Goal: Task Accomplishment & Management: Manage account settings

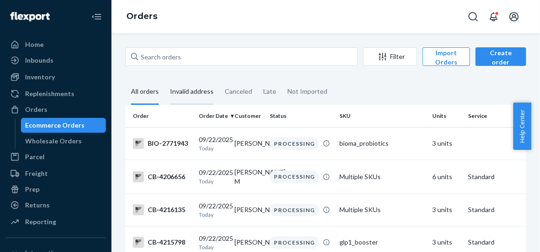
click at [187, 93] on div "Invalid address" at bounding box center [192, 92] width 44 height 26
click at [164, 79] on input "Invalid address" at bounding box center [164, 79] width 0 height 0
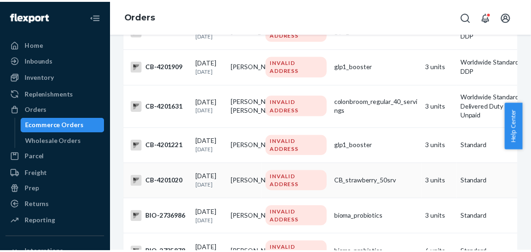
scroll to position [2088, 0]
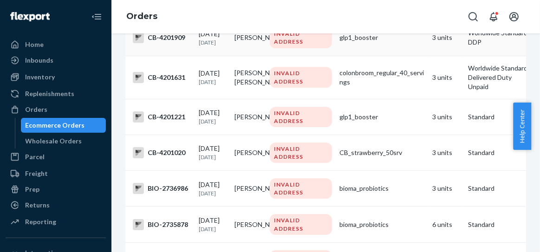
drag, startPoint x: 84, startPoint y: 16, endPoint x: 118, endPoint y: 38, distance: 40.7
click at [92, 16] on icon "Close Navigation" at bounding box center [93, 16] width 2 height 2
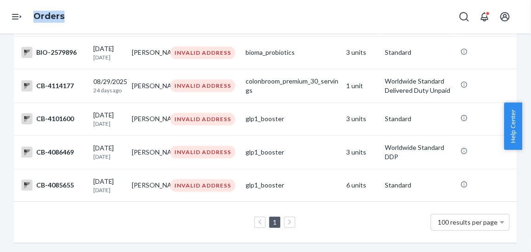
scroll to position [3337, 0]
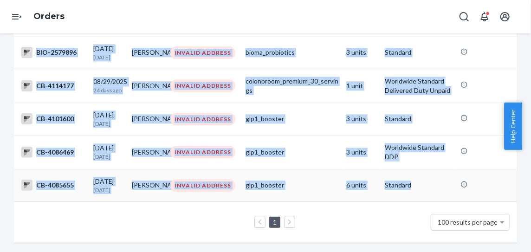
drag, startPoint x: 34, startPoint y: 142, endPoint x: 425, endPoint y: 179, distance: 392.9
copy tbody "CB-4215460 09/22/2025 Today Berline Denis INVALID ADDRESS CB_strawberry_50srv 3…"
click at [420, 177] on td "Standard" at bounding box center [419, 185] width 76 height 32
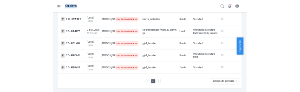
scroll to position [3337, 0]
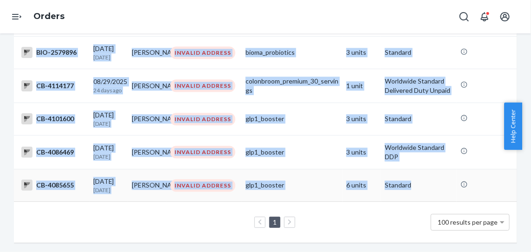
drag, startPoint x: 37, startPoint y: 84, endPoint x: 434, endPoint y: 181, distance: 408.7
copy tbody "CB-4215460 09/22/2025 Today Berline Denis INVALID ADDRESS CB_strawberry_50srv 3…"
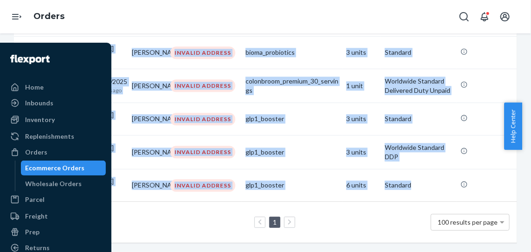
click at [1, 22] on div at bounding box center [16, 16] width 33 height 33
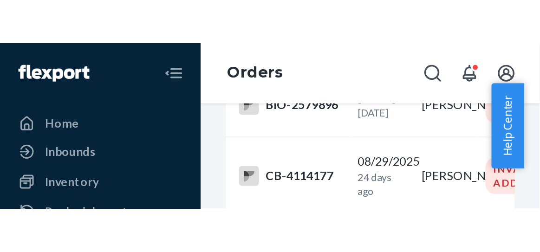
scroll to position [3596, 0]
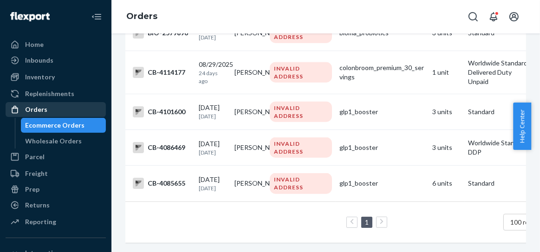
click at [44, 109] on div "Orders" at bounding box center [36, 109] width 22 height 9
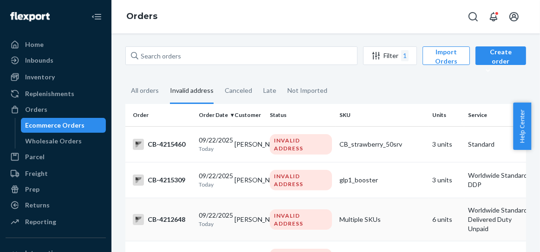
scroll to position [0, 0]
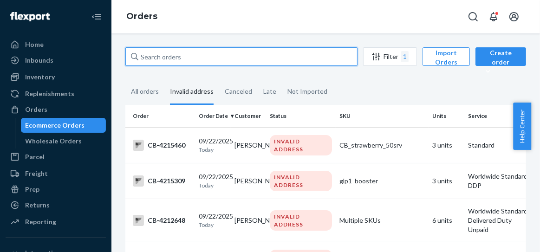
click at [153, 61] on input "text" at bounding box center [241, 56] width 232 height 19
paste input "BIO-2762483 CB-4211813 CB-4211806 BIO-2762316 BIO-2762284 CB-4211614 BIO-276164…"
type input "BIO-2762483 CB-4211813 CB-4211806 BIO-2762316 BIO-2762284 CB-4211614 BIO-276164…"
click at [142, 57] on input "text" at bounding box center [241, 56] width 232 height 19
paste input "2759332"
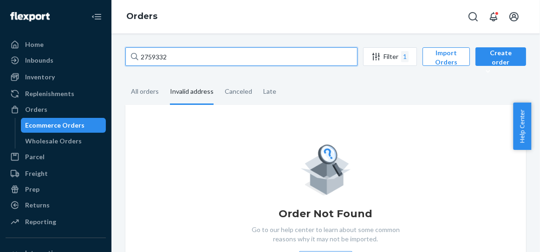
drag, startPoint x: 175, startPoint y: 51, endPoint x: 119, endPoint y: 77, distance: 61.9
click at [122, 73] on div "2759332 Filter 1 Import Orders Create order Ecommerce order Removal order All o…" at bounding box center [325, 176] width 414 height 259
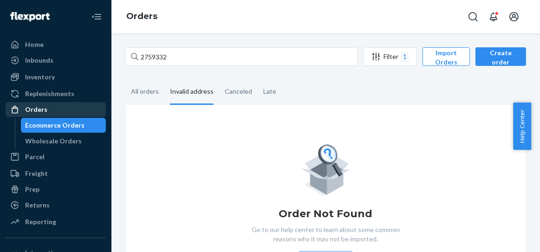
click at [49, 107] on div "Orders" at bounding box center [55, 109] width 98 height 13
click at [49, 110] on div "Orders" at bounding box center [55, 109] width 98 height 13
click at [40, 110] on div "Orders" at bounding box center [36, 109] width 22 height 9
click at [150, 93] on div "All orders" at bounding box center [145, 92] width 28 height 26
click at [125, 79] on input "All orders" at bounding box center [125, 79] width 0 height 0
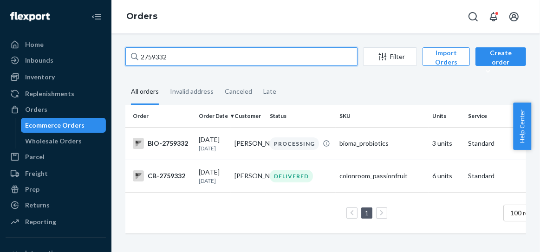
click at [160, 59] on input "2759332" at bounding box center [241, 56] width 232 height 19
drag, startPoint x: 168, startPoint y: 57, endPoint x: 139, endPoint y: 61, distance: 28.6
click at [139, 61] on input "2759332" at bounding box center [241, 56] width 232 height 19
paste input "4210387"
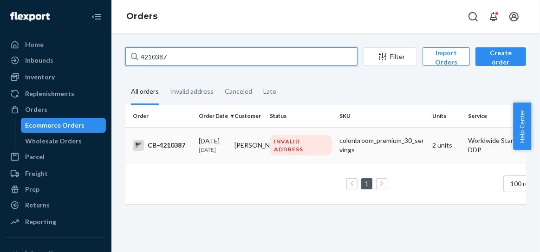
type input "4210387"
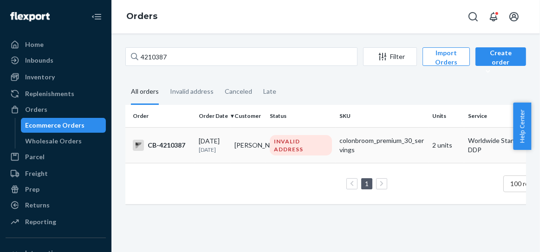
click at [171, 146] on div "CB-4210387" at bounding box center [162, 145] width 58 height 11
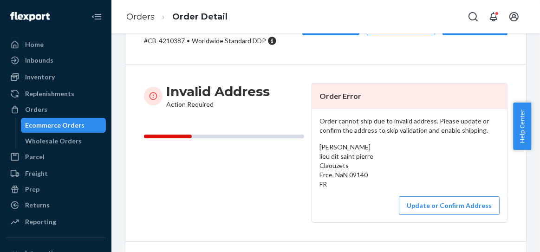
scroll to position [58, 0]
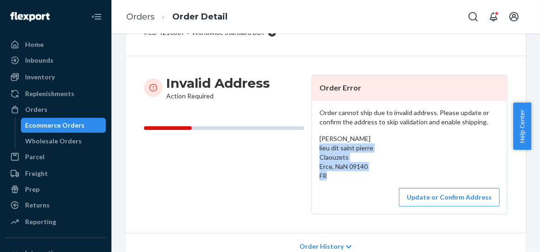
drag, startPoint x: 311, startPoint y: 149, endPoint x: 356, endPoint y: 172, distance: 50.9
click at [356, 172] on div "Order cannot ship due to invalid address. Please update or confirm the address …" at bounding box center [409, 157] width 195 height 113
copy span "lieu dit saint pierre Claouzets Erce, NaN 09140 FR"
drag, startPoint x: 137, startPoint y: 16, endPoint x: 169, endPoint y: 39, distance: 39.3
click at [137, 17] on link "Orders" at bounding box center [140, 17] width 28 height 10
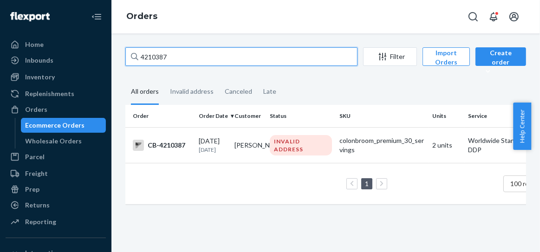
drag, startPoint x: 185, startPoint y: 55, endPoint x: 133, endPoint y: 66, distance: 52.7
click at [133, 66] on div "4210387 Filter Import Orders Create order Ecommerce order Removal order" at bounding box center [325, 57] width 401 height 21
paste input "484"
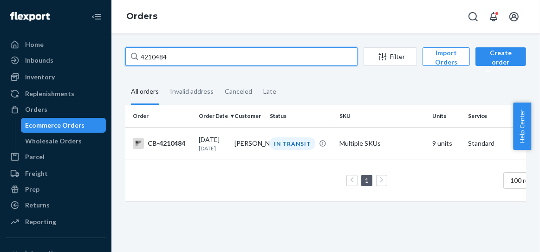
type input "4210484"
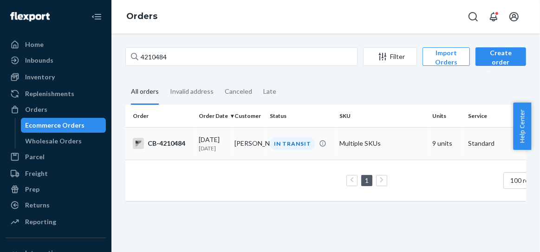
click at [165, 141] on div "CB-4210484" at bounding box center [162, 143] width 58 height 11
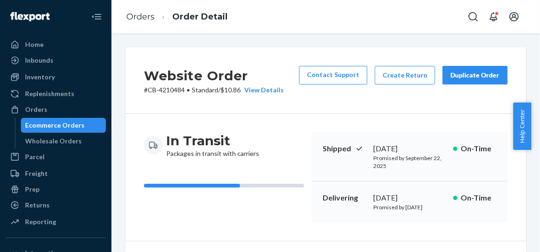
click at [120, 16] on ol "Orders Order Detail" at bounding box center [177, 16] width 116 height 27
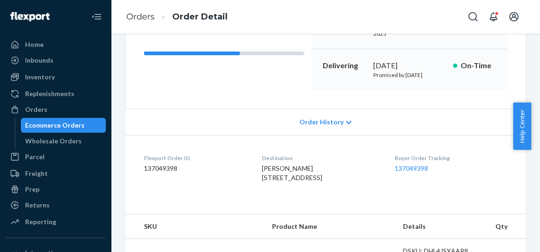
scroll to position [232, 0]
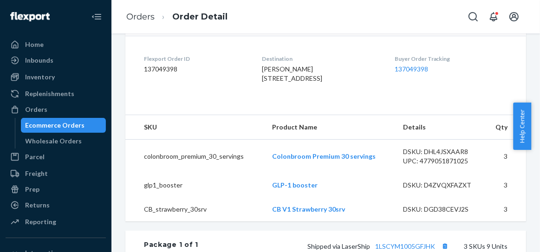
drag, startPoint x: 253, startPoint y: 88, endPoint x: 347, endPoint y: 114, distance: 97.7
click at [347, 105] on dl "Flexport Order ID 137049398 Destination Katie Peters 1923 Park St Apt 2ABB Harr…" at bounding box center [325, 71] width 401 height 70
copy span "1923 Park St Apt 2ABB Harrisburg, PA 17103-2539 US"
click at [147, 18] on link "Orders" at bounding box center [140, 17] width 28 height 10
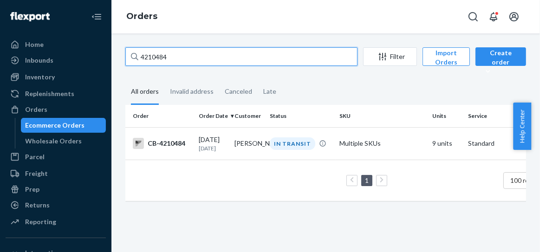
drag, startPoint x: 171, startPoint y: 52, endPoint x: 121, endPoint y: 54, distance: 50.1
click at [121, 54] on div "4210484 Filter Import Orders Create order Ecommerce order Removal order All ord…" at bounding box center [325, 128] width 414 height 163
paste input "591"
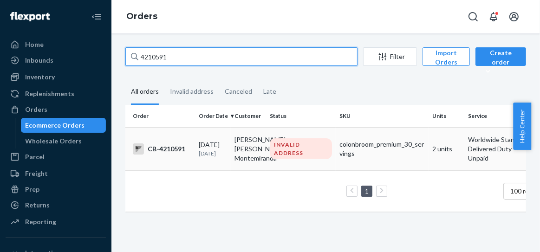
type input "4210591"
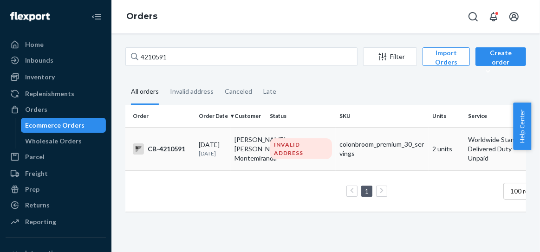
click at [166, 153] on div "CB-4210591" at bounding box center [162, 148] width 58 height 11
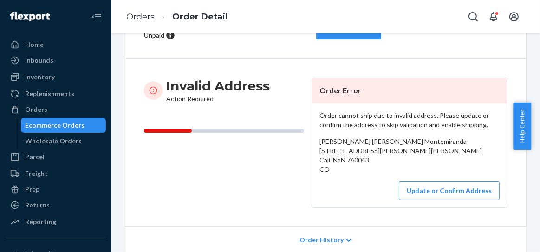
scroll to position [116, 0]
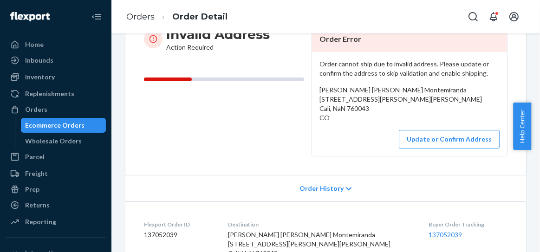
drag, startPoint x: 316, startPoint y: 99, endPoint x: 368, endPoint y: 123, distance: 57.3
click at [368, 123] on div "Guillermo Alberto Rios Montemiranda Calle 9A Oeste #38-120 Apto 804A ,Unidad Ce…" at bounding box center [409, 103] width 180 height 37
copy span "Calle 9A Oeste #38-120 Apto 804A ,Unidad Cerro Cristales, Altos de Santa Isabel…"
drag, startPoint x: 135, startPoint y: 18, endPoint x: 167, endPoint y: 42, distance: 40.4
click at [135, 17] on link "Orders" at bounding box center [140, 17] width 28 height 10
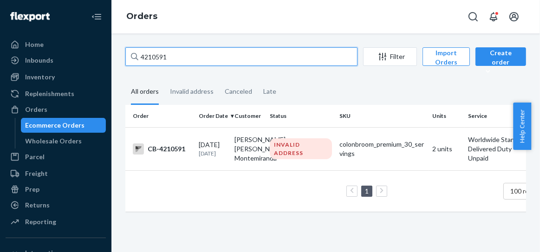
drag, startPoint x: 179, startPoint y: 57, endPoint x: 126, endPoint y: 63, distance: 53.3
click at [127, 63] on input "4210591" at bounding box center [241, 56] width 232 height 19
paste input "2760132"
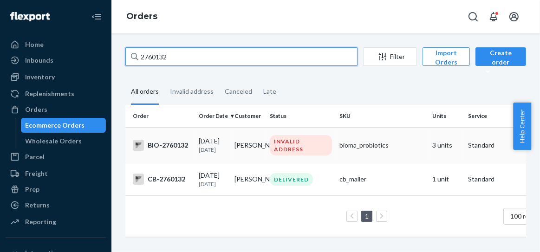
type input "2760132"
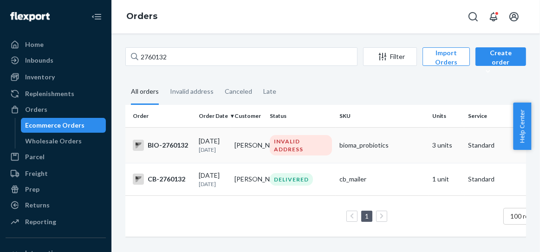
click at [174, 145] on div "BIO-2760132" at bounding box center [162, 145] width 58 height 11
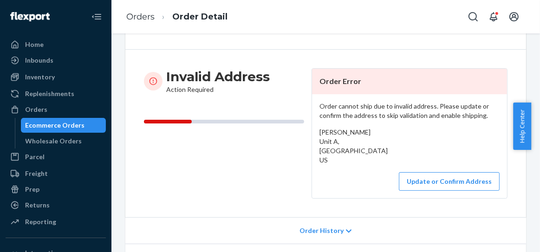
scroll to position [116, 0]
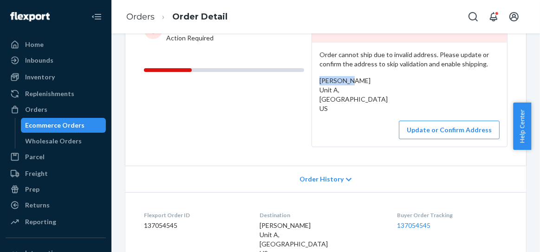
drag, startPoint x: 355, startPoint y: 80, endPoint x: 311, endPoint y: 83, distance: 43.7
click at [312, 83] on div "Order cannot ship due to invalid address. Please update or confirm the address …" at bounding box center [409, 95] width 195 height 104
copy span "Kay McCoy"
drag, startPoint x: 312, startPoint y: 90, endPoint x: 362, endPoint y: 108, distance: 53.6
click at [362, 108] on div "Order cannot ship due to invalid address. Please update or confirm the address …" at bounding box center [409, 95] width 195 height 104
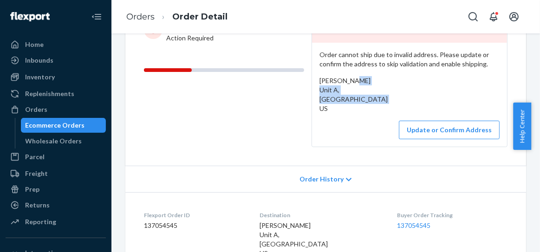
copy span "Unit A, Anchorage, AK 99502 US"
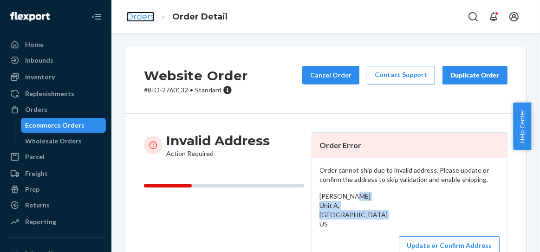
click at [145, 15] on link "Orders" at bounding box center [140, 17] width 28 height 10
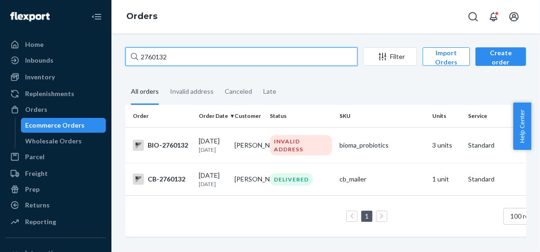
click at [112, 62] on div "2760132 Filter Import Orders Create order Ecommerce order Removal order All ord…" at bounding box center [325, 142] width 428 height 219
paste input "56924"
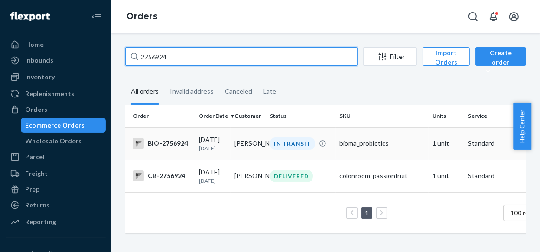
type input "2756924"
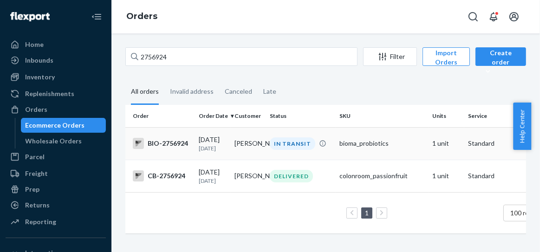
click at [183, 144] on div "BIO-2756924" at bounding box center [162, 143] width 58 height 11
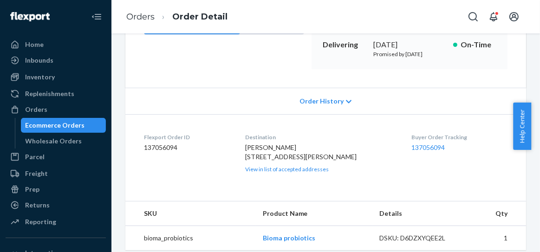
scroll to position [232, 0]
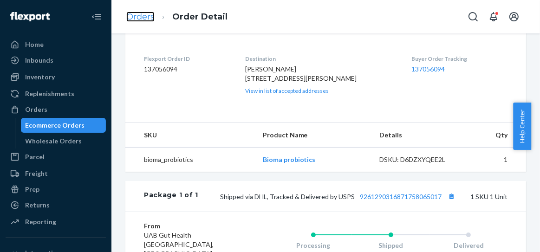
click at [141, 21] on link "Orders" at bounding box center [140, 17] width 28 height 10
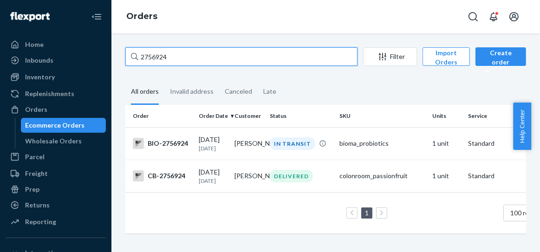
drag, startPoint x: 173, startPoint y: 55, endPoint x: 118, endPoint y: 62, distance: 55.2
click at [118, 62] on div "2756924 Filter Import Orders Create order Ecommerce order Removal order All ord…" at bounding box center [325, 144] width 414 height 195
click at [174, 52] on input "2756924" at bounding box center [241, 56] width 232 height 19
paste input "6076"
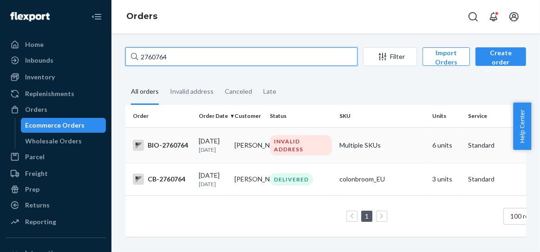
type input "2760764"
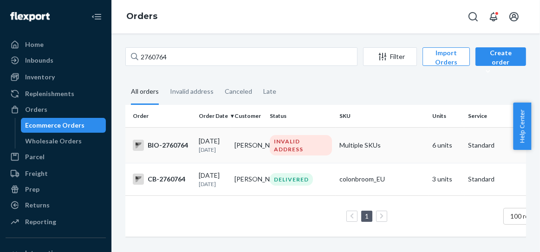
click at [176, 147] on div "BIO-2760764" at bounding box center [162, 145] width 58 height 11
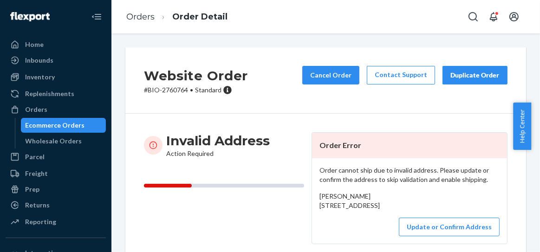
scroll to position [58, 0]
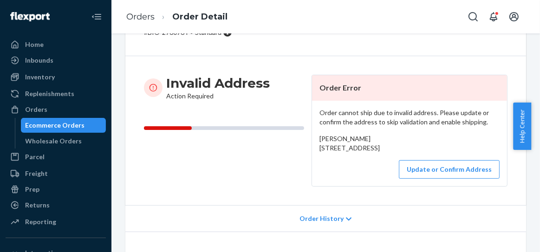
drag, startPoint x: 313, startPoint y: 147, endPoint x: 368, endPoint y: 169, distance: 59.5
click at [368, 169] on div "Order cannot ship due to invalid address. Please update or confirm the address …" at bounding box center [409, 143] width 195 height 85
copy span "13 Wisteria Drive, 3P Fords, NY 08873 US"
click at [364, 135] on div "Sandra Jusino 13 Wisteria Drive, 3P Fords, NY 08873 US" at bounding box center [409, 143] width 180 height 19
drag, startPoint x: 357, startPoint y: 139, endPoint x: 312, endPoint y: 136, distance: 45.6
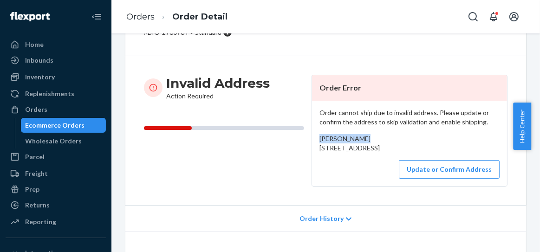
click at [312, 136] on div "Order cannot ship due to invalid address. Please update or confirm the address …" at bounding box center [409, 143] width 195 height 85
copy span "Sandra Jusino"
click at [455, 179] on button "Update or Confirm Address" at bounding box center [449, 169] width 101 height 19
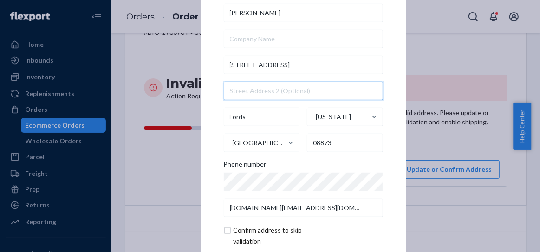
click at [224, 91] on input "text" at bounding box center [303, 91] width 159 height 19
paste input "Apartment 3p"
type input "Apartment 3p"
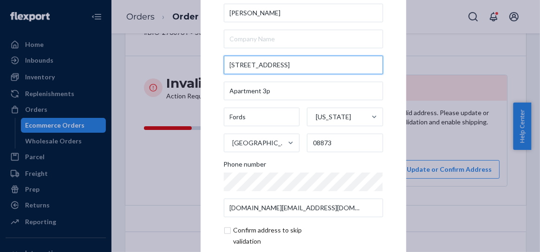
drag, startPoint x: 278, startPoint y: 66, endPoint x: 296, endPoint y: 66, distance: 18.6
click at [296, 66] on input "13 Wisteria Drive, 3P" at bounding box center [303, 65] width 159 height 19
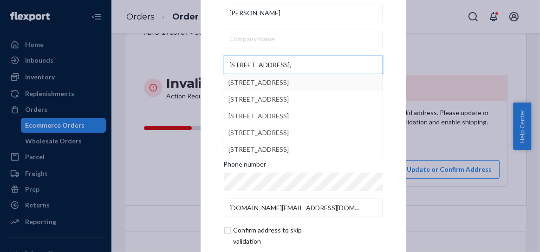
click at [292, 66] on input "13 Wisteria Drive," at bounding box center [303, 65] width 159 height 19
type input "13 Wisteria Drive,"
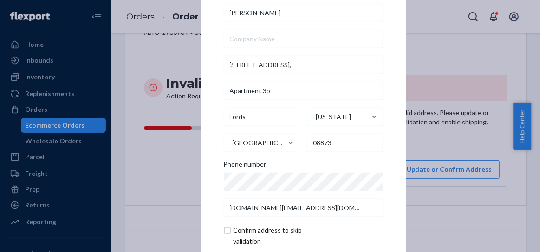
click at [389, 97] on div "× Update Address Sandra Jusino 13 Wisteria Drive, Apartment 3p Fords New York U…" at bounding box center [303, 125] width 206 height 351
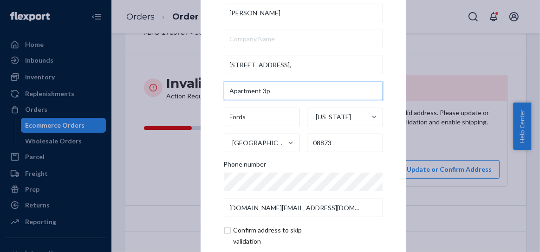
click at [267, 94] on input "Apartment 3p" at bounding box center [303, 91] width 159 height 19
type input "Apartment 3P"
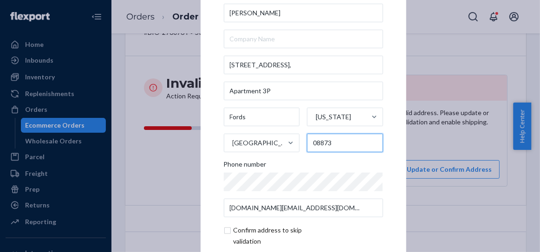
click at [318, 141] on input "08873" at bounding box center [345, 143] width 76 height 19
paste input "6"
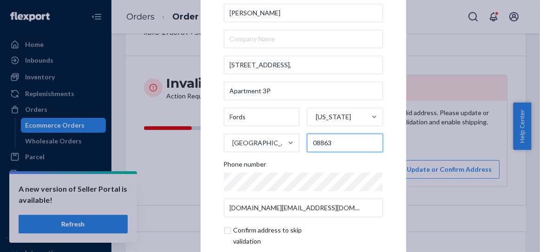
type input "08863"
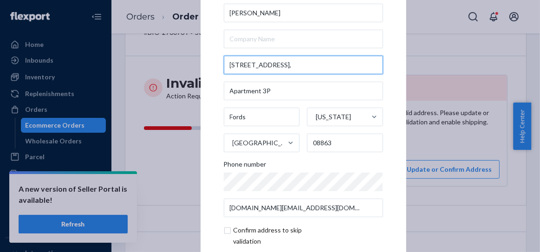
click at [279, 66] on input "13 Wisteria Drive," at bounding box center [303, 65] width 159 height 19
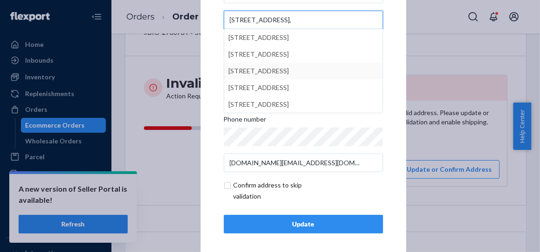
scroll to position [49, 0]
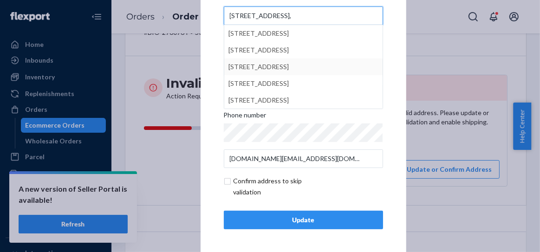
type input "13 Wisteria Drive,"
click at [296, 218] on div "Update" at bounding box center [303, 219] width 143 height 9
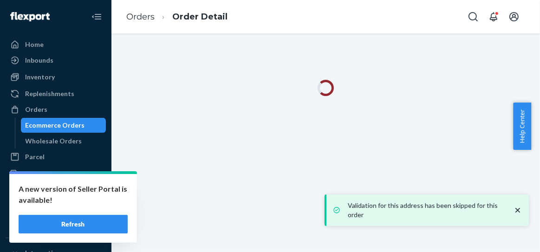
scroll to position [0, 0]
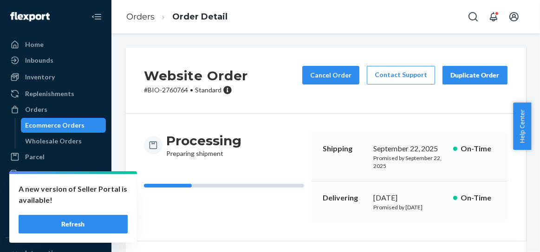
click at [483, 40] on div "Website Order # BIO-2760764 • Standard Cancel Order Contact Support Duplicate O…" at bounding box center [325, 142] width 428 height 219
click at [120, 134] on div "Website Order # BIO-2760764 • Standard Cancel Order Contact Support Duplicate O…" at bounding box center [325, 245] width 414 height 396
click at [184, 213] on div "Processing Preparing shipment" at bounding box center [224, 177] width 160 height 90
click at [145, 18] on link "Orders" at bounding box center [140, 17] width 28 height 10
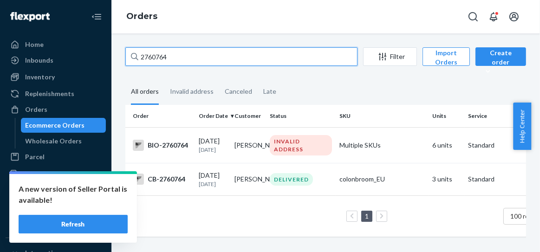
drag, startPoint x: 174, startPoint y: 56, endPoint x: 123, endPoint y: 56, distance: 50.6
click at [123, 56] on div "2760764 Filter Import Orders Create order Ecommerce order Removal order All ord…" at bounding box center [325, 146] width 414 height 199
paste input "1642"
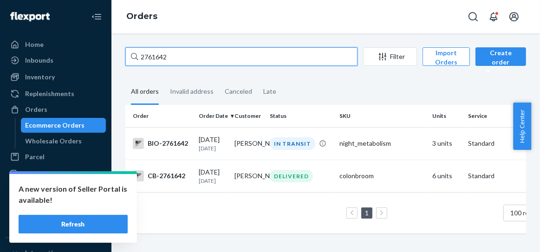
type input "2761642"
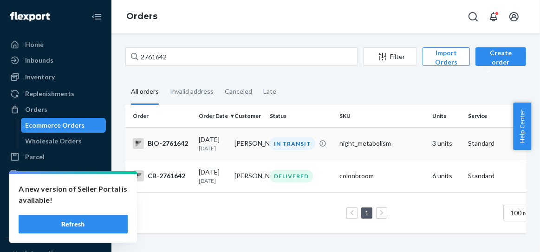
click at [167, 146] on div "BIO-2761642" at bounding box center [162, 143] width 58 height 11
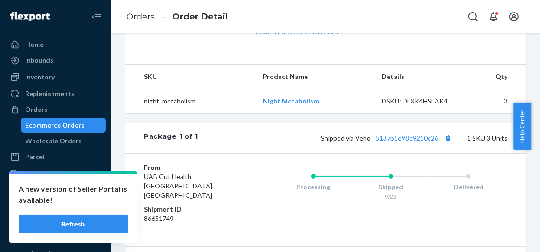
scroll to position [232, 0]
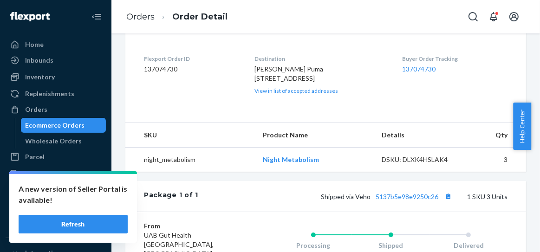
drag, startPoint x: 247, startPoint y: 87, endPoint x: 327, endPoint y: 114, distance: 84.1
click at [327, 113] on dl "Flexport Order ID 137074730 Destination Florence Puma 3000 lakes drive east, Ap…" at bounding box center [325, 75] width 401 height 78
copy span "3000 lakes drive east, Apt 405 Building 3, Sunrise, FL 33322 US"
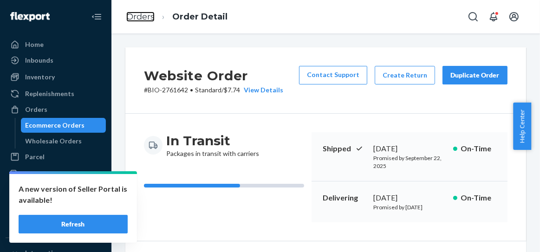
drag, startPoint x: 141, startPoint y: 14, endPoint x: 179, endPoint y: 44, distance: 48.3
click at [140, 14] on link "Orders" at bounding box center [140, 17] width 28 height 10
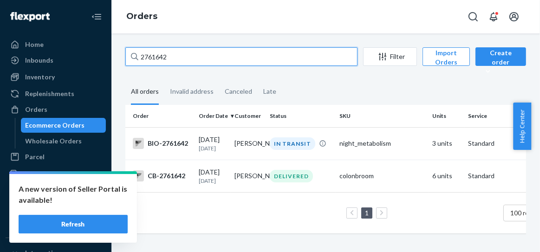
drag, startPoint x: 151, startPoint y: 57, endPoint x: 121, endPoint y: 63, distance: 30.7
click at [121, 63] on div "2761642 Filter Import Orders Create order Ecommerce order Removal order All ord…" at bounding box center [325, 144] width 414 height 195
paste input "4211614"
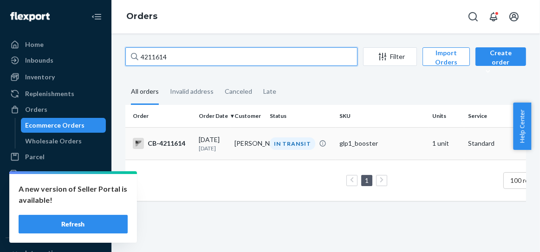
type input "4211614"
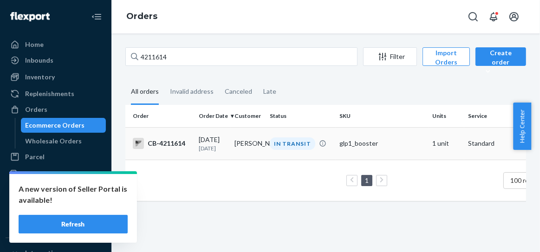
click at [178, 147] on div "CB-4211614" at bounding box center [162, 143] width 58 height 11
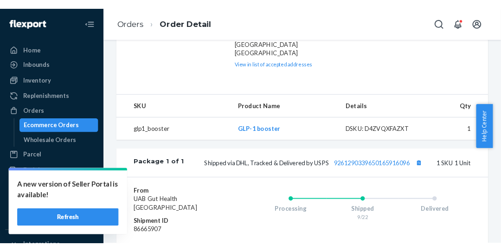
scroll to position [232, 0]
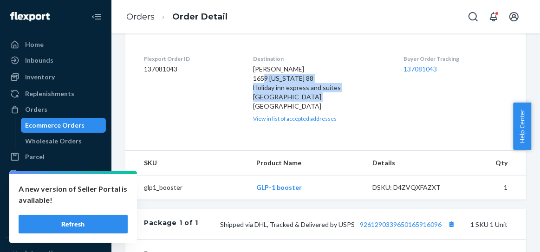
drag, startPoint x: 251, startPoint y: 85, endPoint x: 321, endPoint y: 112, distance: 75.3
click at [321, 112] on div "Ariel Lineberger 1659 Nevada 88 Holiday inn express and suites Minden, NV 89423…" at bounding box center [321, 94] width 136 height 58
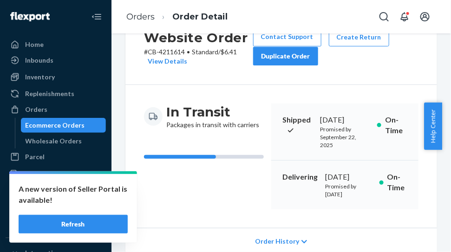
scroll to position [0, 0]
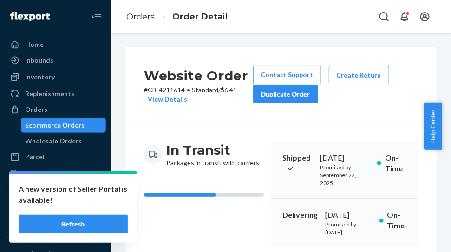
click at [174, 90] on p "# CB-4211614 • Standard / $6.41 View Details" at bounding box center [198, 94] width 109 height 19
drag, startPoint x: 146, startPoint y: 19, endPoint x: 187, endPoint y: 39, distance: 46.5
click at [146, 19] on link "Orders" at bounding box center [140, 17] width 28 height 10
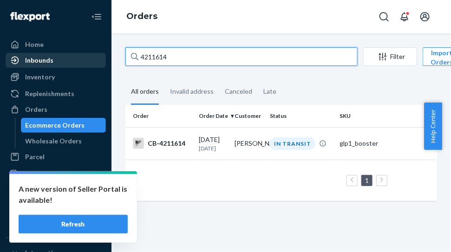
drag, startPoint x: 187, startPoint y: 58, endPoint x: 94, endPoint y: 64, distance: 94.0
click at [94, 63] on div "Home Inbounds Shipping Plans Problems Inventory Products Branded Packaging Repl…" at bounding box center [225, 126] width 451 height 252
paste input "276228"
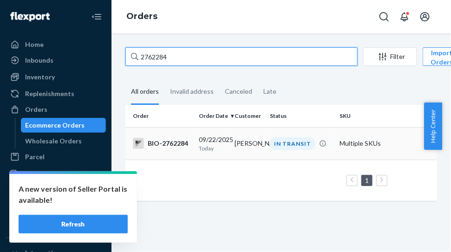
type input "2762284"
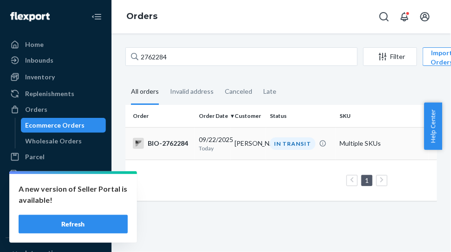
click at [177, 146] on div "BIO-2762284" at bounding box center [162, 143] width 58 height 11
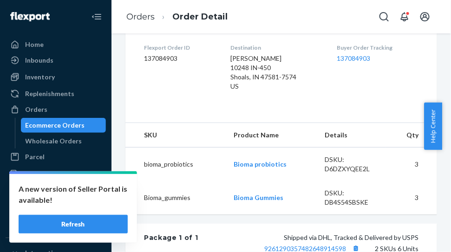
scroll to position [290, 0]
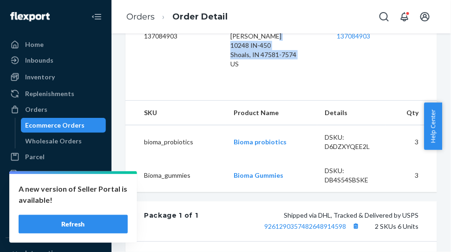
drag, startPoint x: 227, startPoint y: 68, endPoint x: 306, endPoint y: 89, distance: 82.1
click at [306, 89] on dl "Flexport Order ID 137084903 Destination Darla Knepp 10248 IN-450 Shoals, IN 475…" at bounding box center [280, 46] width 311 height 88
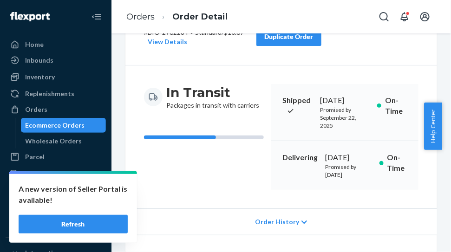
scroll to position [0, 0]
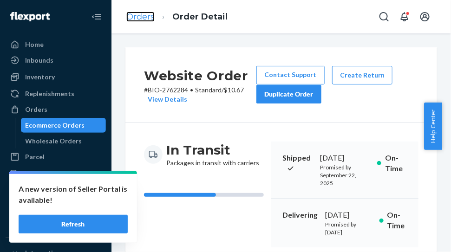
click at [142, 18] on link "Orders" at bounding box center [140, 17] width 28 height 10
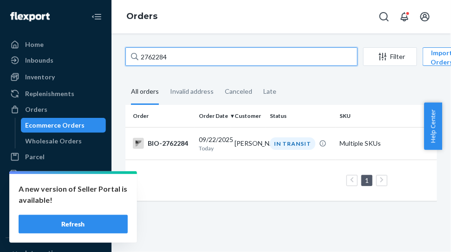
drag, startPoint x: 191, startPoint y: 55, endPoint x: 114, endPoint y: 62, distance: 76.9
click at [114, 62] on div "2762284 Filter Import Orders Create order Ecommerce order Removal order All ord…" at bounding box center [280, 142] width 339 height 219
paste input "316"
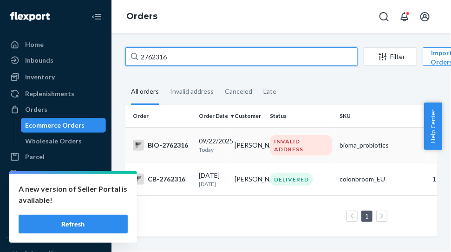
type input "2762316"
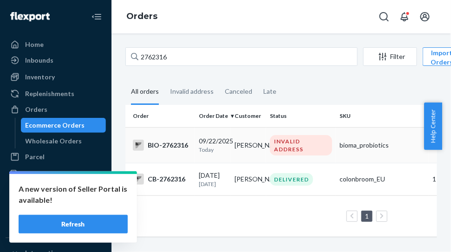
click at [172, 147] on div "BIO-2762316" at bounding box center [162, 145] width 58 height 11
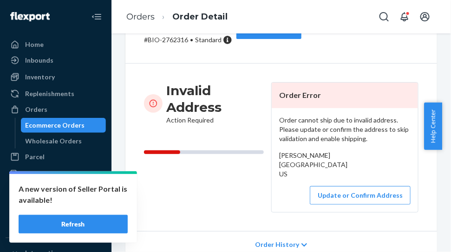
scroll to position [116, 0]
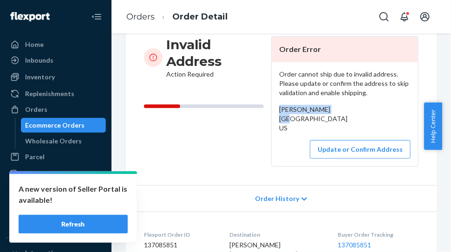
drag, startPoint x: 273, startPoint y: 108, endPoint x: 336, endPoint y: 107, distance: 62.7
click at [336, 107] on div "Order cannot ship due to invalid address. Please update or confirm the address …" at bounding box center [344, 114] width 146 height 104
drag, startPoint x: 278, startPoint y: 120, endPoint x: 313, endPoint y: 140, distance: 39.7
click at [313, 140] on div "Order cannot ship due to invalid address. Please update or confirm the address …" at bounding box center [344, 114] width 146 height 104
click at [141, 17] on link "Orders" at bounding box center [140, 17] width 28 height 10
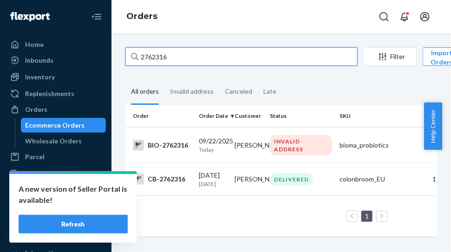
drag, startPoint x: 149, startPoint y: 56, endPoint x: 117, endPoint y: 69, distance: 34.0
click at [112, 65] on div "2762316 Filter Import Orders Create order Ecommerce order Removal order All ord…" at bounding box center [280, 142] width 339 height 219
paste input "421180"
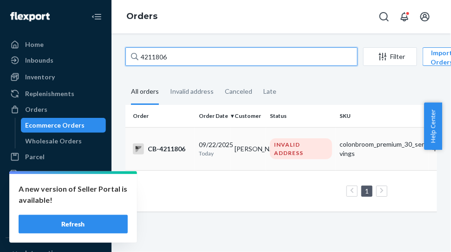
type input "4211806"
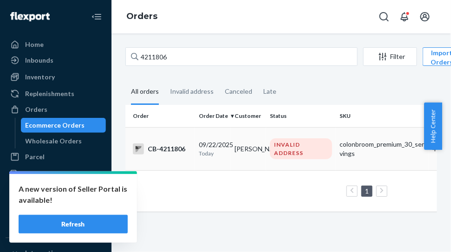
click at [173, 148] on div "CB-4211806" at bounding box center [162, 148] width 58 height 11
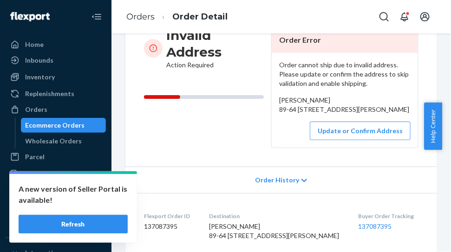
scroll to position [116, 0]
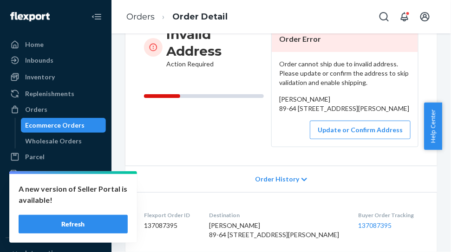
drag, startPoint x: 275, startPoint y: 111, endPoint x: 309, endPoint y: 136, distance: 42.1
click at [309, 136] on div "Order cannot ship due to invalid address. Please update or confirm the address …" at bounding box center [344, 99] width 146 height 95
click at [325, 101] on div "Marcelo Neira 89-64 Avenida Alberto Mendoza casa 69 Casa 69 Manizales, NaN 1700…" at bounding box center [344, 104] width 131 height 19
drag, startPoint x: 322, startPoint y: 99, endPoint x: 273, endPoint y: 101, distance: 48.3
click at [273, 101] on div "Order cannot ship due to invalid address. Please update or confirm the address …" at bounding box center [344, 99] width 146 height 95
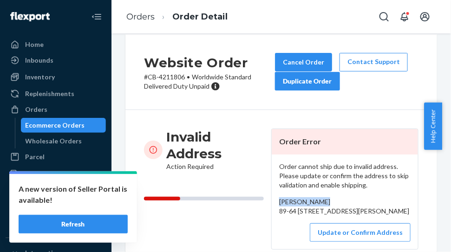
scroll to position [0, 0]
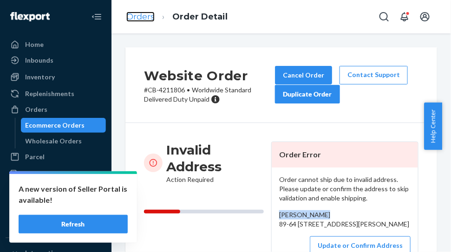
click at [139, 12] on link "Orders" at bounding box center [140, 17] width 28 height 10
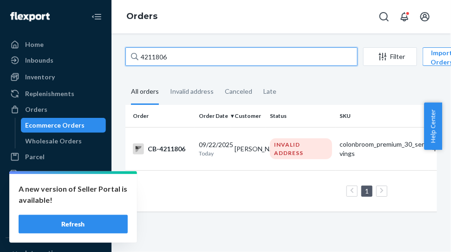
drag, startPoint x: 175, startPoint y: 62, endPoint x: 125, endPoint y: 61, distance: 50.1
click at [125, 61] on input "4211806" at bounding box center [241, 56] width 232 height 19
paste input "13"
type input "4211813"
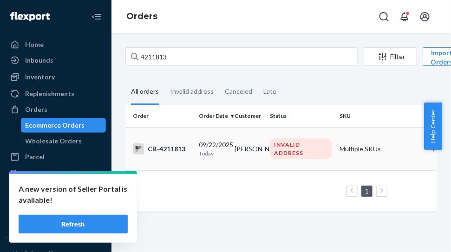
click at [160, 148] on div "CB-4211813" at bounding box center [162, 148] width 58 height 11
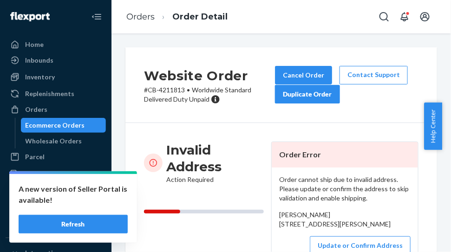
scroll to position [116, 0]
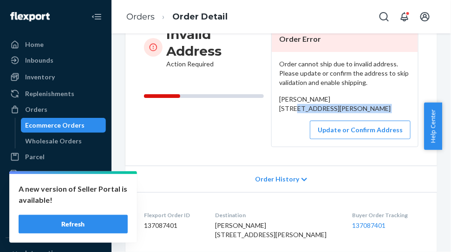
drag, startPoint x: 270, startPoint y: 110, endPoint x: 290, endPoint y: 134, distance: 31.7
click at [290, 134] on div "Order cannot ship due to invalid address. Please update or confirm the address …" at bounding box center [344, 99] width 146 height 95
click at [138, 20] on link "Orders" at bounding box center [140, 17] width 28 height 10
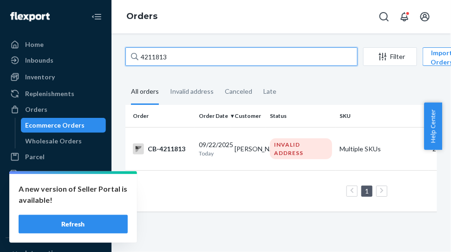
drag, startPoint x: 149, startPoint y: 53, endPoint x: 107, endPoint y: 55, distance: 42.3
click at [107, 55] on div "Home Inbounds Shipping Plans Problems Inventory Products Branded Packaging Repl…" at bounding box center [225, 126] width 451 height 252
paste input "276248"
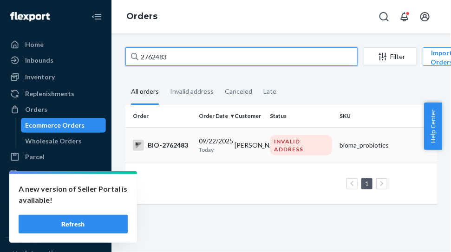
type input "2762483"
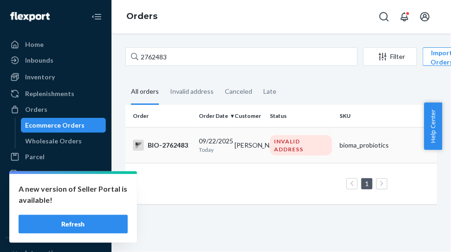
click at [164, 143] on div "BIO-2762483" at bounding box center [162, 145] width 58 height 11
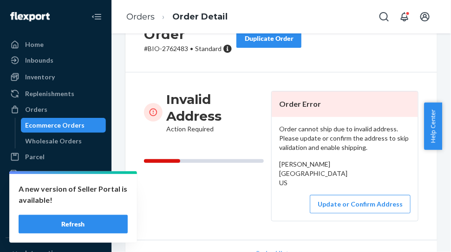
scroll to position [174, 0]
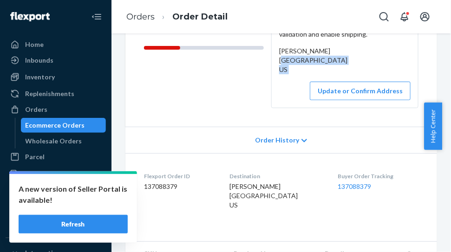
drag, startPoint x: 276, startPoint y: 64, endPoint x: 299, endPoint y: 86, distance: 31.8
click at [299, 86] on div "Order cannot ship due to invalid address. Please update or confirm the address …" at bounding box center [344, 56] width 146 height 104
drag, startPoint x: 323, startPoint y: 52, endPoint x: 276, endPoint y: 50, distance: 46.9
click at [279, 50] on div "Barbara Layton Box Car Square, Hot Springs, SD 57747 US" at bounding box center [344, 60] width 131 height 28
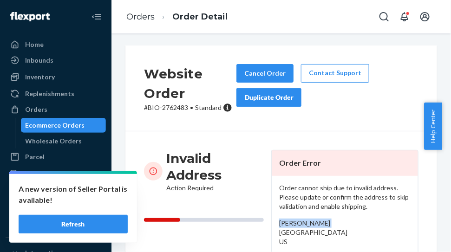
scroll to position [0, 0]
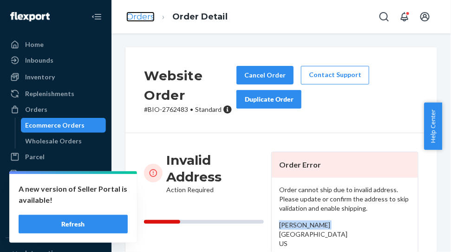
click at [144, 20] on link "Orders" at bounding box center [140, 17] width 28 height 10
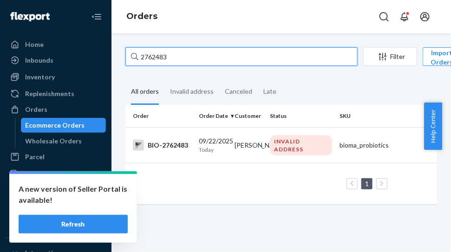
drag, startPoint x: 171, startPoint y: 60, endPoint x: 117, endPoint y: 61, distance: 53.9
click at [117, 61] on div "2762483 Filter Import Orders Create order Ecommerce order Removal order All ord…" at bounding box center [280, 142] width 339 height 219
paste input "989"
type input "2762989"
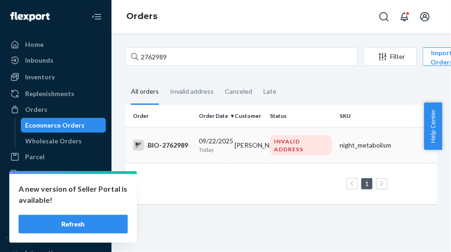
click at [162, 143] on div "BIO-2762989" at bounding box center [162, 145] width 58 height 11
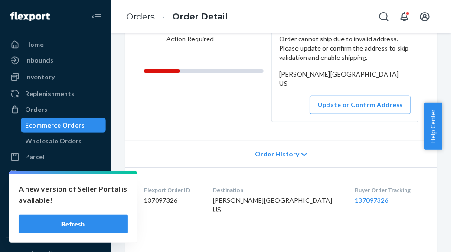
scroll to position [174, 0]
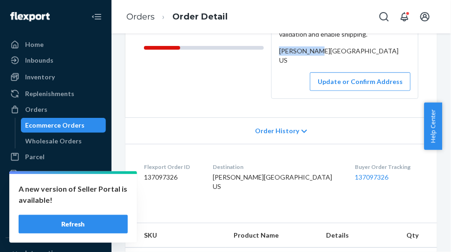
drag, startPoint x: 313, startPoint y: 51, endPoint x: 270, endPoint y: 53, distance: 43.2
click at [271, 53] on div "Order cannot ship due to invalid address. Please update or confirm the address …" at bounding box center [344, 51] width 146 height 95
drag, startPoint x: 274, startPoint y: 61, endPoint x: 310, endPoint y: 79, distance: 40.5
click at [310, 79] on div "Order cannot ship due to invalid address. Please update or confirm the address …" at bounding box center [344, 51] width 146 height 95
click at [143, 17] on link "Orders" at bounding box center [140, 17] width 28 height 10
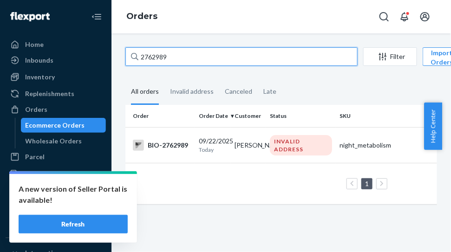
drag, startPoint x: 145, startPoint y: 52, endPoint x: 127, endPoint y: 53, distance: 18.1
click at [127, 53] on input "2762989" at bounding box center [241, 56] width 232 height 19
paste input "96"
type input "2762996"
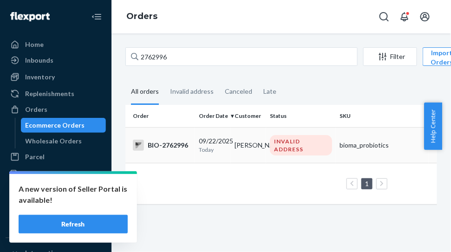
click at [167, 145] on div "BIO-2762996" at bounding box center [162, 145] width 58 height 11
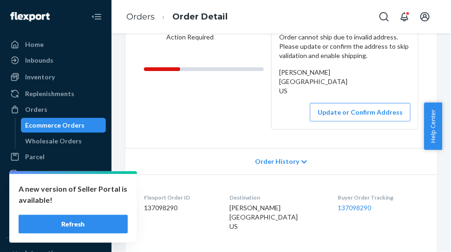
scroll to position [174, 0]
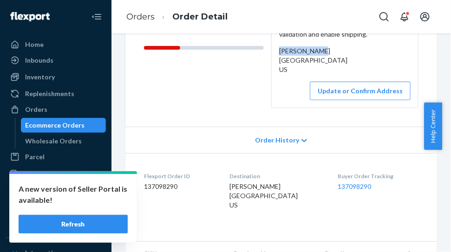
drag, startPoint x: 275, startPoint y: 50, endPoint x: 323, endPoint y: 53, distance: 47.4
click at [323, 53] on div "Katie Weimer 5720, Dublin, OH 43016 US" at bounding box center [344, 60] width 131 height 28
drag, startPoint x: 273, startPoint y: 62, endPoint x: 312, endPoint y: 78, distance: 42.0
click at [312, 78] on div "Order cannot ship due to invalid address. Please update or confirm the address …" at bounding box center [344, 56] width 146 height 104
click at [143, 17] on link "Orders" at bounding box center [140, 17] width 28 height 10
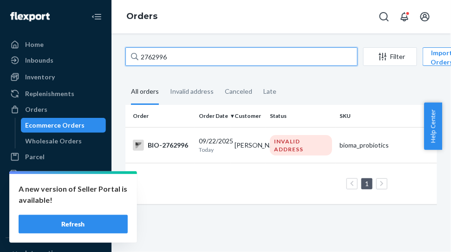
drag, startPoint x: 173, startPoint y: 54, endPoint x: 112, endPoint y: 52, distance: 60.8
click at [112, 52] on div "2762996 Filter Import Orders Create order Ecommerce order Removal order All ord…" at bounding box center [280, 142] width 339 height 219
paste input "3354"
type input "2763354"
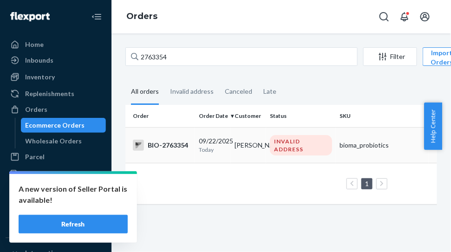
click at [173, 142] on div "BIO-2763354" at bounding box center [162, 145] width 58 height 11
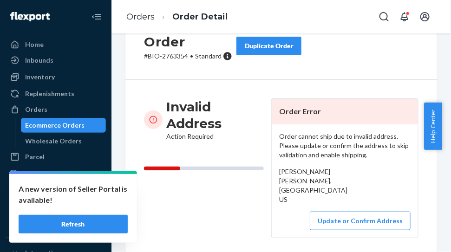
scroll to position [174, 0]
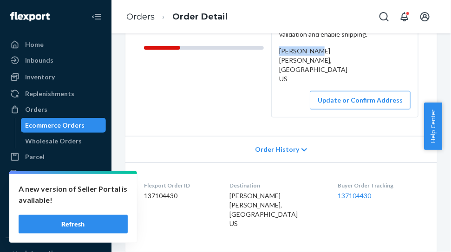
drag, startPoint x: 276, startPoint y: 54, endPoint x: 323, endPoint y: 47, distance: 47.8
click at [323, 47] on div "Angela Wood Robin Lane, Central Point, OR 97502 US" at bounding box center [344, 64] width 131 height 37
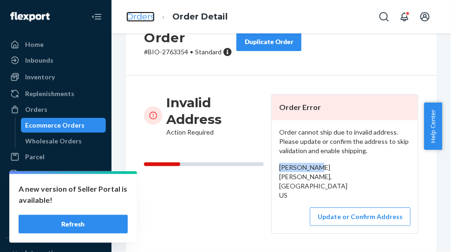
click at [140, 15] on link "Orders" at bounding box center [140, 17] width 28 height 10
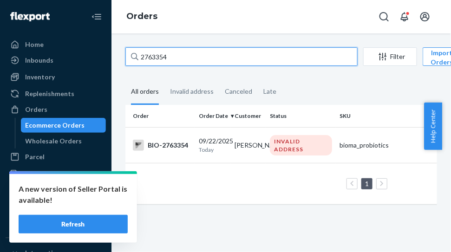
drag, startPoint x: 171, startPoint y: 56, endPoint x: 124, endPoint y: 54, distance: 47.4
click at [124, 54] on div "2763354 Filter Import Orders Create order Ecommerce order Removal order All ord…" at bounding box center [280, 130] width 325 height 166
paste input "467"
type input "2763467"
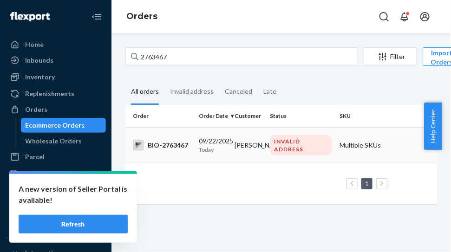
click at [174, 146] on div "BIO-2763467" at bounding box center [162, 145] width 58 height 11
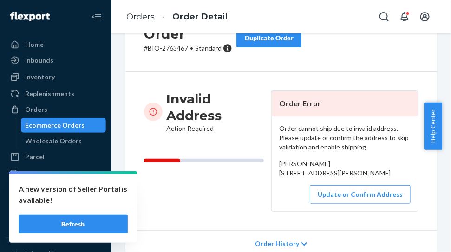
scroll to position [116, 0]
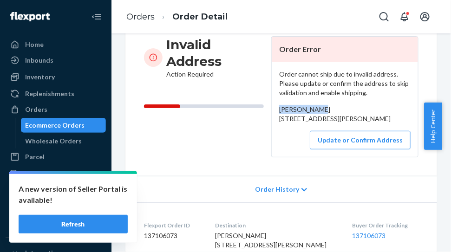
drag, startPoint x: 310, startPoint y: 107, endPoint x: 275, endPoint y: 107, distance: 35.3
click at [279, 107] on div "Terry Fralin 70 East Stevens Street, Rocky Mount, VA 25151 US" at bounding box center [344, 114] width 131 height 19
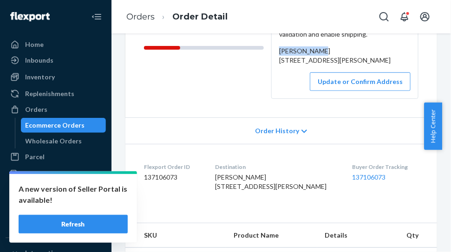
drag, startPoint x: 273, startPoint y: 61, endPoint x: 310, endPoint y: 80, distance: 41.1
click at [310, 80] on div "Order cannot ship due to invalid address. Please update or confirm the address …" at bounding box center [344, 51] width 146 height 95
click at [138, 19] on link "Orders" at bounding box center [140, 17] width 28 height 10
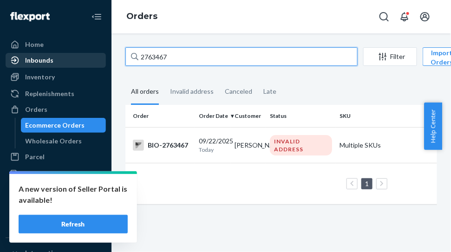
drag, startPoint x: 172, startPoint y: 57, endPoint x: 94, endPoint y: 67, distance: 78.6
click at [91, 65] on div "Home Inbounds Shipping Plans Problems Inventory Products Branded Packaging Repl…" at bounding box center [225, 126] width 451 height 252
paste input "4212346"
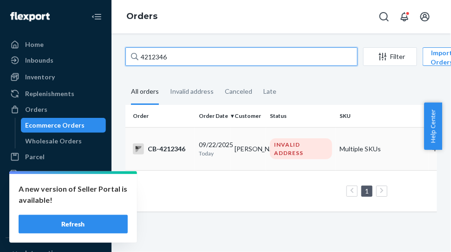
type input "4212346"
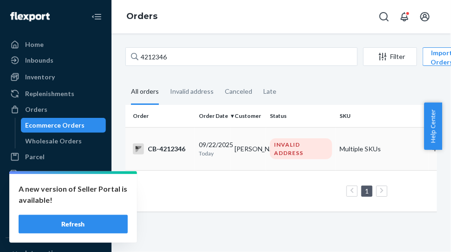
click at [161, 149] on div "CB-4212346" at bounding box center [162, 148] width 58 height 11
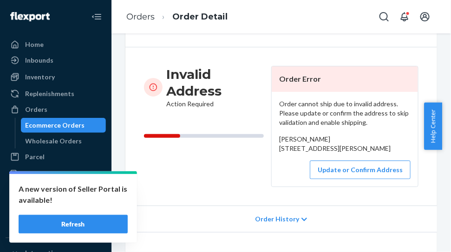
scroll to position [116, 0]
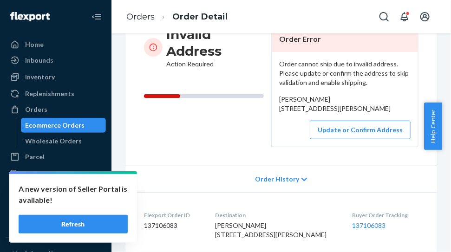
drag, startPoint x: 275, startPoint y: 113, endPoint x: 333, endPoint y: 137, distance: 62.8
click at [333, 137] on div "Order cannot ship due to invalid address. Please update or confirm the address …" at bounding box center [344, 99] width 146 height 95
drag, startPoint x: 274, startPoint y: 110, endPoint x: 323, endPoint y: 140, distance: 57.9
click at [323, 140] on div "Order cannot ship due to invalid address. Please update or confirm the address …" at bounding box center [344, 99] width 146 height 95
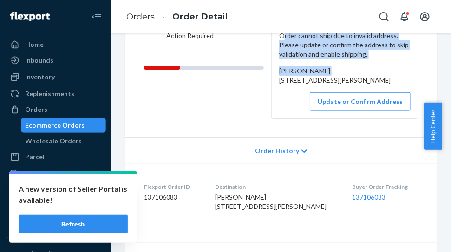
scroll to position [141, 0]
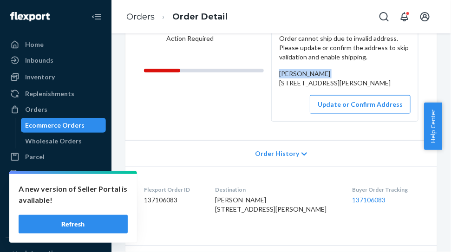
drag, startPoint x: 330, startPoint y: 39, endPoint x: 270, endPoint y: 71, distance: 68.5
click at [271, 71] on div "Order cannot ship due to invalid address. Please update or confirm the address …" at bounding box center [344, 73] width 146 height 95
click at [147, 13] on link "Orders" at bounding box center [140, 17] width 28 height 10
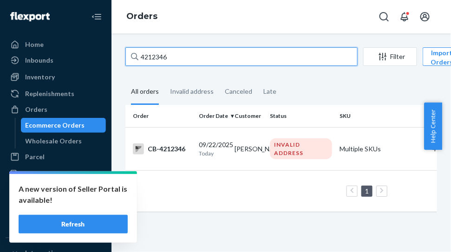
drag, startPoint x: 183, startPoint y: 58, endPoint x: 119, endPoint y: 62, distance: 64.2
click at [119, 62] on div "4212346 Filter Import Orders Create order Ecommerce order Removal order All ord…" at bounding box center [280, 134] width 325 height 174
paste input "8"
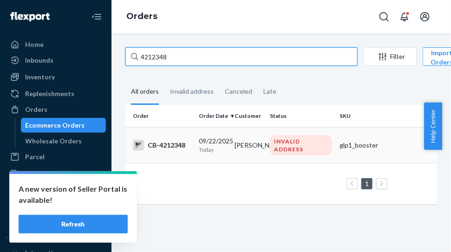
type input "4212348"
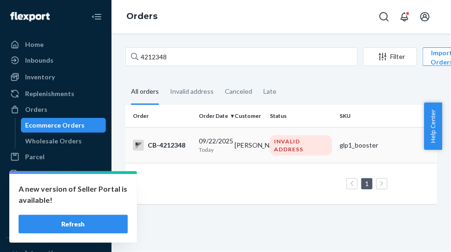
click at [179, 145] on div "CB-4212348" at bounding box center [162, 145] width 58 height 11
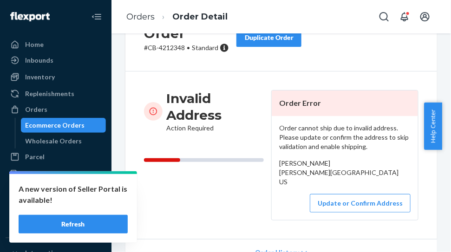
scroll to position [116, 0]
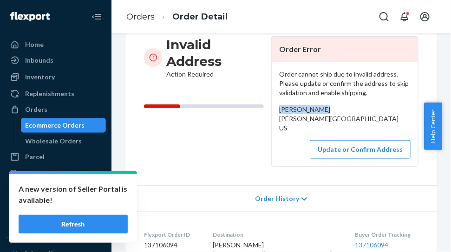
drag, startPoint x: 276, startPoint y: 108, endPoint x: 319, endPoint y: 112, distance: 43.3
click at [319, 112] on div "Erica Marquez Wood Walk Avenue La Plata, MD 20646 US" at bounding box center [344, 119] width 131 height 28
click at [143, 15] on link "Orders" at bounding box center [140, 17] width 28 height 10
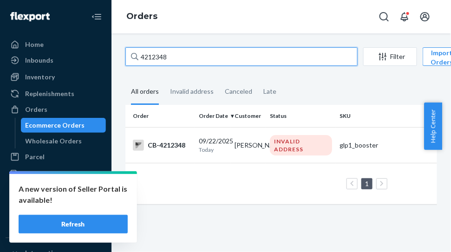
drag, startPoint x: 181, startPoint y: 56, endPoint x: 134, endPoint y: 57, distance: 47.8
click at [134, 53] on div "4212348" at bounding box center [241, 56] width 232 height 19
paste input "2763707"
type input "2763707"
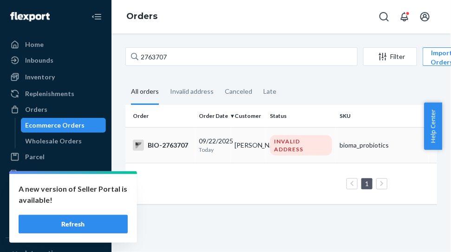
click at [174, 147] on div "BIO-2763707" at bounding box center [162, 145] width 58 height 11
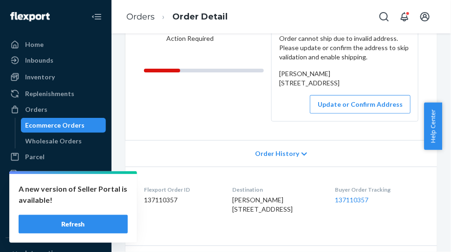
scroll to position [174, 0]
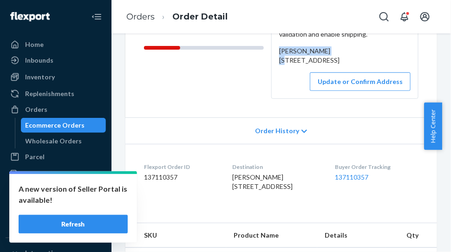
drag, startPoint x: 288, startPoint y: 51, endPoint x: 339, endPoint y: 48, distance: 51.6
click at [339, 48] on div "Order cannot ship due to invalid address. Please update or confirm the address …" at bounding box center [344, 51] width 146 height 95
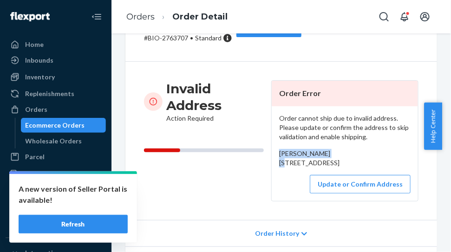
scroll to position [116, 0]
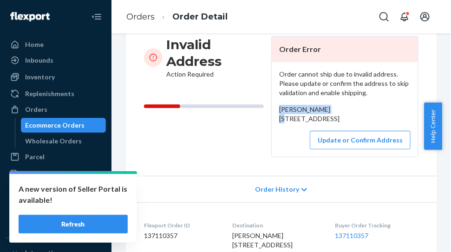
drag, startPoint x: 275, startPoint y: 117, endPoint x: 333, endPoint y: 134, distance: 60.8
click at [333, 134] on div "Order cannot ship due to invalid address. Please update or confirm the address …" at bounding box center [344, 109] width 146 height 95
click at [345, 149] on button "Update or Confirm Address" at bounding box center [360, 140] width 101 height 19
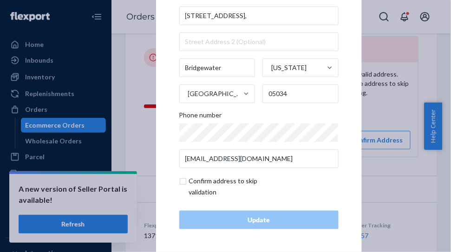
scroll to position [0, 0]
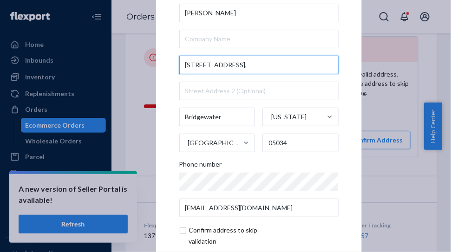
click at [250, 65] on input "226 Gold Coast Road," at bounding box center [258, 65] width 159 height 19
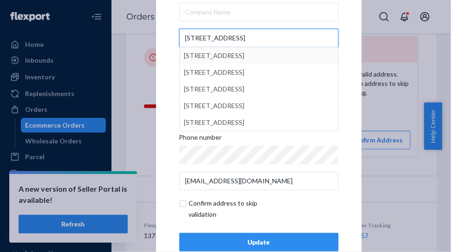
scroll to position [49, 0]
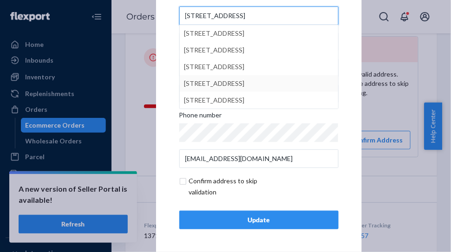
type input "226 Gold Coast Road"
click at [341, 79] on div "× Update Address Marissa Thompson 226 Gold Coast Road 226 Gold Coast Road, Wood…" at bounding box center [259, 76] width 206 height 351
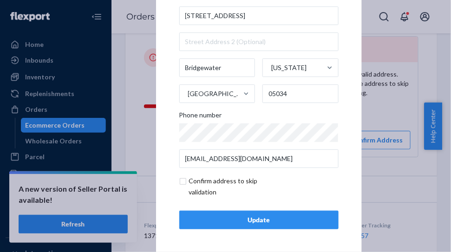
click at [253, 220] on div "Update" at bounding box center [258, 219] width 143 height 9
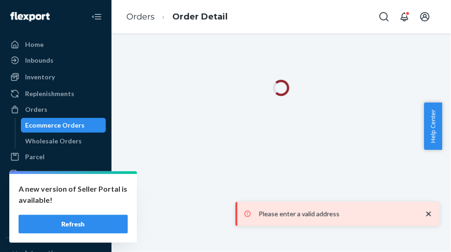
scroll to position [0, 0]
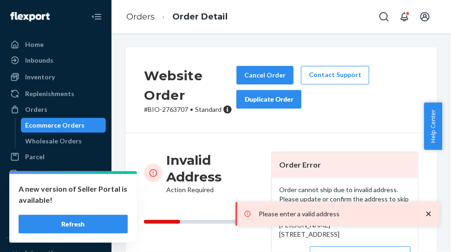
click at [429, 212] on icon "close toast" at bounding box center [428, 213] width 9 height 9
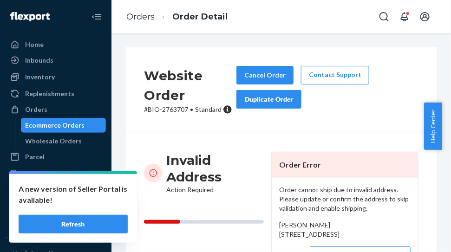
scroll to position [116, 0]
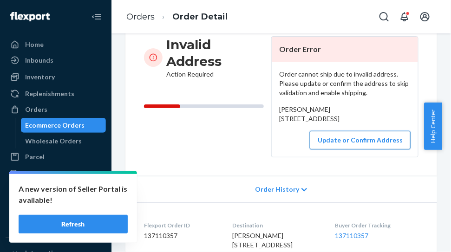
click at [368, 149] on button "Update or Confirm Address" at bounding box center [360, 140] width 101 height 19
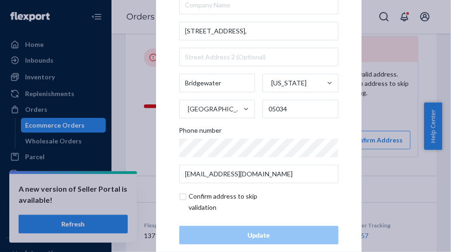
scroll to position [49, 0]
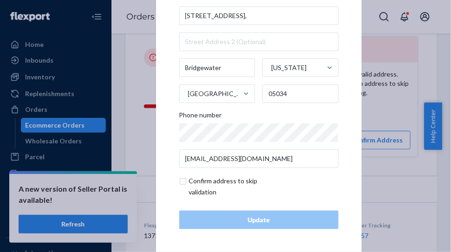
click at [179, 180] on input "checkbox" at bounding box center [233, 186] width 108 height 22
checkbox input "true"
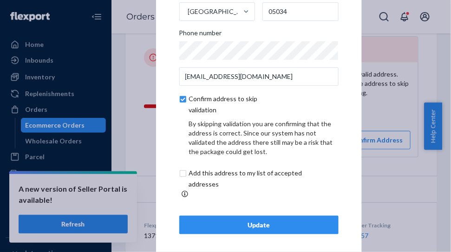
scroll to position [88, 0]
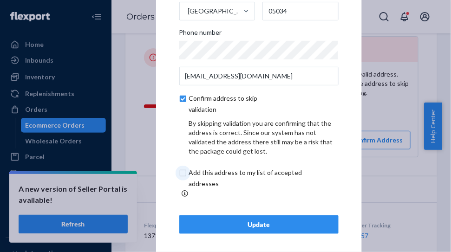
click at [179, 176] on input "checkbox" at bounding box center [256, 178] width 155 height 22
checkbox input "true"
click at [244, 220] on div "Update" at bounding box center [258, 224] width 143 height 9
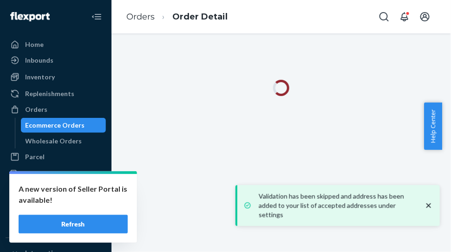
scroll to position [0, 0]
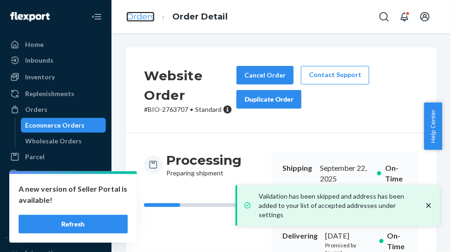
click at [140, 16] on link "Orders" at bounding box center [140, 17] width 28 height 10
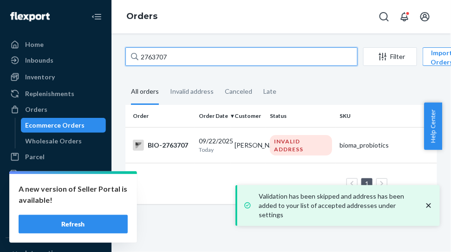
drag, startPoint x: 169, startPoint y: 56, endPoint x: 137, endPoint y: 54, distance: 32.1
click at [137, 54] on div "2763707" at bounding box center [241, 56] width 232 height 19
paste input "4213761"
type input "4213761"
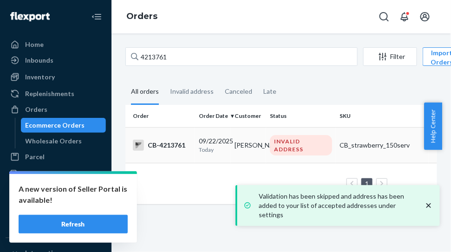
click at [174, 144] on div "CB-4213761" at bounding box center [162, 145] width 58 height 11
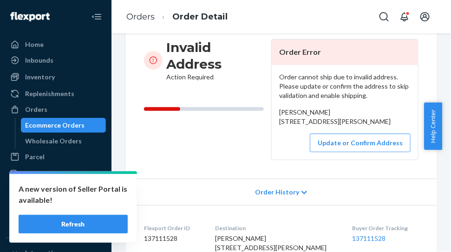
scroll to position [116, 0]
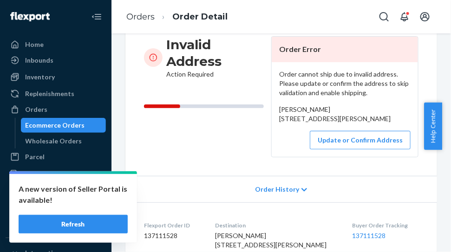
drag, startPoint x: 271, startPoint y: 120, endPoint x: 315, endPoint y: 138, distance: 47.0
click at [315, 138] on div "Order cannot ship due to invalid address. Please update or confirm the address …" at bounding box center [344, 109] width 146 height 95
drag, startPoint x: 137, startPoint y: 13, endPoint x: 167, endPoint y: 46, distance: 44.3
click at [137, 13] on link "Orders" at bounding box center [140, 17] width 28 height 10
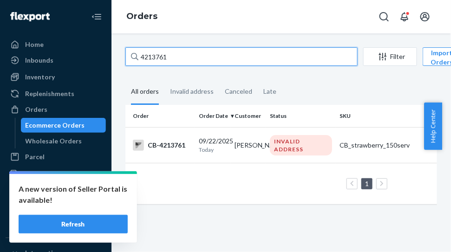
drag, startPoint x: 181, startPoint y: 59, endPoint x: 128, endPoint y: 54, distance: 53.2
click at [128, 54] on input "4213761" at bounding box center [241, 56] width 232 height 19
paste input "2799"
type input "4212799"
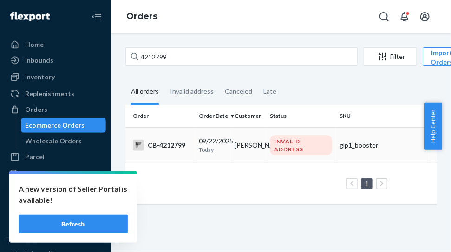
click at [174, 148] on div "CB-4212799" at bounding box center [162, 145] width 58 height 11
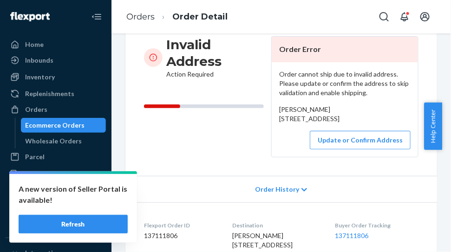
scroll to position [116, 0]
drag, startPoint x: 274, startPoint y: 109, endPoint x: 328, endPoint y: 111, distance: 53.4
click at [328, 111] on div "Order cannot ship due to invalid address. Please update or confirm the address …" at bounding box center [344, 109] width 146 height 95
click at [351, 149] on button "Update or Confirm Address" at bounding box center [360, 140] width 101 height 19
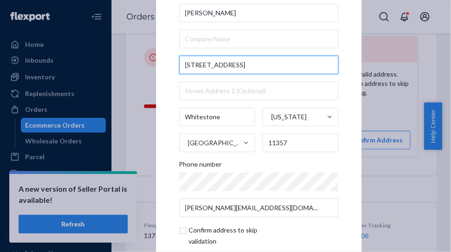
drag, startPoint x: 245, startPoint y: 70, endPoint x: 174, endPoint y: 61, distance: 71.1
click at [174, 61] on div "× Update Address Esther Bruger 159 Riverside Drive Whitestone New York United S…" at bounding box center [259, 125] width 206 height 351
paste input "25 Riverside Dr"
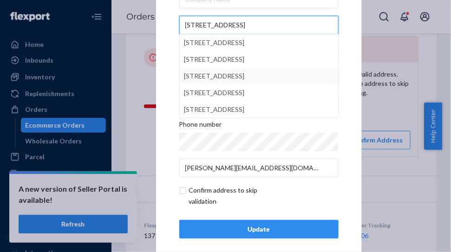
scroll to position [49, 0]
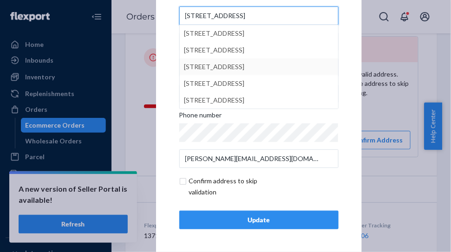
type input "15925 Riverside Dr"
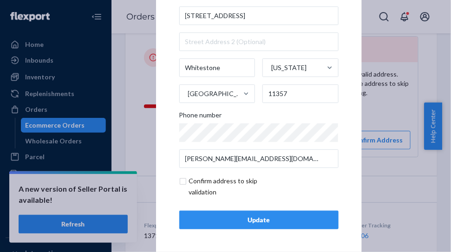
click at [313, 217] on div "Update" at bounding box center [258, 219] width 143 height 9
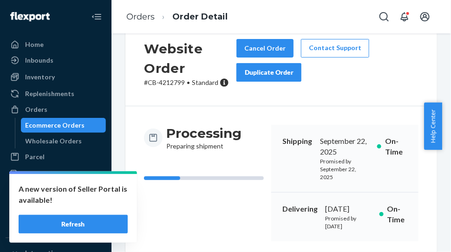
scroll to position [0, 0]
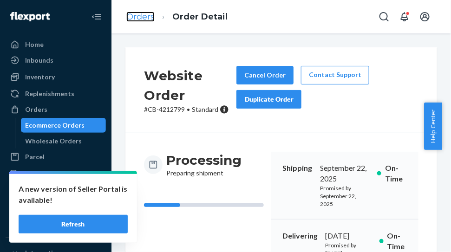
click at [141, 13] on link "Orders" at bounding box center [140, 17] width 28 height 10
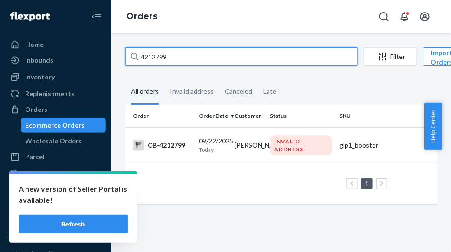
drag, startPoint x: 183, startPoint y: 57, endPoint x: 125, endPoint y: 54, distance: 58.1
click at [125, 54] on input "4212799" at bounding box center [241, 56] width 232 height 19
click at [186, 53] on input "4212799" at bounding box center [241, 56] width 232 height 19
click at [183, 57] on input "4212799" at bounding box center [241, 56] width 232 height 19
drag, startPoint x: 183, startPoint y: 57, endPoint x: 129, endPoint y: 62, distance: 54.5
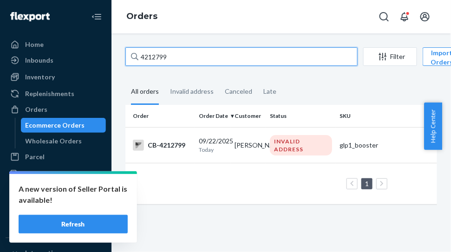
click at [129, 62] on input "4212799" at bounding box center [241, 56] width 232 height 19
paste input "3113"
type input "4213113"
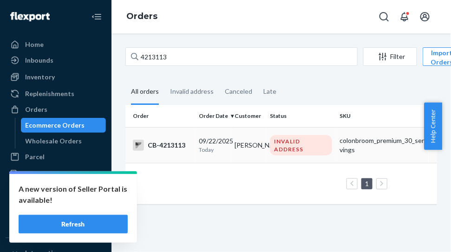
click at [159, 143] on div "CB-4213113" at bounding box center [162, 145] width 58 height 11
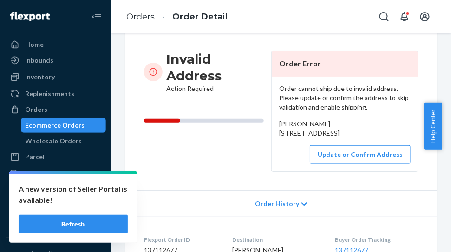
scroll to position [116, 0]
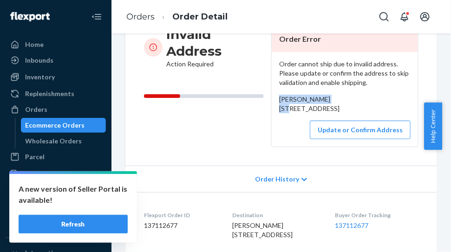
drag, startPoint x: 340, startPoint y: 99, endPoint x: 273, endPoint y: 96, distance: 67.4
click at [273, 96] on div "Order cannot ship due to invalid address. Please update or confirm the address …" at bounding box center [344, 99] width 146 height 95
click at [374, 139] on button "Update or Confirm Address" at bounding box center [360, 130] width 101 height 19
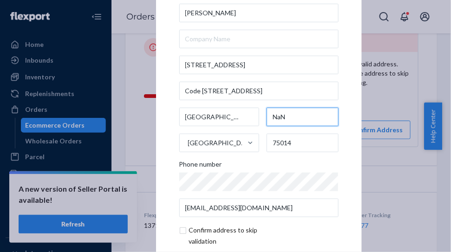
drag, startPoint x: 281, startPoint y: 116, endPoint x: 265, endPoint y: 118, distance: 16.3
click at [266, 118] on input "NaN" at bounding box center [302, 117] width 72 height 19
paste input "IDF"
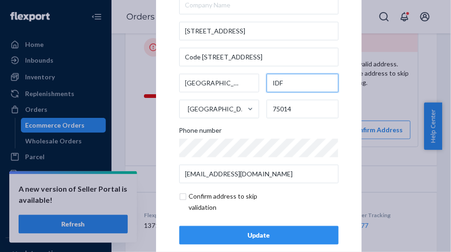
scroll to position [49, 0]
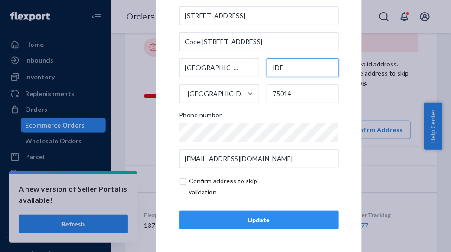
type input "IDF"
click at [294, 216] on div "Update" at bounding box center [258, 219] width 143 height 9
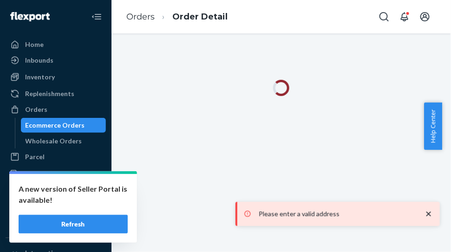
scroll to position [0, 0]
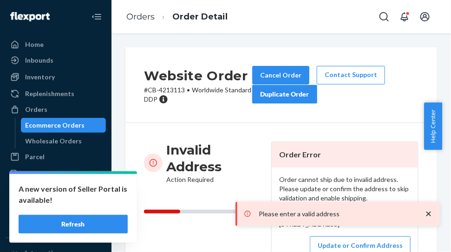
click at [429, 214] on icon "close toast" at bounding box center [428, 214] width 5 height 5
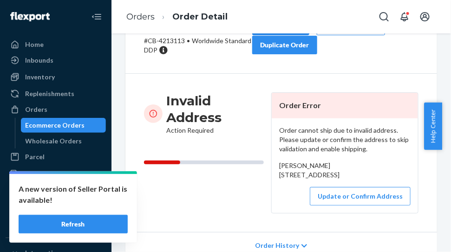
scroll to position [58, 0]
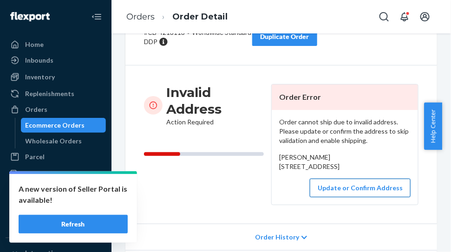
click at [343, 197] on button "Update or Confirm Address" at bounding box center [360, 188] width 101 height 19
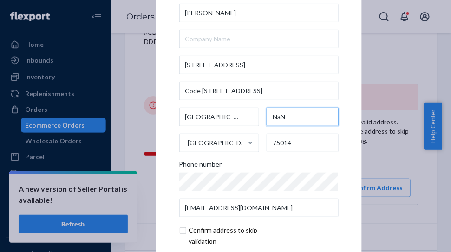
drag, startPoint x: 284, startPoint y: 119, endPoint x: 254, endPoint y: 118, distance: 30.2
click at [254, 118] on div "Paris NaN France 75014" at bounding box center [258, 130] width 159 height 45
paste input "IDF"
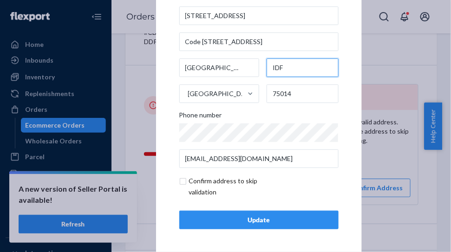
type input "IDF"
click at [182, 180] on input "checkbox" at bounding box center [233, 186] width 108 height 22
checkbox input "true"
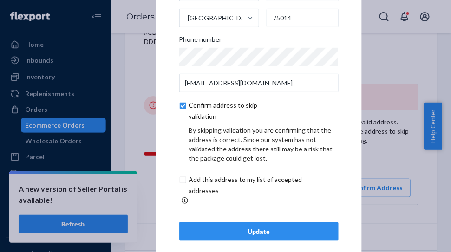
scroll to position [88, 0]
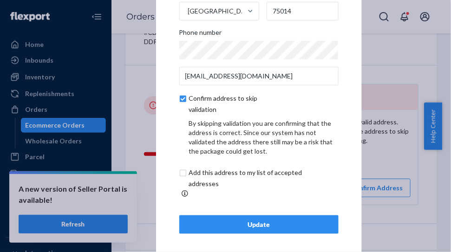
click at [179, 177] on input "checkbox" at bounding box center [256, 178] width 155 height 22
checkbox input "true"
click at [326, 217] on button "Update" at bounding box center [258, 224] width 159 height 19
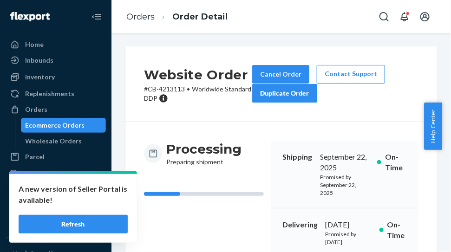
scroll to position [0, 0]
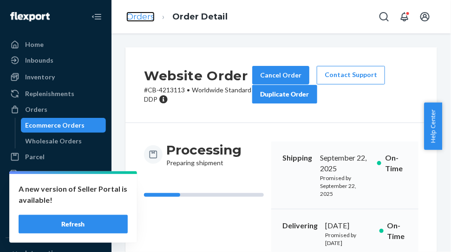
click at [137, 20] on link "Orders" at bounding box center [140, 17] width 28 height 10
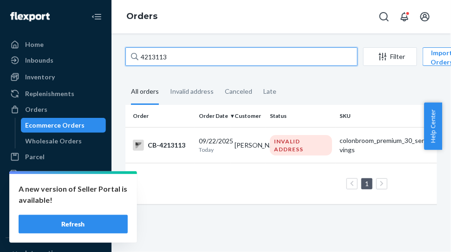
drag, startPoint x: 179, startPoint y: 61, endPoint x: 132, endPoint y: 55, distance: 47.8
click at [132, 55] on div "4213113" at bounding box center [241, 56] width 232 height 19
paste input "2763937"
type input "2763937"
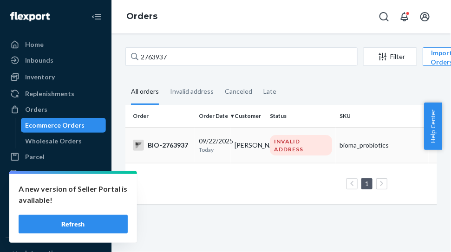
click at [171, 142] on div "BIO-2763937" at bounding box center [162, 145] width 58 height 11
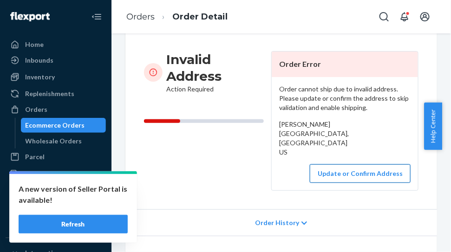
scroll to position [116, 0]
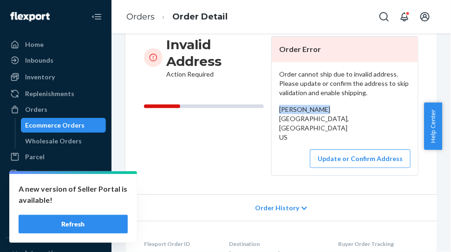
drag, startPoint x: 325, startPoint y: 110, endPoint x: 267, endPoint y: 111, distance: 58.5
click at [267, 111] on div "Invalid Address Action Required Order Error Order cannot ship due to invalid ad…" at bounding box center [281, 106] width 274 height 140
click at [149, 18] on link "Orders" at bounding box center [140, 17] width 28 height 10
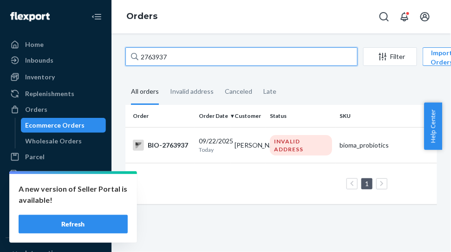
drag, startPoint x: 178, startPoint y: 56, endPoint x: 110, endPoint y: 63, distance: 67.7
click at [110, 63] on div "Home Inbounds Shipping Plans Problems Inventory Products Branded Packaging Repl…" at bounding box center [225, 126] width 451 height 252
paste input "4212648"
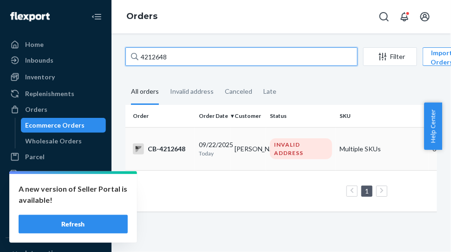
type input "4212648"
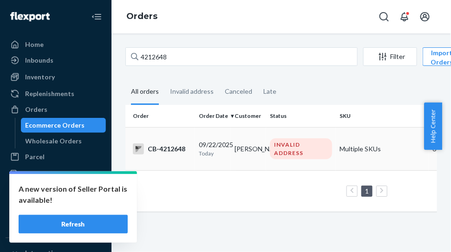
click at [163, 147] on div "CB-4212648" at bounding box center [162, 148] width 58 height 11
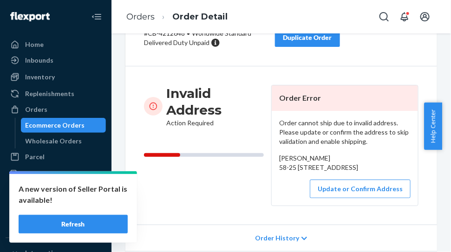
scroll to position [116, 0]
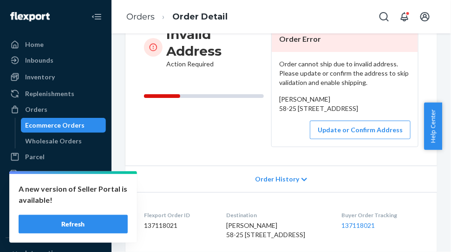
drag, startPoint x: 276, startPoint y: 109, endPoint x: 345, endPoint y: 134, distance: 73.4
click at [345, 113] on div "Mauricio andres Samaca 58-25 Calle 114a Apartamento 303 edificio Vassari 2 Bogo…" at bounding box center [344, 104] width 131 height 19
click at [362, 104] on div "Mauricio andres Samaca 58-25 Calle 114a Apartamento 303 edificio Vassari 2 Bogo…" at bounding box center [344, 104] width 131 height 19
drag, startPoint x: 351, startPoint y: 100, endPoint x: 268, endPoint y: 98, distance: 83.6
click at [271, 98] on div "Order cannot ship due to invalid address. Please update or confirm the address …" at bounding box center [344, 99] width 146 height 95
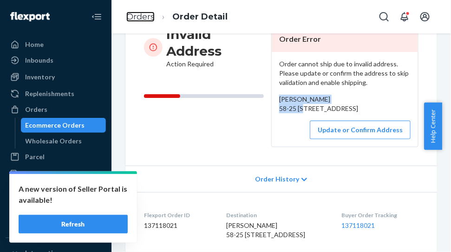
drag, startPoint x: 135, startPoint y: 17, endPoint x: 177, endPoint y: 36, distance: 46.3
click at [135, 17] on link "Orders" at bounding box center [140, 17] width 28 height 10
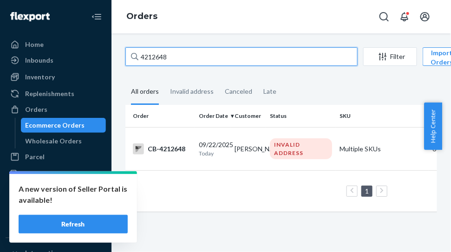
drag, startPoint x: 162, startPoint y: 56, endPoint x: 123, endPoint y: 49, distance: 39.6
click at [123, 49] on div "4212648 Filter Import Orders Create order Ecommerce order Removal order All ord…" at bounding box center [280, 134] width 325 height 174
paste input "5309"
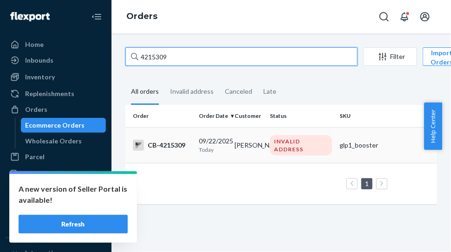
type input "4215309"
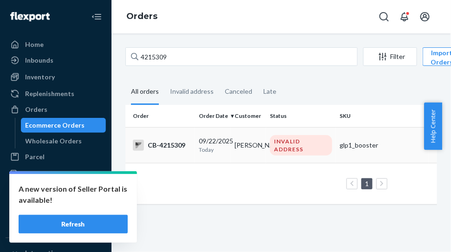
click at [174, 145] on div "CB-4215309" at bounding box center [162, 145] width 58 height 11
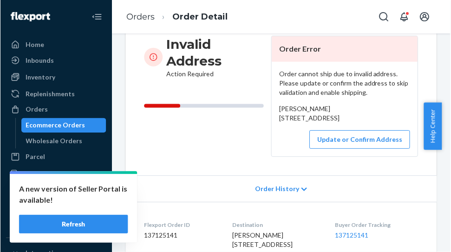
scroll to position [116, 0]
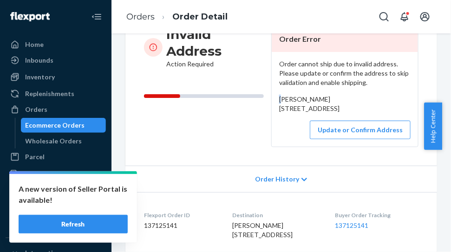
click at [279, 99] on span "Jacqueline McClement 109 Highway 47 South B291 Estevan, SK S4A2A3 CA" at bounding box center [309, 103] width 60 height 17
drag, startPoint x: 349, startPoint y: 101, endPoint x: 275, endPoint y: 98, distance: 74.3
click at [279, 98] on div "Jacqueline McClement 109 Highway 47 South B291 Estevan, SK S4A2A3 CA" at bounding box center [344, 104] width 131 height 19
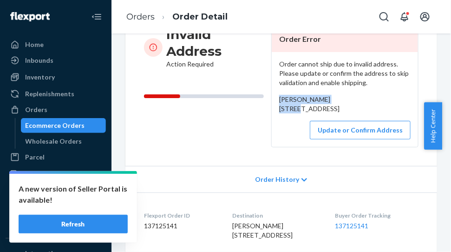
drag, startPoint x: 272, startPoint y: 110, endPoint x: 304, endPoint y: 137, distance: 41.4
click at [304, 137] on div "Order cannot ship due to invalid address. Please update or confirm the address …" at bounding box center [344, 99] width 146 height 95
click at [140, 13] on link "Orders" at bounding box center [140, 17] width 28 height 10
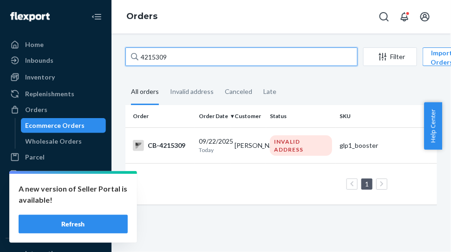
drag, startPoint x: 170, startPoint y: 55, endPoint x: 119, endPoint y: 59, distance: 51.7
click at [119, 59] on div "4215309 Filter Import Orders Create order Ecommerce order Removal order All ord…" at bounding box center [280, 130] width 325 height 166
paste input "460"
type input "4215460"
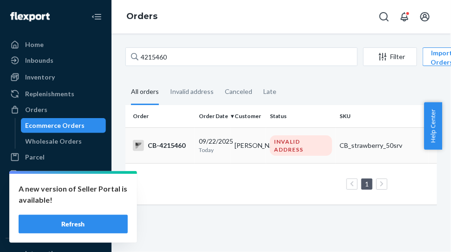
click at [169, 148] on div "CB-4215460" at bounding box center [162, 145] width 58 height 11
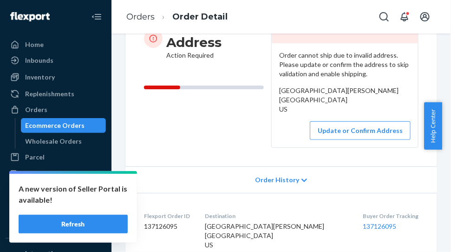
scroll to position [174, 0]
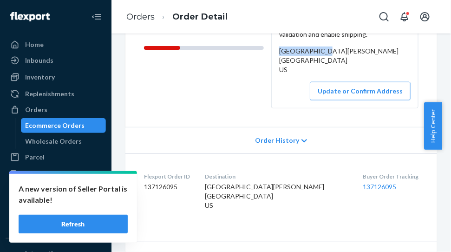
drag, startPoint x: 315, startPoint y: 52, endPoint x: 276, endPoint y: 52, distance: 39.0
click at [279, 52] on div "Berline Denis Cedarwood Drive North Bethesda, MD 20852 US" at bounding box center [344, 60] width 131 height 28
drag, startPoint x: 274, startPoint y: 62, endPoint x: 285, endPoint y: 81, distance: 22.0
click at [285, 81] on div "Order cannot ship due to invalid address. Please update or confirm the address …" at bounding box center [344, 56] width 146 height 104
drag, startPoint x: 146, startPoint y: 17, endPoint x: 173, endPoint y: 42, distance: 36.8
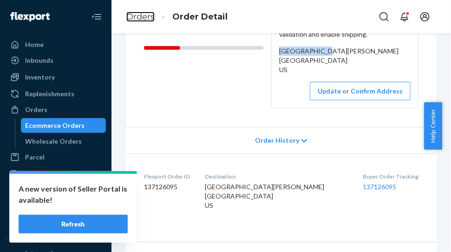
click at [145, 16] on link "Orders" at bounding box center [140, 17] width 28 height 10
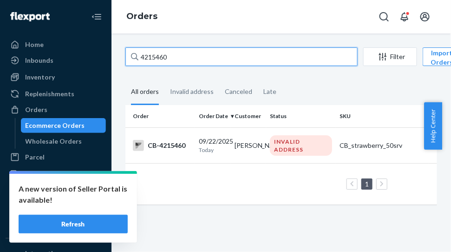
drag, startPoint x: 183, startPoint y: 62, endPoint x: 113, endPoint y: 58, distance: 70.2
click at [113, 58] on div "4215460 Filter Import Orders Create order Ecommerce order Removal order All ord…" at bounding box center [280, 142] width 339 height 218
paste input "3113"
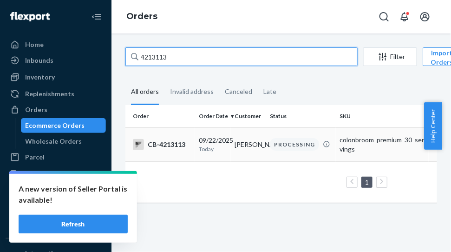
type input "4213113"
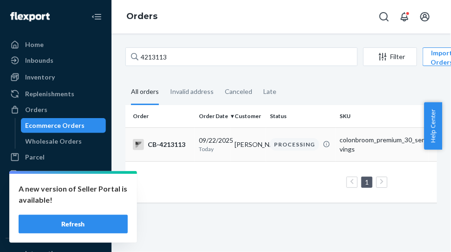
click at [174, 140] on div "CB-4213113" at bounding box center [162, 144] width 58 height 11
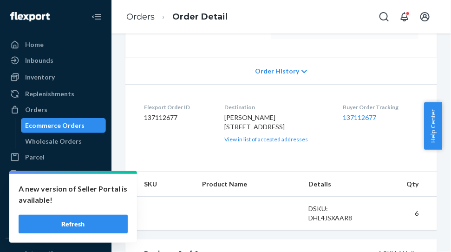
scroll to position [232, 0]
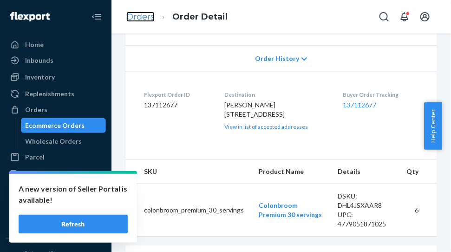
click at [135, 20] on link "Orders" at bounding box center [140, 17] width 28 height 10
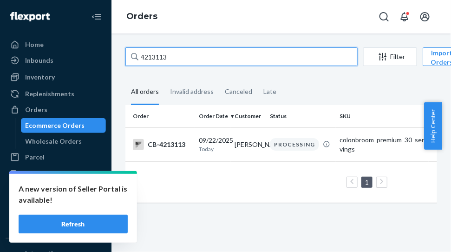
drag, startPoint x: 184, startPoint y: 58, endPoint x: 127, endPoint y: 65, distance: 57.9
click at [127, 65] on input "4213113" at bounding box center [241, 56] width 232 height 19
paste input "2799"
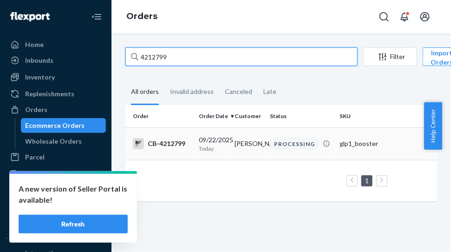
type input "4212799"
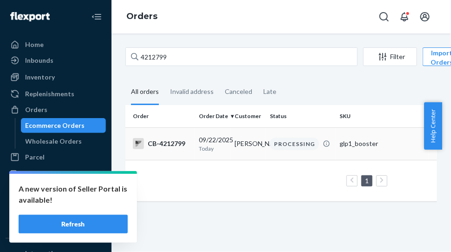
click at [174, 142] on div "CB-4212799" at bounding box center [162, 143] width 58 height 11
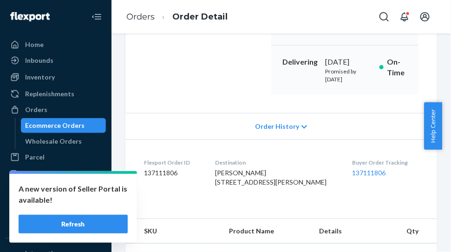
scroll to position [232, 0]
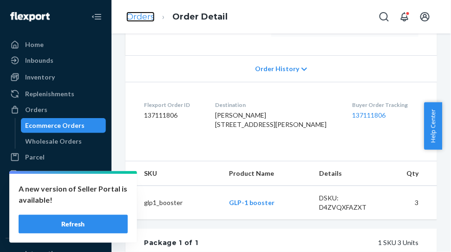
click at [141, 14] on link "Orders" at bounding box center [140, 17] width 28 height 10
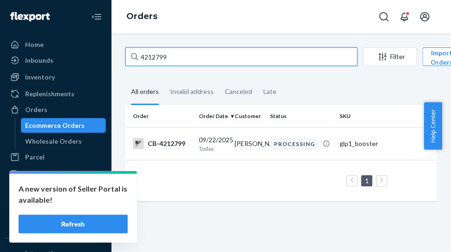
drag, startPoint x: 169, startPoint y: 57, endPoint x: 134, endPoint y: 63, distance: 36.2
click at [134, 63] on div "4212799" at bounding box center [241, 56] width 232 height 19
paste input "2763707"
type input "2763707"
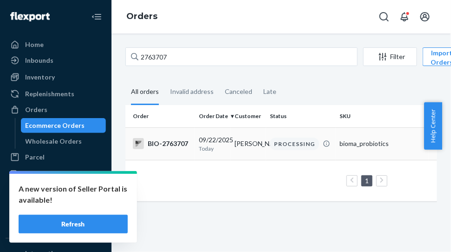
click at [179, 144] on div "BIO-2763707" at bounding box center [162, 143] width 58 height 11
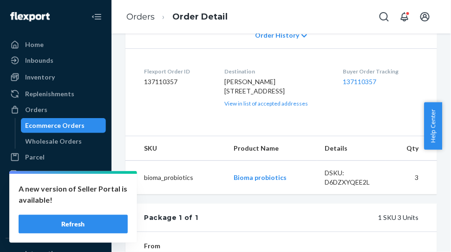
scroll to position [290, 0]
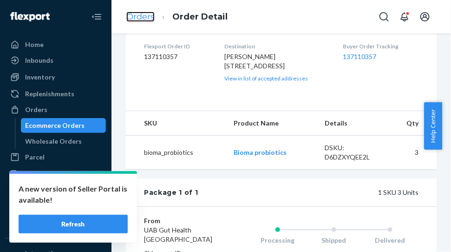
click at [139, 16] on link "Orders" at bounding box center [140, 17] width 28 height 10
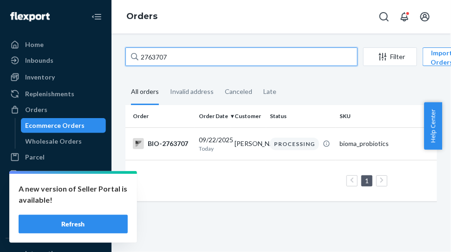
drag, startPoint x: 177, startPoint y: 57, endPoint x: 125, endPoint y: 61, distance: 51.7
click at [125, 61] on input "2763707" at bounding box center [241, 56] width 232 height 19
paste input "421038"
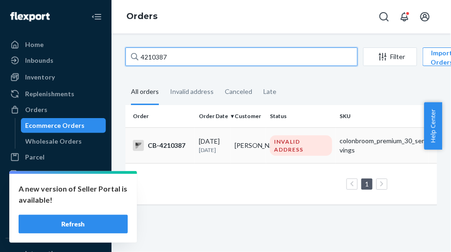
type input "4210387"
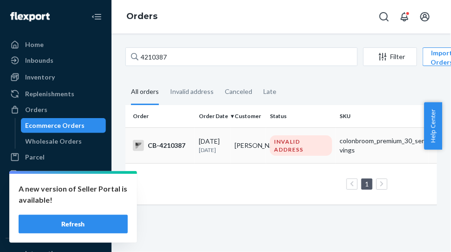
click at [175, 142] on div "CB-4210387" at bounding box center [162, 145] width 58 height 11
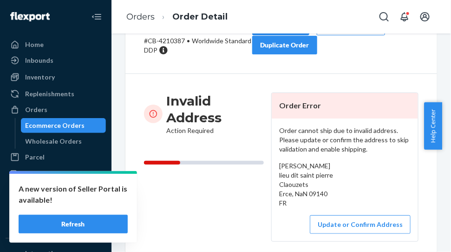
scroll to position [58, 0]
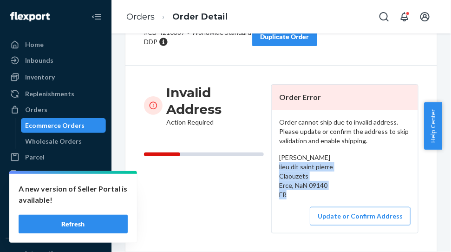
drag, startPoint x: 273, startPoint y: 168, endPoint x: 331, endPoint y: 195, distance: 63.9
click at [331, 195] on div "Order cannot ship due to invalid address. Please update or confirm the address …" at bounding box center [344, 171] width 146 height 123
click at [141, 13] on link "Orders" at bounding box center [140, 17] width 28 height 10
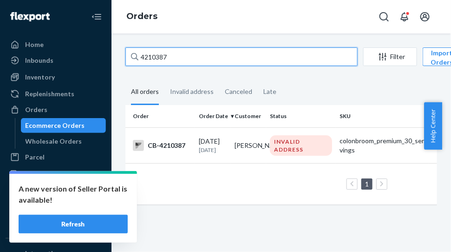
drag, startPoint x: 187, startPoint y: 56, endPoint x: 119, endPoint y: 65, distance: 68.3
click at [119, 65] on div "4210387 Filter Import Orders Create order Ecommerce order Removal order All ord…" at bounding box center [280, 130] width 325 height 166
paste input "591"
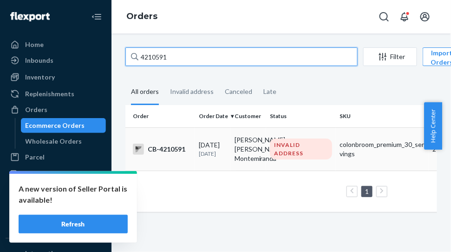
type input "4210591"
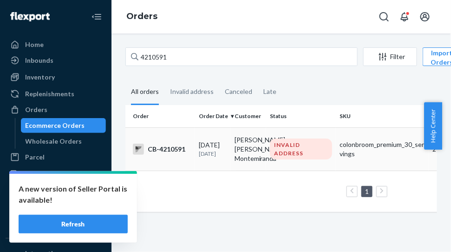
click at [176, 155] on div "CB-4210591" at bounding box center [162, 148] width 58 height 11
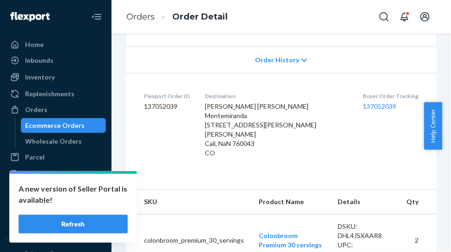
scroll to position [290, 0]
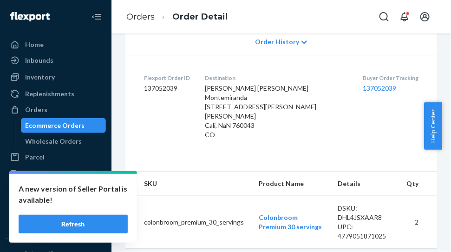
drag, startPoint x: 200, startPoint y: 97, endPoint x: 262, endPoint y: 133, distance: 71.9
click at [262, 133] on dl "Flexport Order ID 137052039 Destination Guillermo Alberto Rios Montemiranda Cal…" at bounding box center [280, 108] width 311 height 107
click at [138, 15] on link "Orders" at bounding box center [140, 17] width 28 height 10
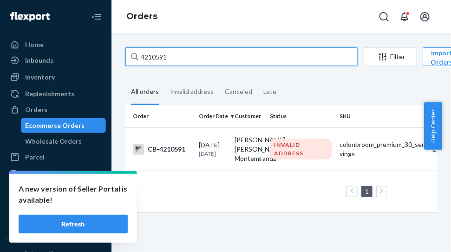
drag, startPoint x: 175, startPoint y: 59, endPoint x: 132, endPoint y: 65, distance: 44.0
click at [132, 65] on div "4210591" at bounding box center [241, 56] width 232 height 19
paste input "2760132"
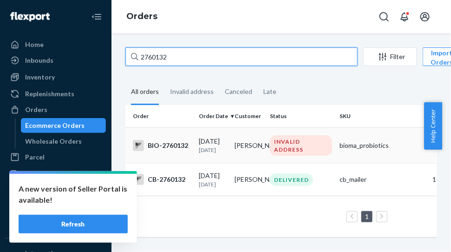
type input "2760132"
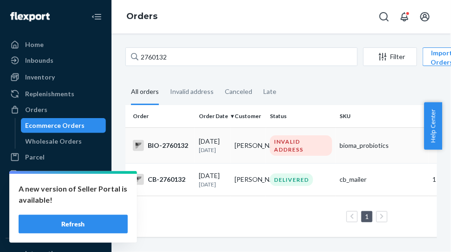
click at [174, 143] on div "BIO-2760132" at bounding box center [162, 145] width 58 height 11
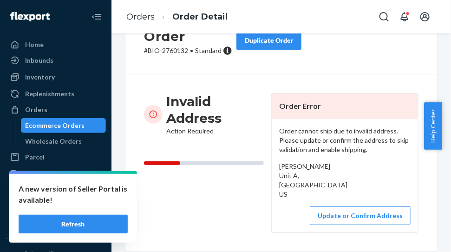
scroll to position [116, 0]
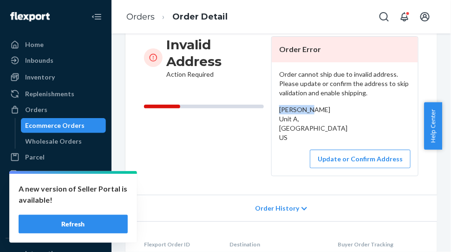
drag, startPoint x: 308, startPoint y: 111, endPoint x: 274, endPoint y: 113, distance: 33.9
click at [274, 113] on div "Order cannot ship due to invalid address. Please update or confirm the address …" at bounding box center [344, 118] width 146 height 113
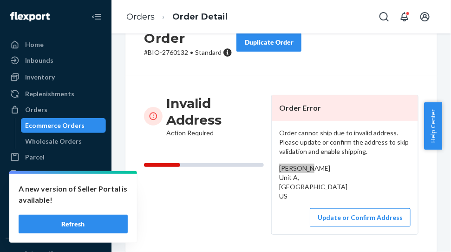
scroll to position [0, 0]
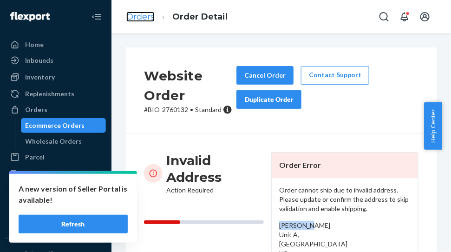
click at [132, 13] on link "Orders" at bounding box center [140, 17] width 28 height 10
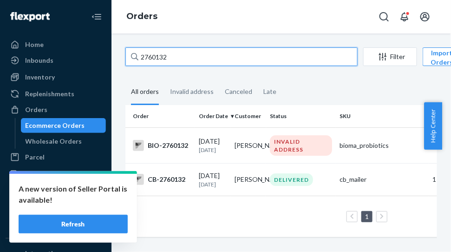
drag, startPoint x: 162, startPoint y: 57, endPoint x: 131, endPoint y: 59, distance: 31.1
click at [131, 59] on div "2760132" at bounding box center [241, 56] width 232 height 19
paste input "764"
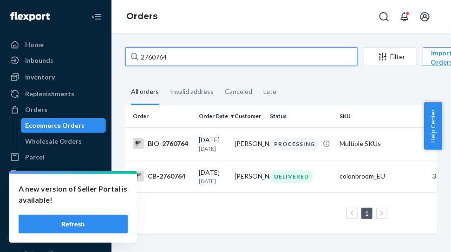
drag, startPoint x: 181, startPoint y: 56, endPoint x: 116, endPoint y: 57, distance: 65.4
click at [116, 57] on div "2760764 Filter Import Orders Create order Ecommerce order Removal order All ord…" at bounding box center [280, 142] width 339 height 218
paste input "2316"
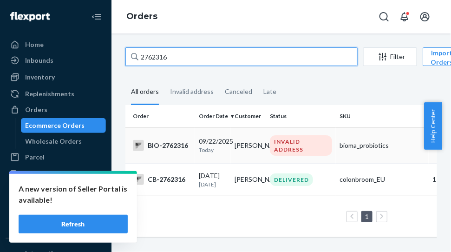
type input "2762316"
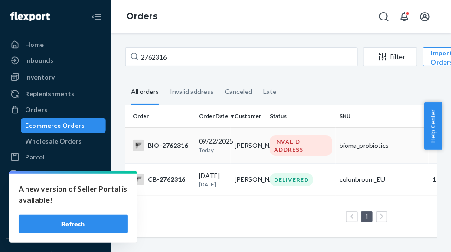
click at [177, 146] on div "BIO-2762316" at bounding box center [162, 145] width 58 height 11
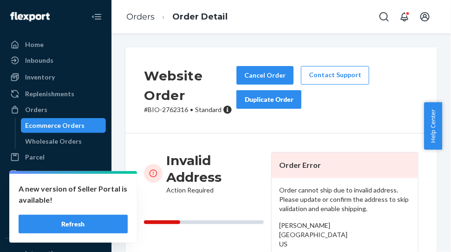
scroll to position [58, 0]
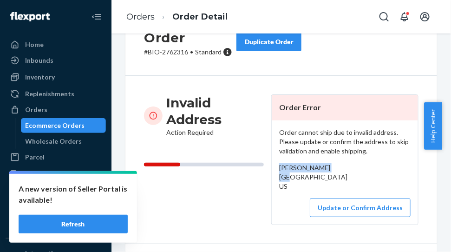
drag, startPoint x: 275, startPoint y: 170, endPoint x: 338, endPoint y: 166, distance: 63.2
click at [338, 166] on div "Margaret Leighton Nashua Street, Seabrook, NH 03874 US" at bounding box center [344, 177] width 131 height 28
drag, startPoint x: 277, startPoint y: 179, endPoint x: 325, endPoint y: 191, distance: 49.3
click at [325, 191] on div "Margaret Leighton Nashua Street, Seabrook, NH 03874 US" at bounding box center [344, 177] width 131 height 28
click at [148, 18] on link "Orders" at bounding box center [140, 17] width 28 height 10
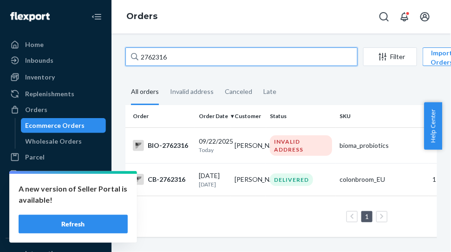
drag, startPoint x: 193, startPoint y: 57, endPoint x: 123, endPoint y: 61, distance: 70.2
click at [123, 61] on div "2762316 Filter Import Orders Create order Ecommerce order Removal order All ord…" at bounding box center [280, 146] width 325 height 199
paste input "421180"
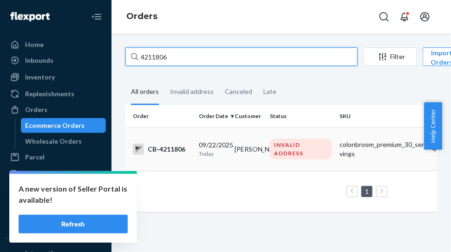
type input "4211806"
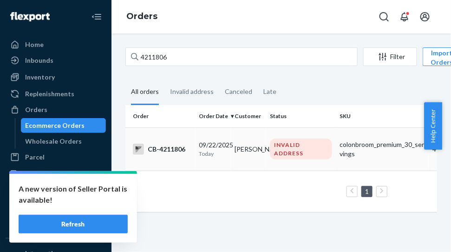
click at [167, 146] on div "CB-4211806" at bounding box center [162, 148] width 58 height 11
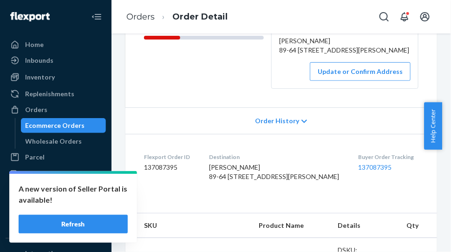
scroll to position [116, 0]
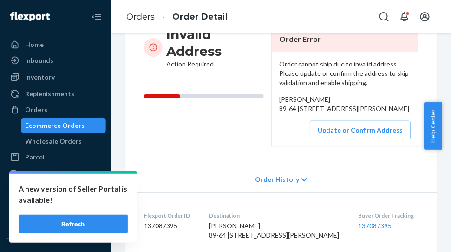
drag, startPoint x: 274, startPoint y: 110, endPoint x: 347, endPoint y: 133, distance: 75.7
click at [347, 133] on div "Order cannot ship due to invalid address. Please update or confirm the address …" at bounding box center [344, 99] width 146 height 95
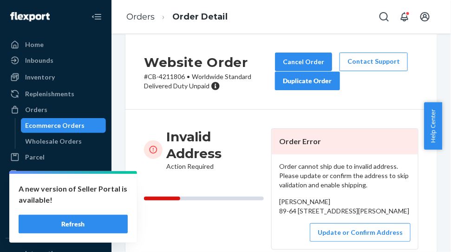
scroll to position [0, 0]
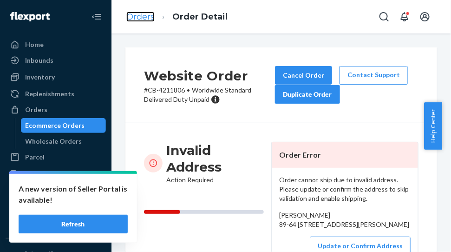
click at [149, 20] on link "Orders" at bounding box center [140, 17] width 28 height 10
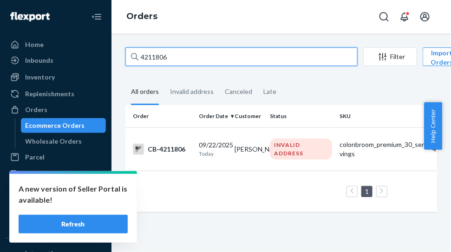
drag, startPoint x: 187, startPoint y: 57, endPoint x: 116, endPoint y: 65, distance: 71.0
click at [116, 65] on div "4211806 Filter Import Orders Create order Ecommerce order Removal order All ord…" at bounding box center [280, 142] width 339 height 218
paste input "13"
type input "4211813"
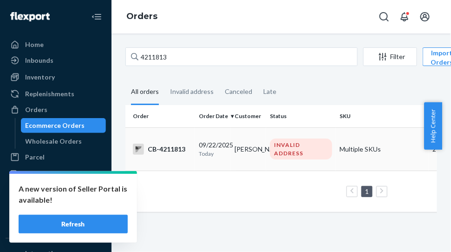
click at [163, 144] on div "CB-4211813" at bounding box center [162, 148] width 58 height 11
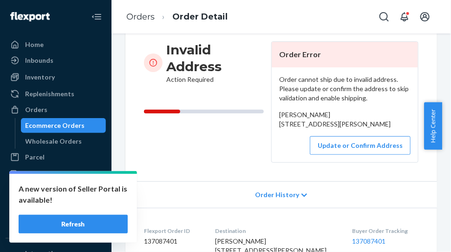
scroll to position [116, 0]
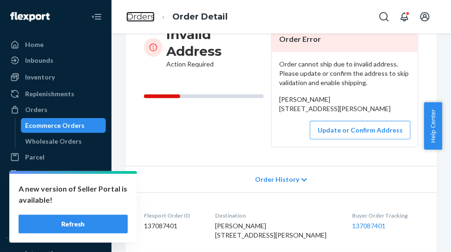
drag, startPoint x: 143, startPoint y: 17, endPoint x: 162, endPoint y: 36, distance: 27.2
click at [143, 17] on link "Orders" at bounding box center [140, 17] width 28 height 10
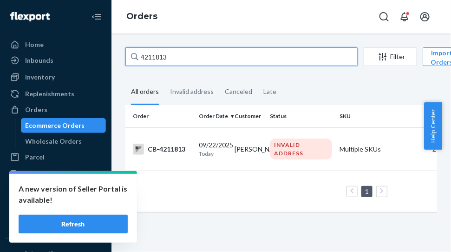
click at [129, 62] on input "4211813" at bounding box center [241, 56] width 232 height 19
paste input "276248"
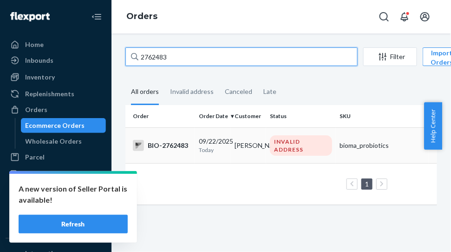
type input "2762483"
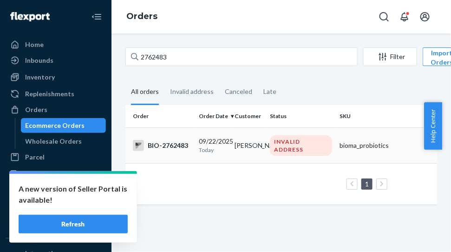
click at [170, 145] on div "BIO-2762483" at bounding box center [162, 145] width 58 height 11
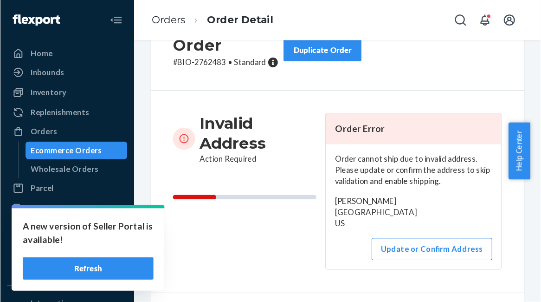
scroll to position [116, 0]
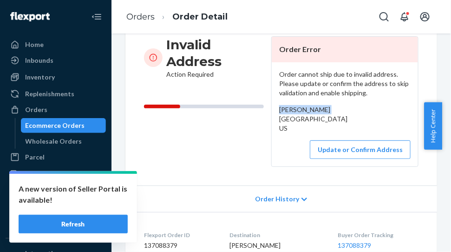
drag, startPoint x: 275, startPoint y: 108, endPoint x: 331, endPoint y: 111, distance: 56.2
click at [331, 111] on div "Order cannot ship due to invalid address. Please update or confirm the address …" at bounding box center [344, 114] width 146 height 104
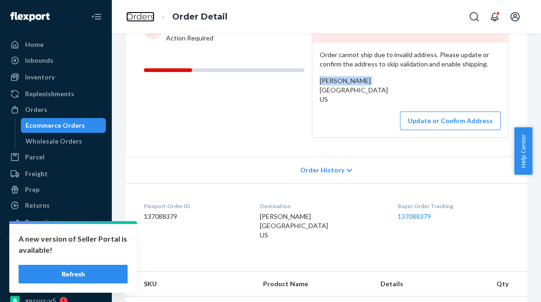
drag, startPoint x: 145, startPoint y: 18, endPoint x: 163, endPoint y: 35, distance: 24.6
click at [145, 18] on link "Orders" at bounding box center [140, 17] width 28 height 10
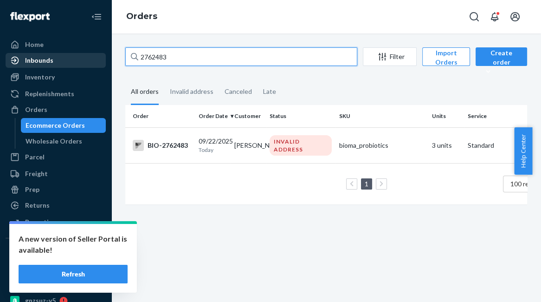
drag, startPoint x: 141, startPoint y: 58, endPoint x: 94, endPoint y: 58, distance: 47.3
click at [94, 58] on div "Home Inbounds Shipping Plans Problems Inventory Products Branded Packaging Repl…" at bounding box center [270, 151] width 541 height 302
paste input "518248"
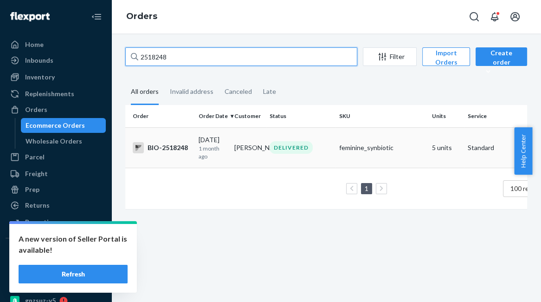
type input "2518248"
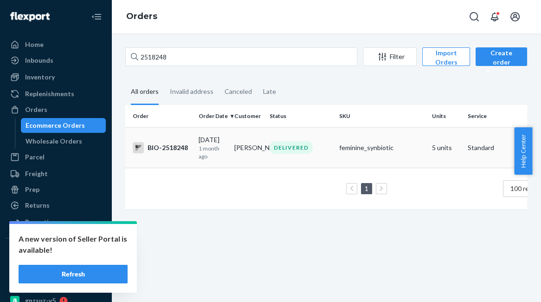
click at [165, 144] on div "BIO-2518248" at bounding box center [162, 147] width 58 height 11
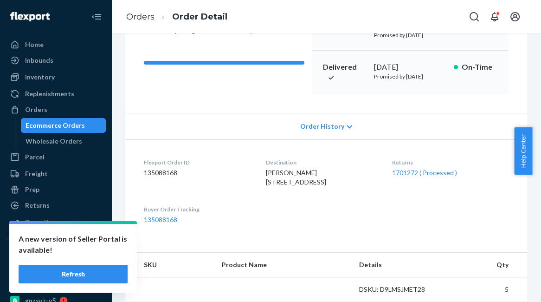
scroll to position [208, 0]
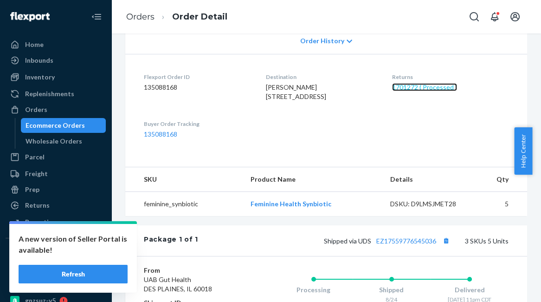
click at [409, 91] on link "1701272 ( Processed )" at bounding box center [424, 87] width 65 height 8
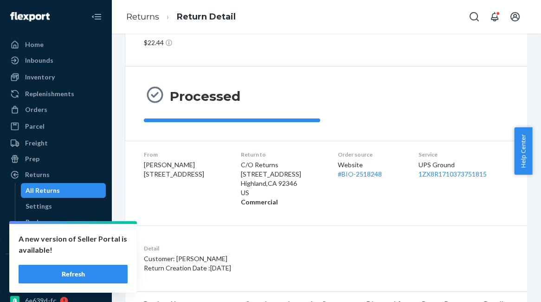
scroll to position [55, 0]
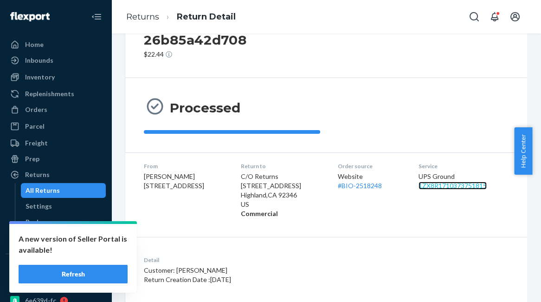
click at [428, 185] on link "1ZX8R1710373751815" at bounding box center [453, 185] width 68 height 8
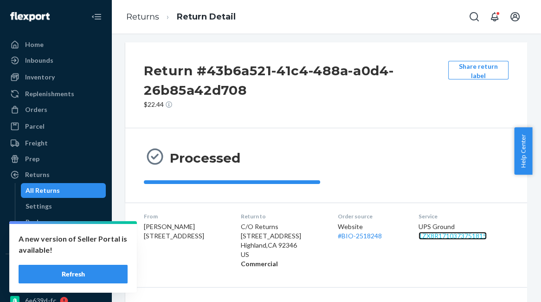
scroll to position [0, 0]
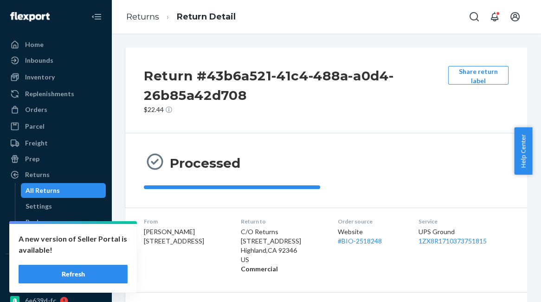
click at [444, 116] on div "Return #43b6a521-41c4-488a-a0d4-26b85a42d708 $22.44 Share return label" at bounding box center [326, 90] width 402 height 86
drag, startPoint x: 41, startPoint y: 113, endPoint x: 70, endPoint y: 110, distance: 28.9
click at [41, 113] on div "Orders" at bounding box center [36, 109] width 22 height 9
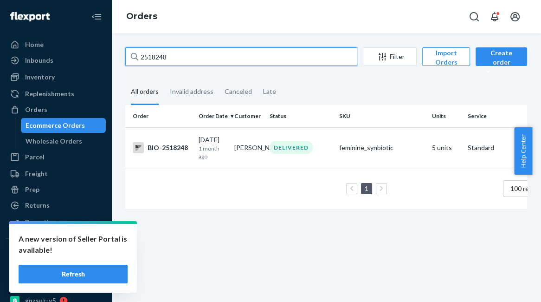
drag, startPoint x: 174, startPoint y: 57, endPoint x: 129, endPoint y: 58, distance: 45.0
click at [129, 58] on input "2518248" at bounding box center [241, 56] width 232 height 19
paste input "47467"
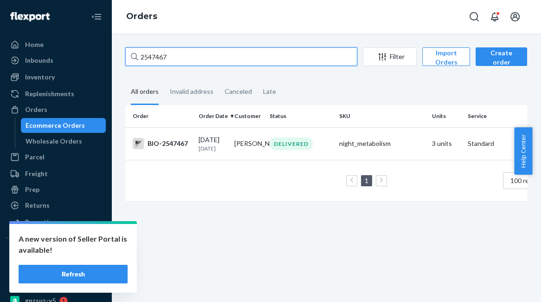
type input "2547467"
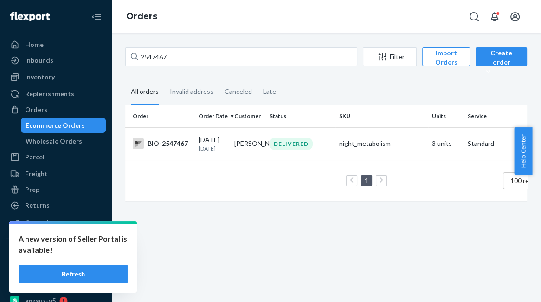
click at [180, 187] on div "1 100 results per page" at bounding box center [357, 181] width 449 height 30
click at [169, 146] on div "BIO-2547467" at bounding box center [162, 143] width 58 height 11
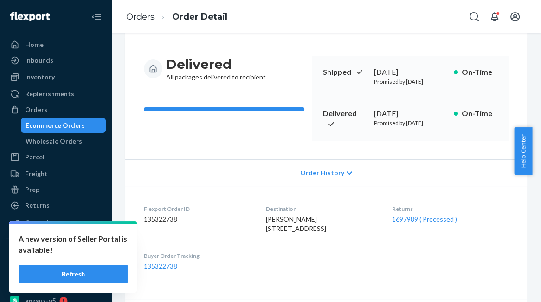
scroll to position [208, 0]
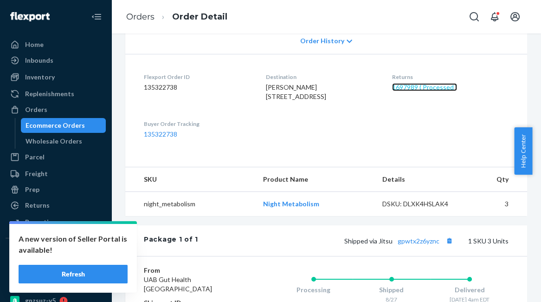
click at [407, 91] on link "1697989 ( Processed )" at bounding box center [424, 87] width 65 height 8
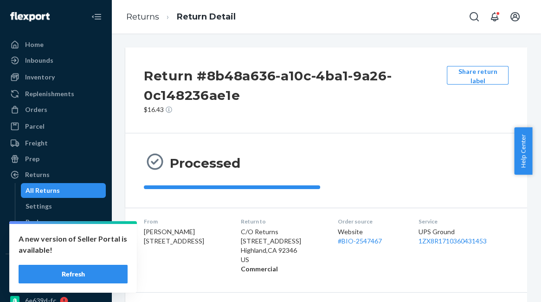
click at [88, 252] on button "Refresh" at bounding box center [73, 274] width 109 height 19
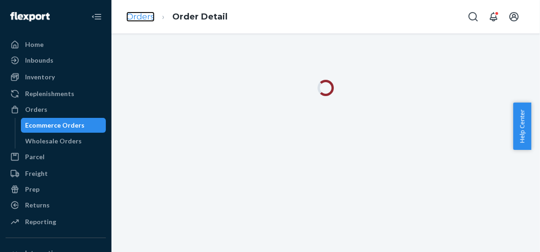
click at [149, 19] on link "Orders" at bounding box center [140, 17] width 28 height 10
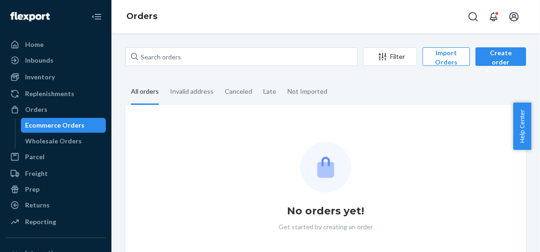
drag, startPoint x: 214, startPoint y: 66, endPoint x: 141, endPoint y: 67, distance: 73.3
click at [141, 67] on div "Filter Import Orders Create order Ecommerce order Removal order" at bounding box center [325, 57] width 401 height 21
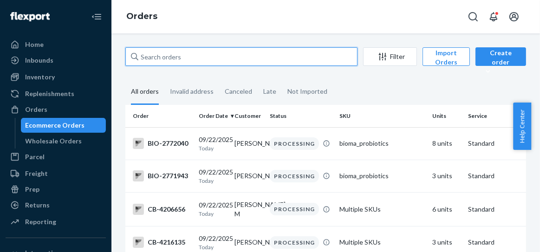
drag, startPoint x: 193, startPoint y: 58, endPoint x: 92, endPoint y: 52, distance: 100.4
click at [92, 52] on div "Home Inbounds Shipping Plans Problems Inventory Products Branded Packaging Repl…" at bounding box center [270, 126] width 540 height 252
paste input "[PERSON_NAME]"
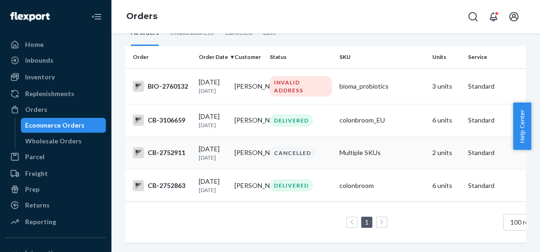
scroll to position [32, 0]
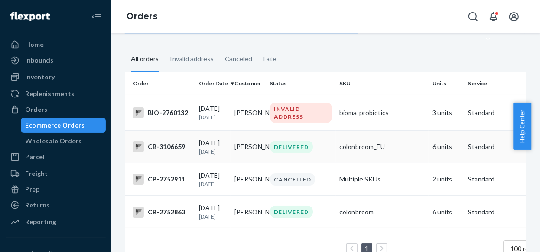
type input "[PERSON_NAME]"
click at [168, 148] on div "CB-3106659" at bounding box center [162, 146] width 58 height 11
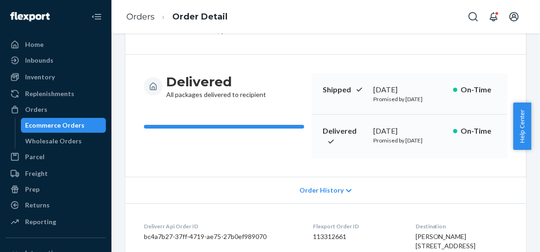
scroll to position [58, 0]
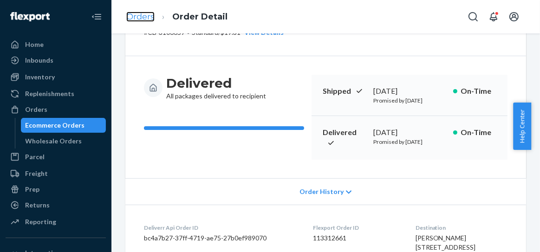
click at [138, 19] on link "Orders" at bounding box center [140, 17] width 28 height 10
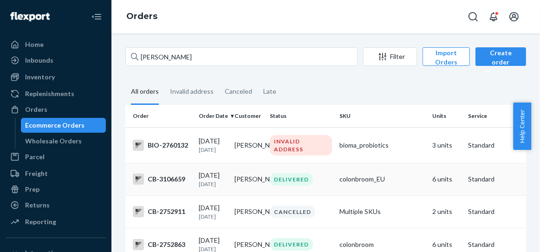
scroll to position [90, 0]
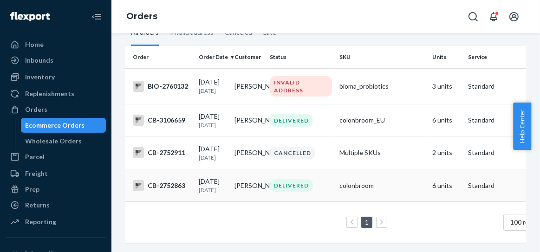
click at [162, 180] on div "CB-2752863" at bounding box center [162, 185] width 58 height 11
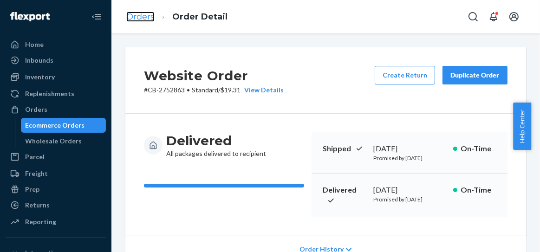
click at [137, 13] on link "Orders" at bounding box center [140, 17] width 28 height 10
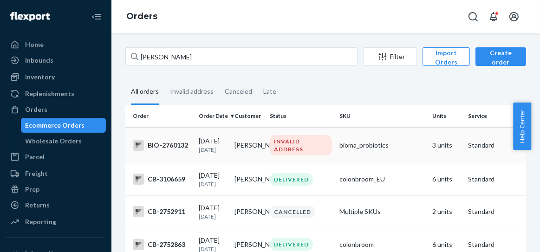
scroll to position [58, 0]
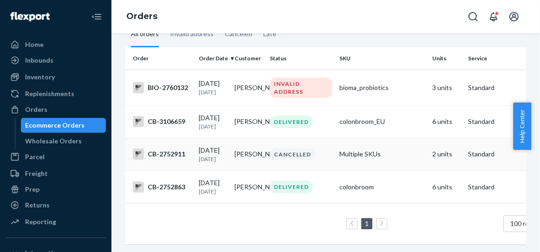
click at [165, 160] on div "CB-2752911" at bounding box center [162, 154] width 58 height 11
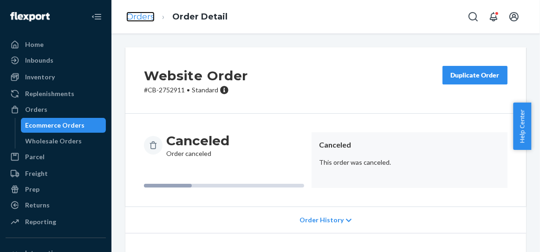
click at [148, 18] on link "Orders" at bounding box center [140, 17] width 28 height 10
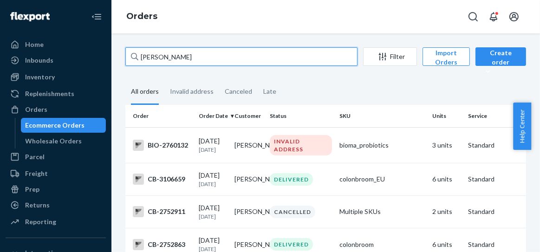
drag, startPoint x: 190, startPoint y: 59, endPoint x: 136, endPoint y: 55, distance: 53.6
click at [136, 55] on div "[PERSON_NAME]" at bounding box center [241, 56] width 232 height 19
paste input "Sandra Jusino"
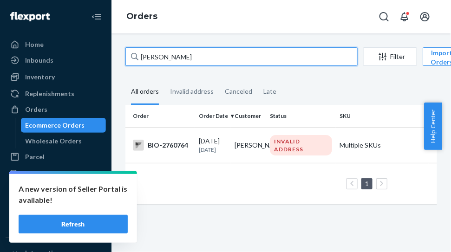
drag, startPoint x: 183, startPoint y: 56, endPoint x: 110, endPoint y: 67, distance: 73.6
click at [110, 67] on div "Home Inbounds Shipping Plans Problems Inventory Products Branded Packaging Repl…" at bounding box center [225, 126] width 451 height 252
paste input "[PERSON_NAME]"
drag, startPoint x: 199, startPoint y: 58, endPoint x: 109, endPoint y: 63, distance: 90.2
click at [109, 63] on div "Home Inbounds Shipping Plans Problems Inventory Products Branded Packaging Repl…" at bounding box center [225, 126] width 451 height 252
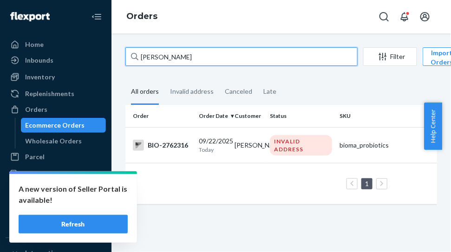
paste input "celo Neira"
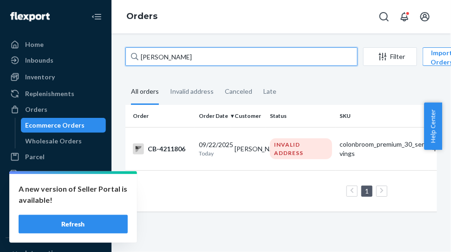
drag, startPoint x: 187, startPoint y: 56, endPoint x: 135, endPoint y: 63, distance: 52.0
click at [136, 62] on div "Marcelo Neira" at bounding box center [241, 56] width 232 height 19
paste input "Barbara Layton"
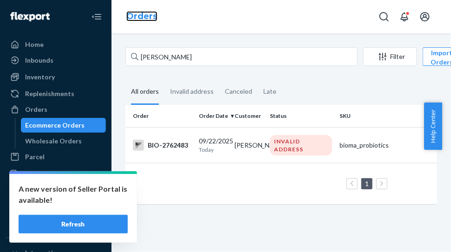
click at [143, 15] on link "Orders" at bounding box center [141, 16] width 31 height 10
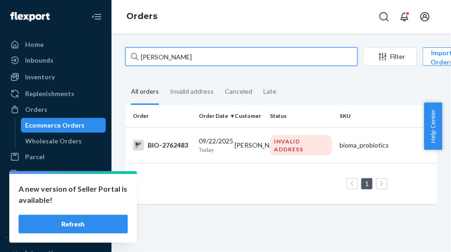
drag, startPoint x: 190, startPoint y: 60, endPoint x: 100, endPoint y: 60, distance: 90.5
click at [100, 60] on div "Home Inbounds Shipping Plans Problems Inventory Products Branded Packaging Repl…" at bounding box center [225, 126] width 451 height 252
paste input "Joanne Dorr"
drag, startPoint x: 178, startPoint y: 55, endPoint x: 140, endPoint y: 58, distance: 38.6
click at [140, 58] on input "Joanne Dorr" at bounding box center [241, 56] width 232 height 19
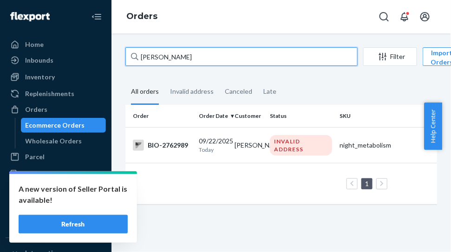
paste input "Katie Weime"
drag, startPoint x: 185, startPoint y: 58, endPoint x: 128, endPoint y: 61, distance: 57.6
click at [128, 61] on input "Katie Weimer" at bounding box center [241, 56] width 232 height 19
paste input "Angela Wood"
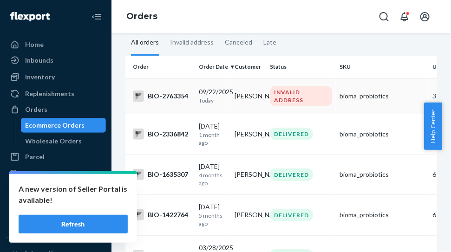
scroll to position [58, 0]
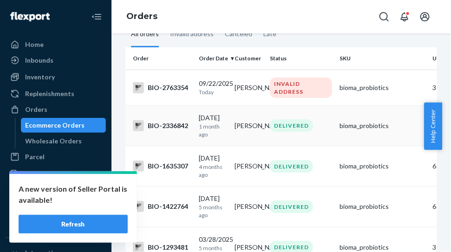
type input "Angela Wood"
click at [175, 121] on div "BIO-2336842" at bounding box center [162, 125] width 58 height 11
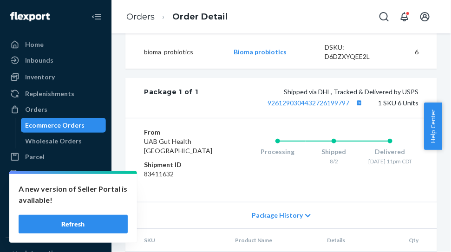
scroll to position [290, 0]
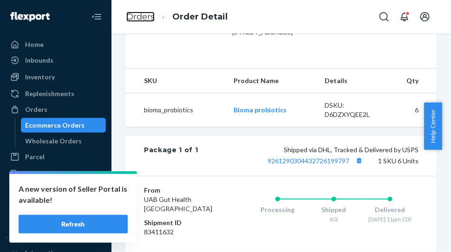
drag, startPoint x: 149, startPoint y: 17, endPoint x: 219, endPoint y: 45, distance: 74.7
click at [149, 17] on link "Orders" at bounding box center [140, 17] width 28 height 10
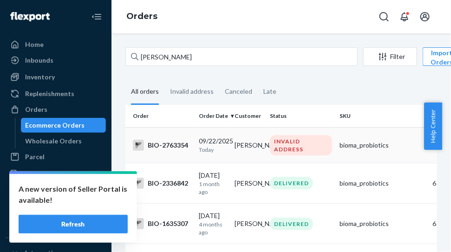
scroll to position [58, 0]
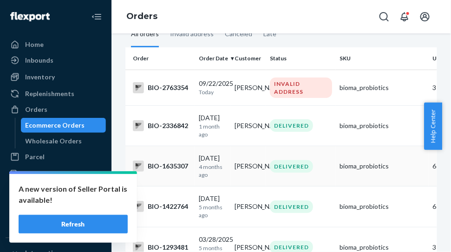
click at [177, 167] on div "BIO-1635307" at bounding box center [162, 166] width 58 height 11
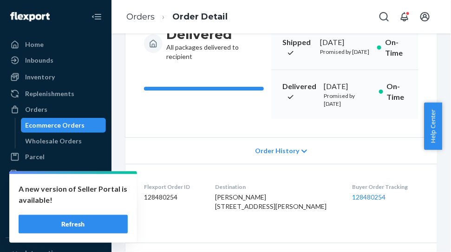
scroll to position [232, 0]
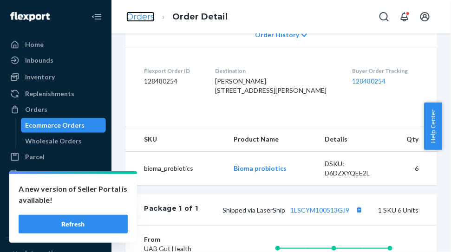
click at [148, 18] on link "Orders" at bounding box center [140, 17] width 28 height 10
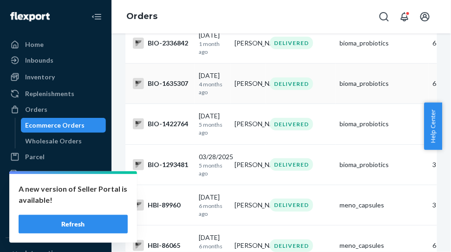
scroll to position [174, 0]
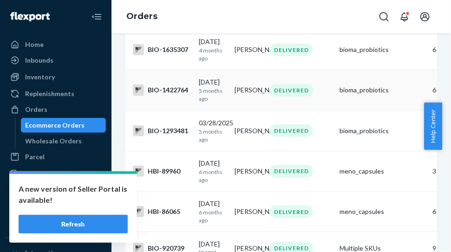
click at [168, 90] on div "BIO-1422764" at bounding box center [162, 89] width 58 height 11
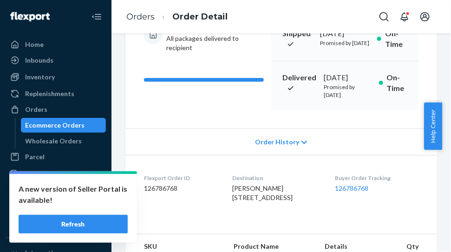
scroll to position [116, 0]
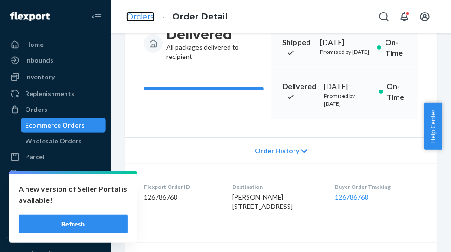
click at [144, 18] on link "Orders" at bounding box center [140, 17] width 28 height 10
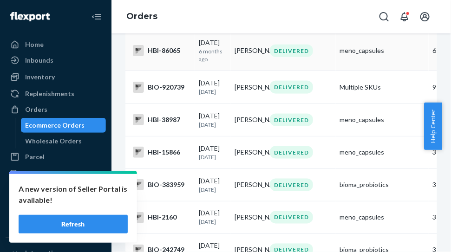
scroll to position [348, 0]
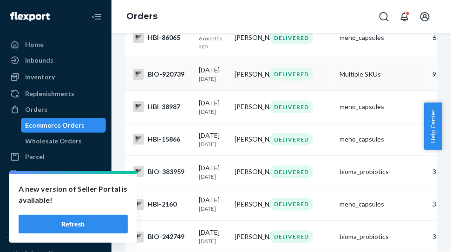
click at [163, 73] on div "BIO-920739" at bounding box center [162, 74] width 58 height 11
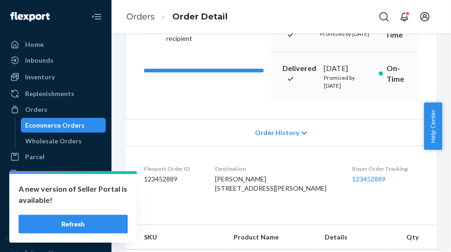
scroll to position [174, 0]
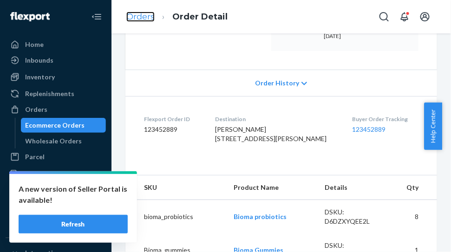
click at [143, 16] on link "Orders" at bounding box center [140, 17] width 28 height 10
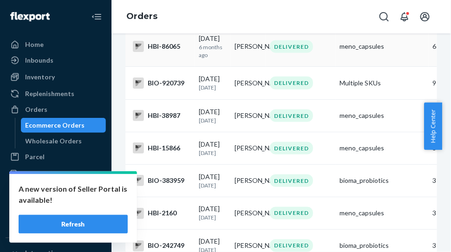
scroll to position [348, 0]
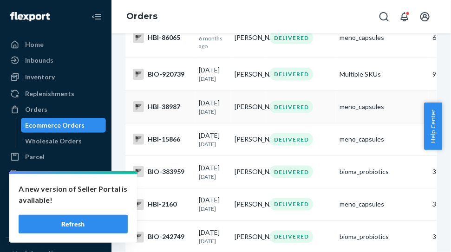
click at [162, 112] on div "HBI-38987" at bounding box center [162, 106] width 58 height 11
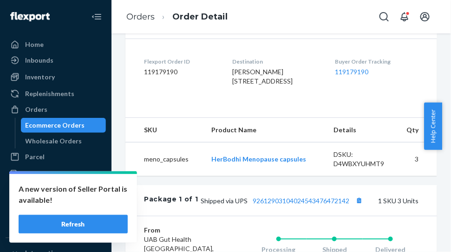
scroll to position [58, 0]
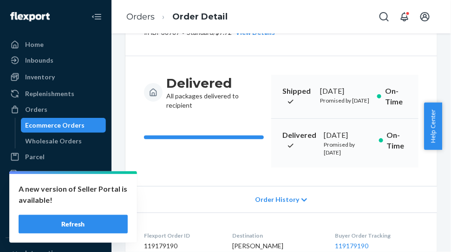
click at [140, 10] on ol "Orders Order Detail" at bounding box center [177, 16] width 116 height 27
click at [143, 16] on link "Orders" at bounding box center [140, 17] width 28 height 10
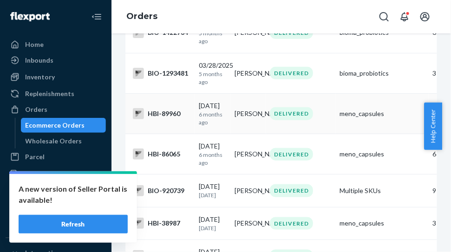
click at [174, 110] on div "HBI-89960" at bounding box center [162, 113] width 58 height 11
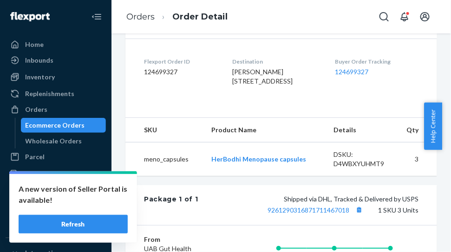
scroll to position [58, 0]
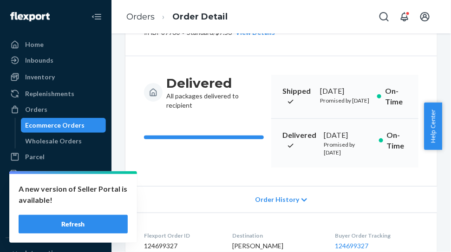
click at [144, 22] on li "Orders" at bounding box center [140, 17] width 28 height 12
click at [143, 18] on link "Orders" at bounding box center [140, 17] width 28 height 10
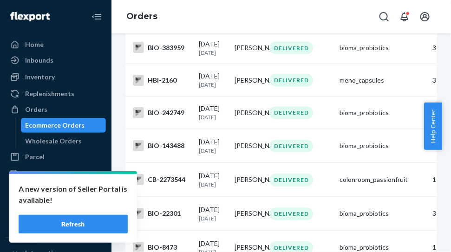
scroll to position [464, 0]
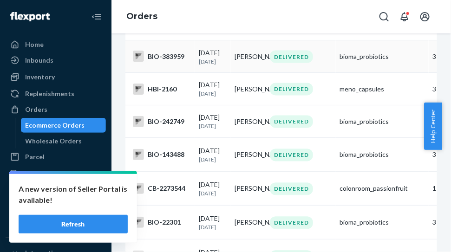
click at [173, 62] on div "BIO-383959" at bounding box center [162, 56] width 58 height 11
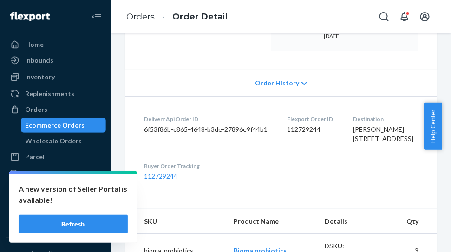
scroll to position [232, 0]
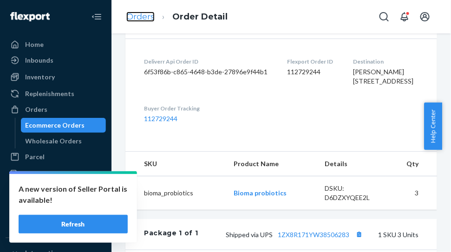
click at [142, 16] on link "Orders" at bounding box center [140, 17] width 28 height 10
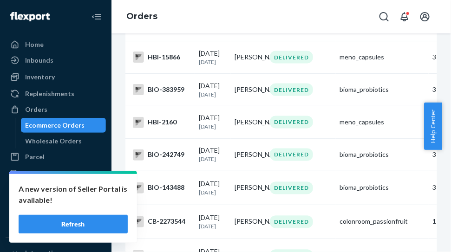
scroll to position [464, 0]
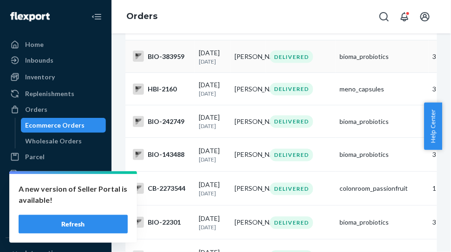
click at [169, 62] on div "BIO-383959" at bounding box center [162, 56] width 58 height 11
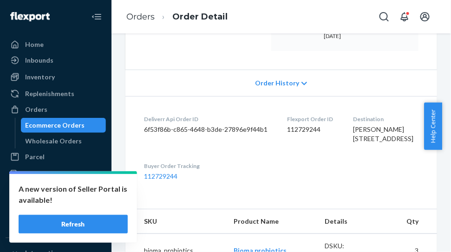
scroll to position [58, 0]
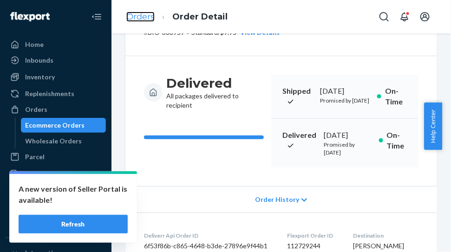
click at [136, 16] on link "Orders" at bounding box center [140, 17] width 28 height 10
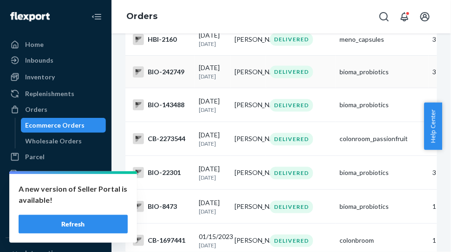
scroll to position [522, 0]
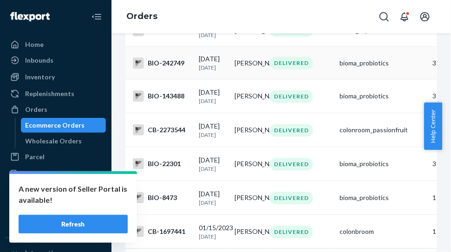
click at [169, 69] on div "BIO-242749" at bounding box center [162, 63] width 58 height 11
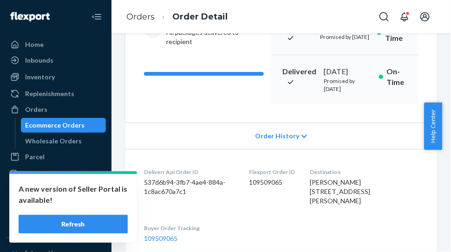
scroll to position [58, 0]
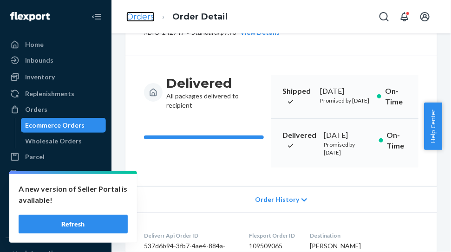
click at [145, 18] on link "Orders" at bounding box center [140, 17] width 28 height 10
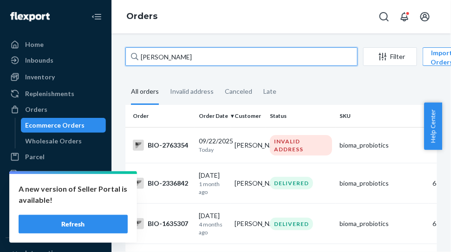
drag, startPoint x: 193, startPoint y: 56, endPoint x: 136, endPoint y: 56, distance: 56.6
click at [136, 56] on div "Angela Wood" at bounding box center [241, 56] width 232 height 19
paste input "Terry Fralin"
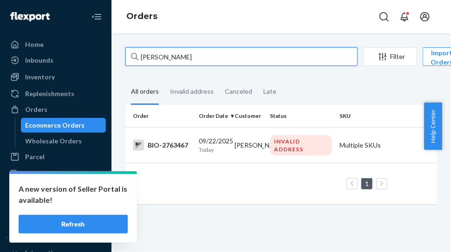
drag, startPoint x: 177, startPoint y: 53, endPoint x: 140, endPoint y: 59, distance: 38.1
click at [140, 59] on input "Terry Fralin" at bounding box center [241, 56] width 232 height 19
paste input "FIDEL CARDENAS"
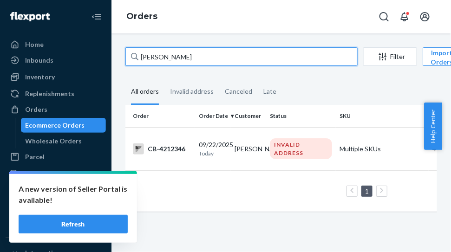
drag, startPoint x: 201, startPoint y: 57, endPoint x: 139, endPoint y: 52, distance: 62.4
click at [139, 52] on input "FIDEL CARDENAS" at bounding box center [241, 56] width 232 height 19
paste input "Erica Marquez"
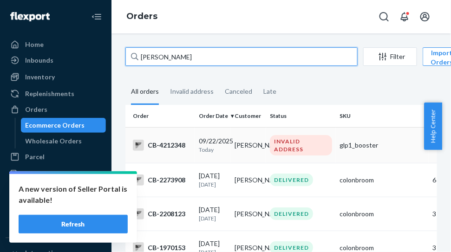
scroll to position [58, 0]
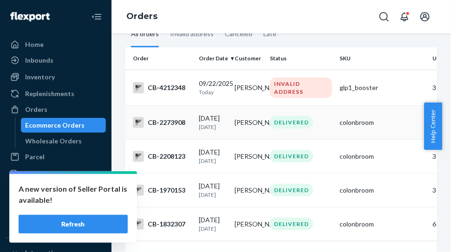
type input "Erica Marquez"
click at [159, 125] on div "CB-2273908" at bounding box center [162, 122] width 58 height 11
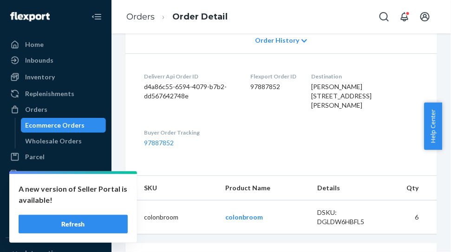
scroll to position [232, 0]
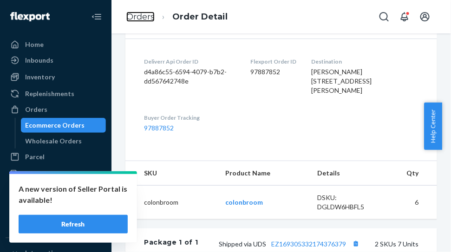
drag, startPoint x: 143, startPoint y: 19, endPoint x: 199, endPoint y: 43, distance: 61.1
click at [143, 19] on link "Orders" at bounding box center [140, 17] width 28 height 10
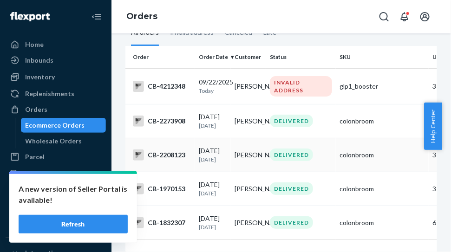
scroll to position [116, 0]
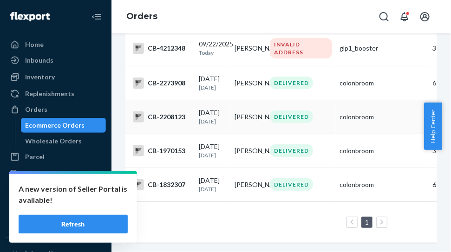
click at [174, 111] on div "CB-2208123" at bounding box center [162, 116] width 58 height 11
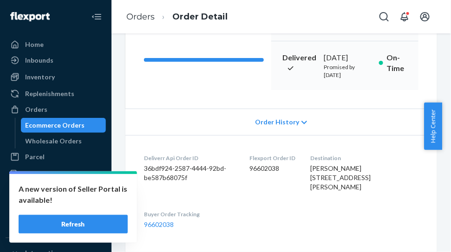
scroll to position [174, 0]
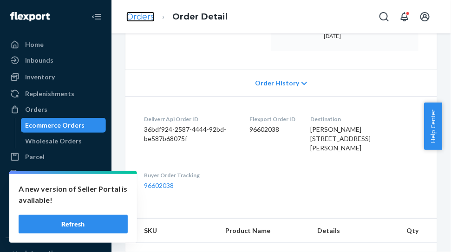
click at [144, 19] on link "Orders" at bounding box center [140, 17] width 28 height 10
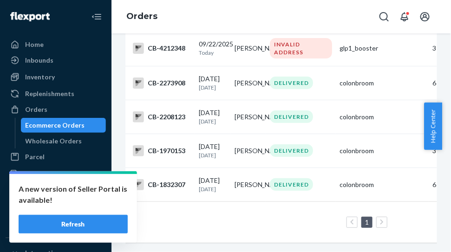
scroll to position [139, 0]
click at [166, 111] on div "CB-2208123" at bounding box center [162, 116] width 58 height 11
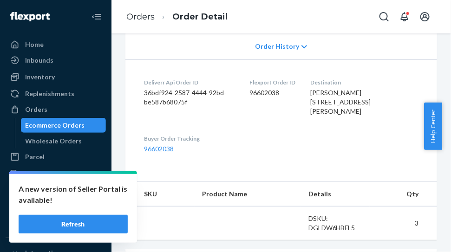
scroll to position [232, 0]
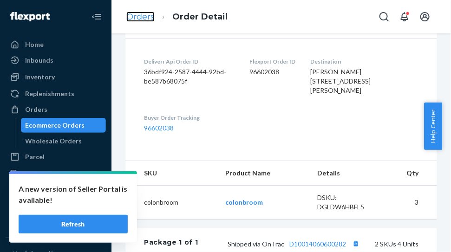
click at [145, 15] on link "Orders" at bounding box center [140, 17] width 28 height 10
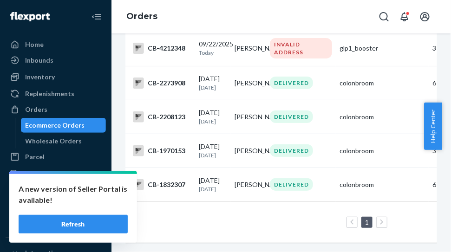
scroll to position [139, 0]
click at [176, 145] on div "CB-1970153" at bounding box center [162, 150] width 58 height 11
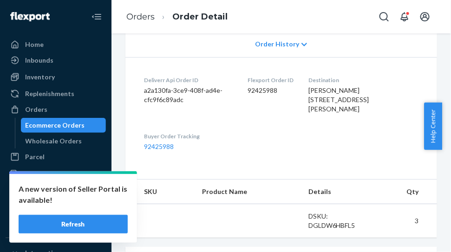
scroll to position [232, 0]
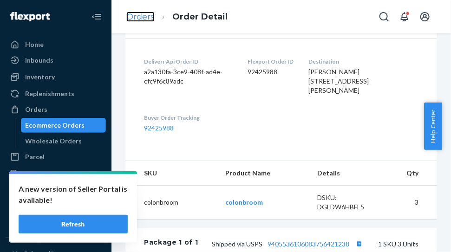
click at [149, 21] on link "Orders" at bounding box center [140, 17] width 28 height 10
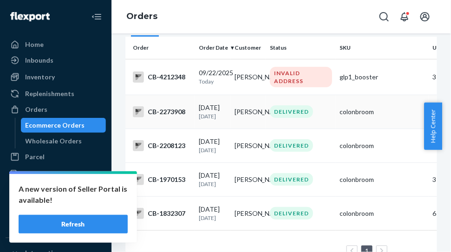
scroll to position [139, 0]
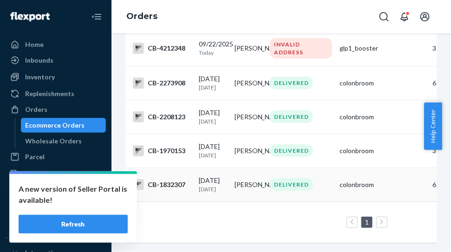
click at [167, 179] on div "CB-1832307" at bounding box center [162, 184] width 58 height 11
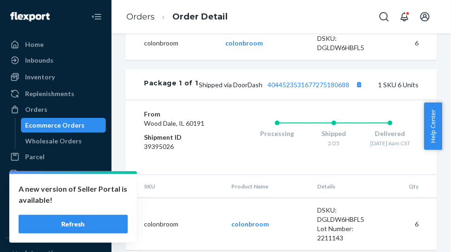
scroll to position [406, 0]
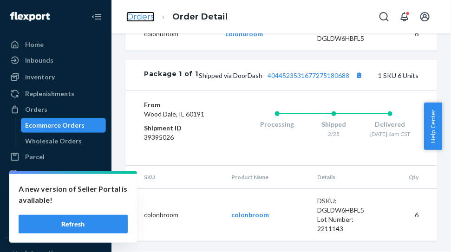
click at [140, 17] on link "Orders" at bounding box center [140, 17] width 28 height 10
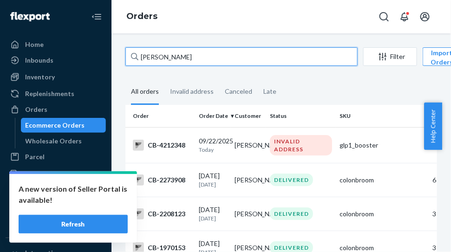
drag, startPoint x: 186, startPoint y: 59, endPoint x: 137, endPoint y: 61, distance: 48.3
click at [137, 61] on div "Erica Marquez" at bounding box center [241, 56] width 232 height 19
paste input "Marissa Thompson"
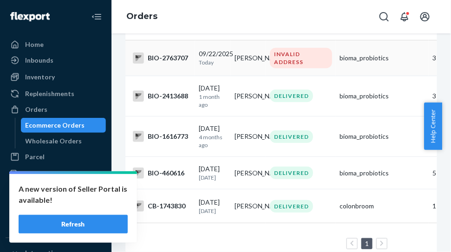
scroll to position [116, 0]
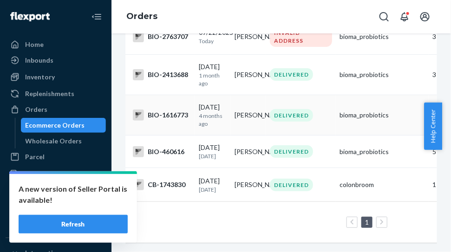
type input "Marissa Thompson"
click at [174, 110] on div "BIO-1616773" at bounding box center [162, 115] width 58 height 11
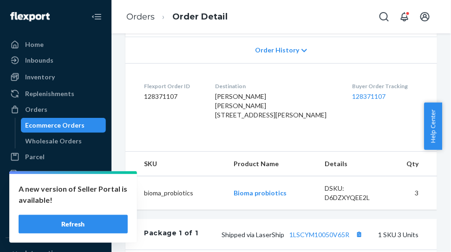
scroll to position [232, 0]
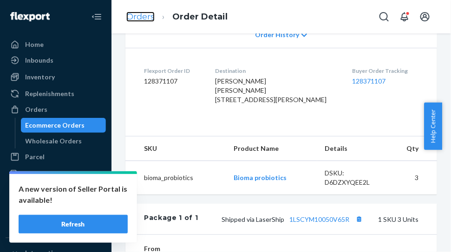
click at [142, 19] on link "Orders" at bounding box center [140, 17] width 28 height 10
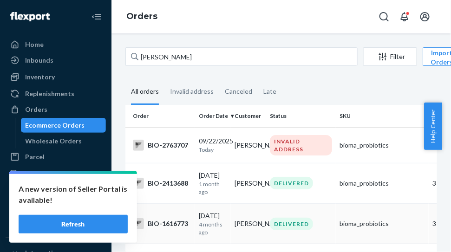
scroll to position [139, 0]
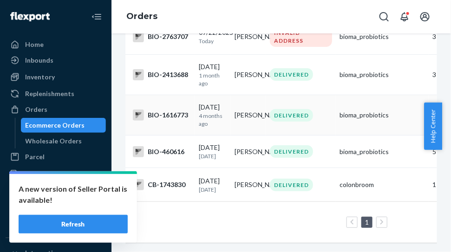
click at [174, 110] on div "BIO-1616773" at bounding box center [162, 115] width 58 height 11
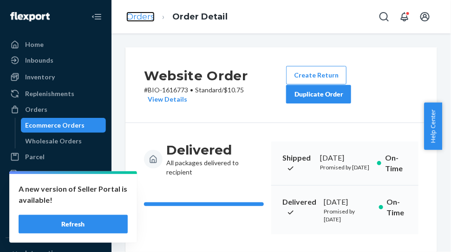
click at [142, 19] on link "Orders" at bounding box center [140, 17] width 28 height 10
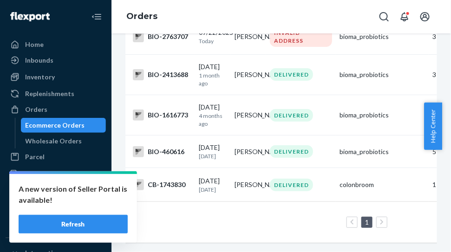
scroll to position [139, 0]
click at [171, 146] on div "BIO-460616" at bounding box center [162, 151] width 58 height 11
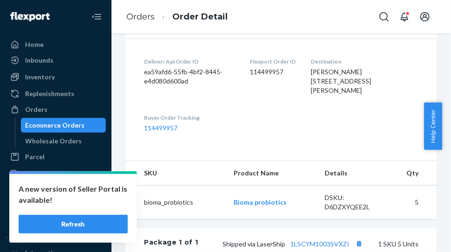
scroll to position [174, 0]
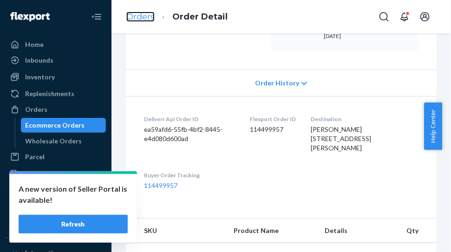
click at [139, 17] on link "Orders" at bounding box center [140, 17] width 28 height 10
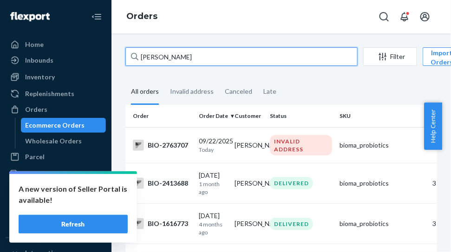
drag, startPoint x: 203, startPoint y: 58, endPoint x: 139, endPoint y: 66, distance: 64.2
click at [139, 66] on div "Marissa Thompson Filter Import Orders Create order Ecommerce order Removal order" at bounding box center [280, 57] width 311 height 21
paste input "Esther Bruger"
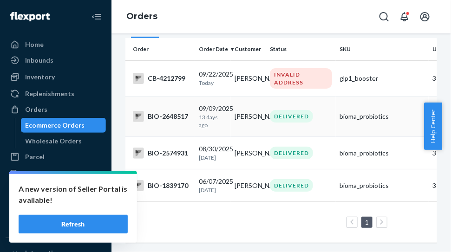
scroll to position [99, 0]
type input "Esther Bruger"
click at [166, 111] on div "BIO-2648517" at bounding box center [162, 116] width 58 height 11
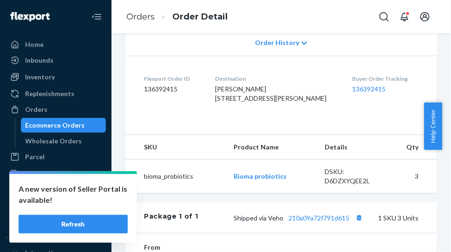
scroll to position [232, 0]
drag, startPoint x: 222, startPoint y: 125, endPoint x: 294, endPoint y: 142, distance: 73.8
click at [294, 103] on div "Esther Bruger 15925 Riverside Dr Whitestone, NY 11357-1343 US" at bounding box center [276, 93] width 122 height 19
copy span "15925 Riverside Dr Whitestone, NY 11357-1343 US"
click at [139, 15] on link "Orders" at bounding box center [140, 17] width 28 height 10
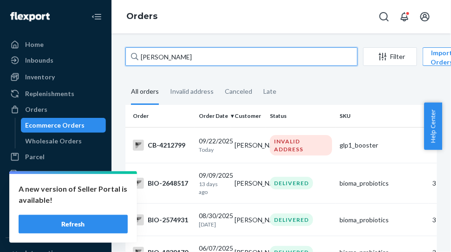
drag, startPoint x: 191, startPoint y: 62, endPoint x: 132, endPoint y: 63, distance: 58.5
click at [132, 63] on div "Esther Bruger" at bounding box center [241, 56] width 232 height 19
paste input "nrique Dominguez"
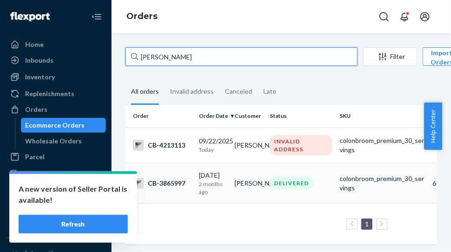
type input "Enrique Dominguez"
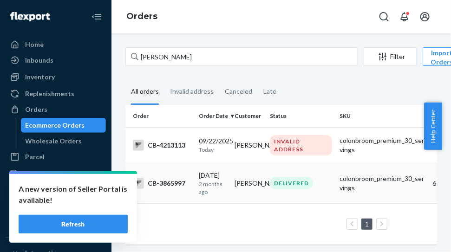
click at [180, 183] on div "CB-3865997" at bounding box center [162, 183] width 58 height 11
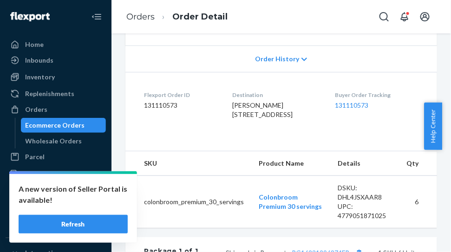
scroll to position [232, 0]
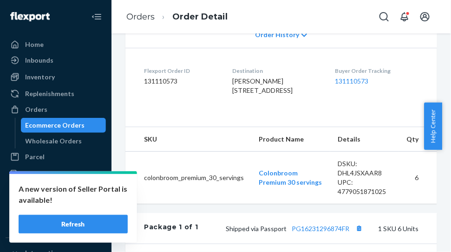
drag, startPoint x: 217, startPoint y: 96, endPoint x: 271, endPoint y: 125, distance: 61.5
click at [271, 117] on dl "Flexport Order ID 131110573 Destination Enrique Dominguez 8 bis Rue Campagne Pr…" at bounding box center [280, 83] width 311 height 70
copy span "8 bis Rue Campagne Premiere Code 4389 Esc B Etg 1 Paris, IDF 75014 FR"
click at [141, 16] on link "Orders" at bounding box center [140, 17] width 28 height 10
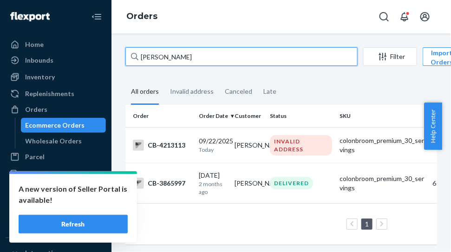
drag, startPoint x: 204, startPoint y: 58, endPoint x: 124, endPoint y: 58, distance: 79.8
click at [124, 58] on div "Enrique Dominguez Filter Import Orders Create order Ecommerce order Removal ord…" at bounding box center [280, 150] width 325 height 207
paste input "[PERSON_NAME]"
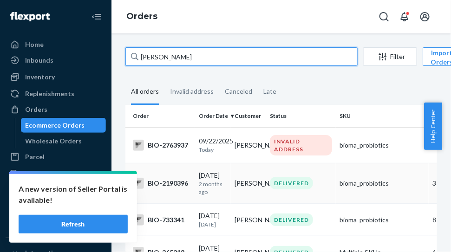
type input "[PERSON_NAME]"
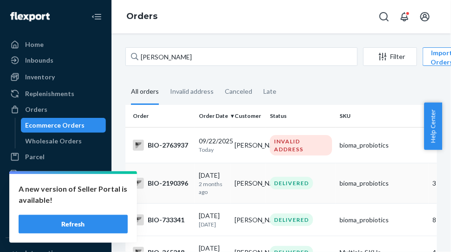
click at [165, 181] on div "BIO-2190396" at bounding box center [162, 183] width 58 height 11
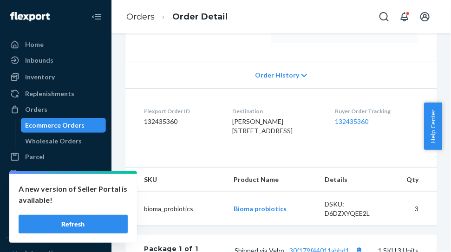
scroll to position [232, 0]
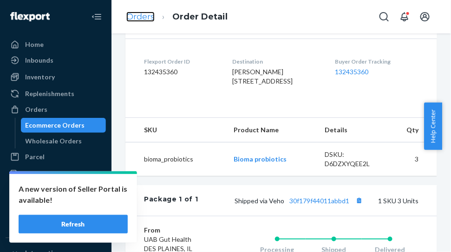
click at [138, 13] on link "Orders" at bounding box center [140, 17] width 28 height 10
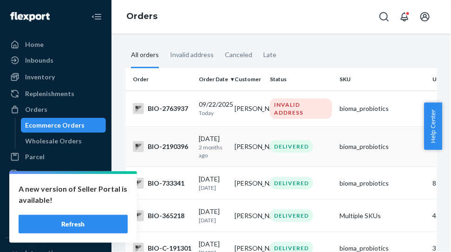
scroll to position [58, 0]
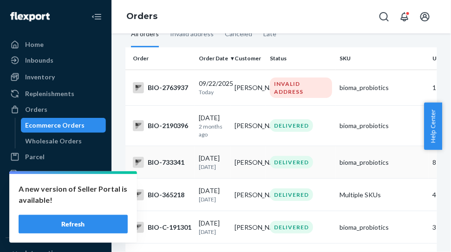
click at [168, 167] on div "BIO-733341" at bounding box center [162, 162] width 58 height 11
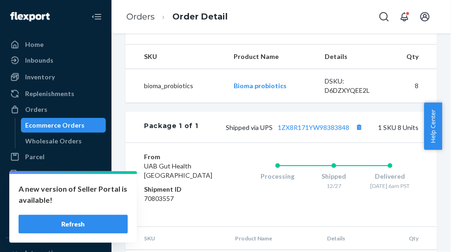
scroll to position [348, 0]
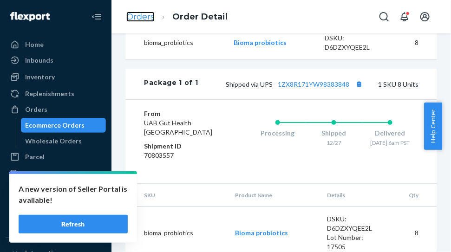
click at [144, 16] on link "Orders" at bounding box center [140, 17] width 28 height 10
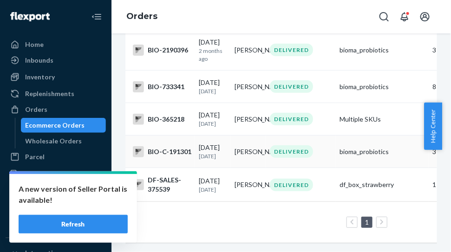
scroll to position [174, 0]
click at [174, 114] on div "BIO-365218" at bounding box center [162, 119] width 58 height 11
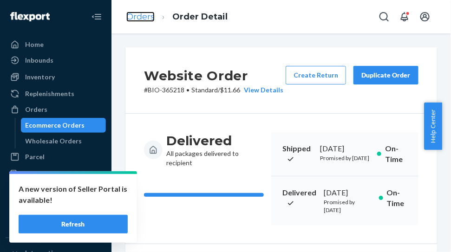
click at [141, 17] on link "Orders" at bounding box center [140, 17] width 28 height 10
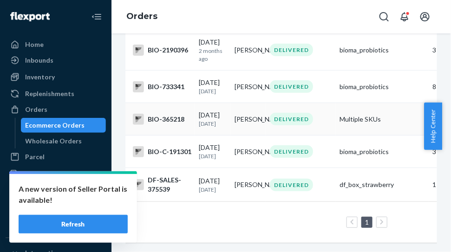
scroll to position [180, 0]
click at [164, 146] on div "BIO-C-191301" at bounding box center [162, 151] width 58 height 11
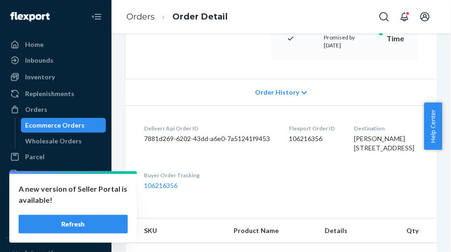
scroll to position [232, 0]
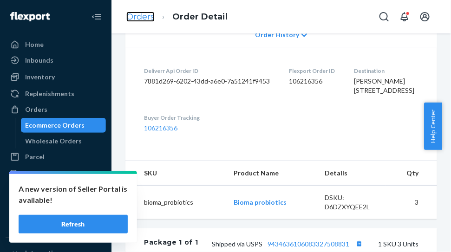
click at [141, 19] on link "Orders" at bounding box center [140, 17] width 28 height 10
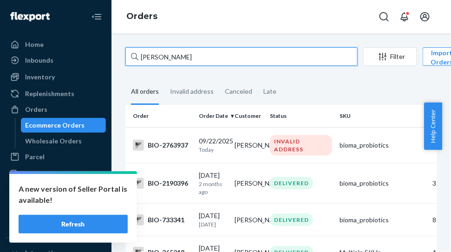
drag, startPoint x: 162, startPoint y: 56, endPoint x: 133, endPoint y: 55, distance: 29.3
click at [133, 55] on div "[PERSON_NAME]" at bounding box center [241, 56] width 232 height 19
paste input "[PERSON_NAME]"
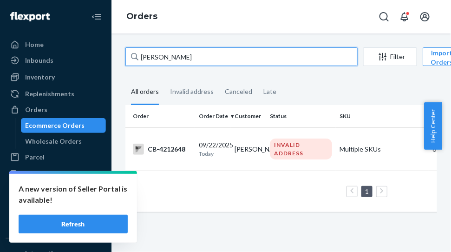
drag, startPoint x: 215, startPoint y: 57, endPoint x: 129, endPoint y: 57, distance: 85.9
click at [129, 57] on input "[PERSON_NAME]" at bounding box center [241, 56] width 232 height 19
paste input "[PERSON_NAME]"
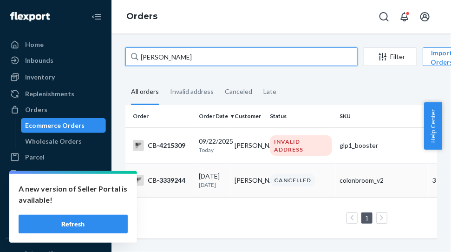
scroll to position [19, 0]
type input "[PERSON_NAME]"
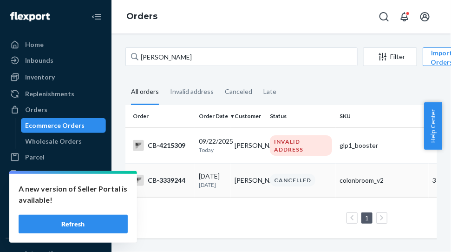
click at [175, 174] on div "CB-3339244" at bounding box center [162, 179] width 58 height 11
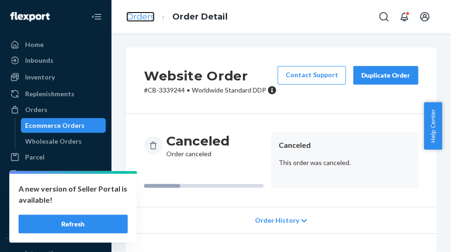
click at [131, 18] on link "Orders" at bounding box center [140, 17] width 28 height 10
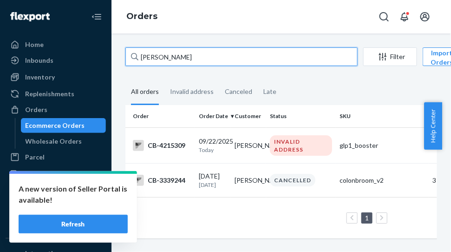
drag, startPoint x: 209, startPoint y: 60, endPoint x: 115, endPoint y: 56, distance: 94.3
click at [115, 56] on div "Jacqueline McClement Filter Import Orders Create order Ecommerce order Removal …" at bounding box center [280, 142] width 339 height 218
paste input "[PERSON_NAME]"
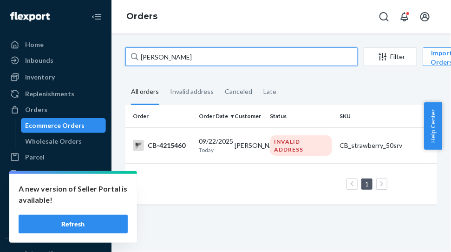
drag, startPoint x: 187, startPoint y: 57, endPoint x: 128, endPoint y: 63, distance: 59.7
click at [128, 63] on input "[PERSON_NAME]" at bounding box center [241, 56] width 232 height 19
paste input "[PERSON_NAME]"
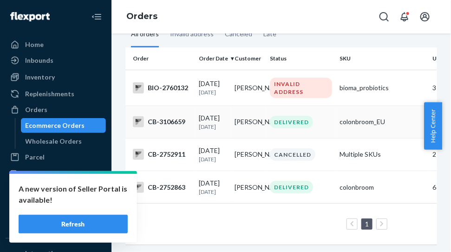
scroll to position [100, 0]
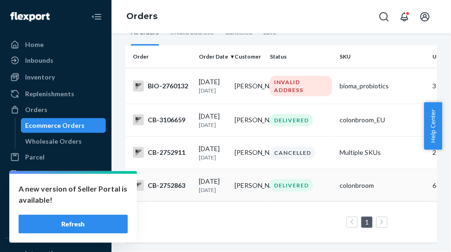
type input "[PERSON_NAME]"
click at [180, 180] on div "CB-2752863" at bounding box center [162, 185] width 58 height 11
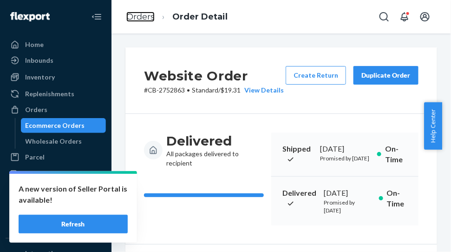
drag, startPoint x: 138, startPoint y: 18, endPoint x: 190, endPoint y: 46, distance: 59.0
click at [139, 17] on link "Orders" at bounding box center [140, 17] width 28 height 10
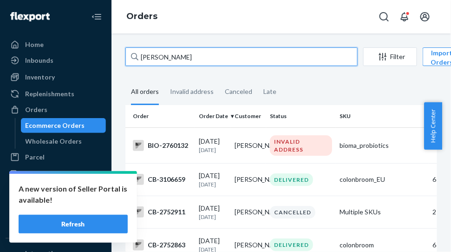
drag, startPoint x: 201, startPoint y: 61, endPoint x: 127, endPoint y: 71, distance: 74.4
click at [128, 70] on div "Kay McCoy Filter Import Orders Create order Ecommerce order Removal order All o…" at bounding box center [280, 179] width 325 height 264
paste input "[PERSON_NAME]"
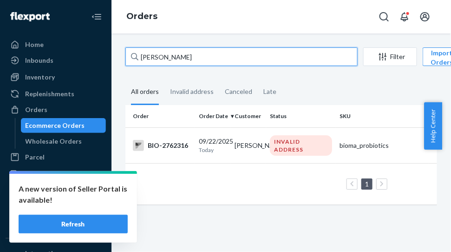
drag, startPoint x: 200, startPoint y: 57, endPoint x: 126, endPoint y: 60, distance: 73.4
click at [126, 60] on input "[PERSON_NAME]" at bounding box center [241, 56] width 232 height 19
paste input "Barbara Lay"
type input "[PERSON_NAME]"
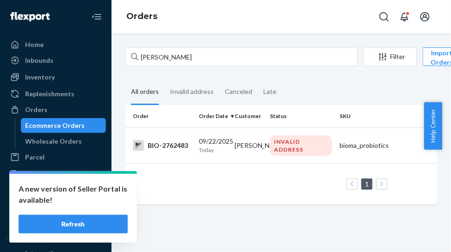
drag, startPoint x: 80, startPoint y: 220, endPoint x: 128, endPoint y: 232, distance: 49.2
click at [80, 220] on button "Refresh" at bounding box center [73, 223] width 109 height 19
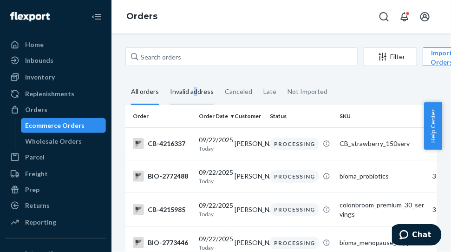
click at [196, 90] on div "Invalid address" at bounding box center [192, 92] width 44 height 26
click at [187, 89] on div "Invalid address" at bounding box center [192, 92] width 44 height 26
click at [164, 79] on input "Invalid address" at bounding box center [164, 79] width 0 height 0
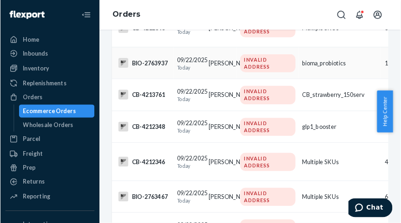
scroll to position [174, 0]
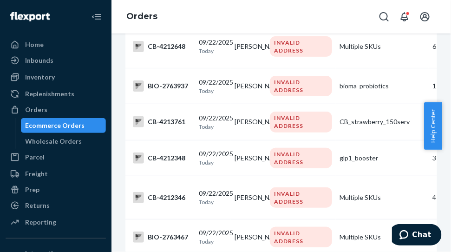
click at [341, 16] on div "Orders" at bounding box center [280, 16] width 339 height 33
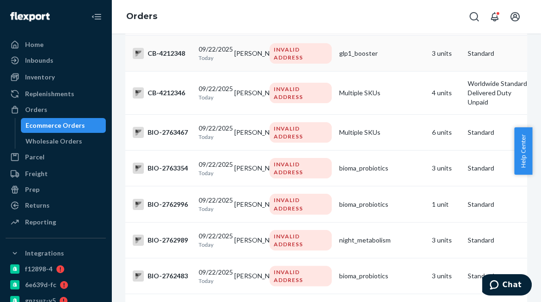
scroll to position [557, 0]
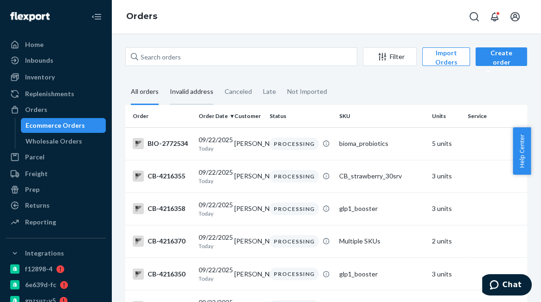
click at [199, 94] on div "Invalid address" at bounding box center [192, 92] width 44 height 26
click at [164, 79] on input "Invalid address" at bounding box center [164, 79] width 0 height 0
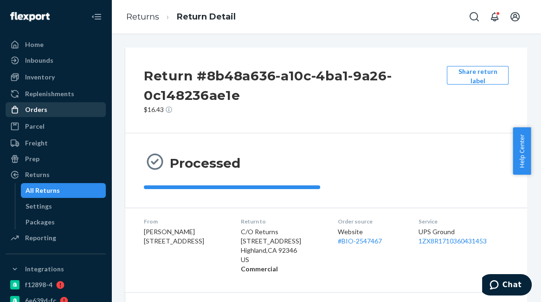
drag, startPoint x: 42, startPoint y: 110, endPoint x: 70, endPoint y: 109, distance: 27.8
click at [43, 110] on div "Orders" at bounding box center [36, 109] width 22 height 9
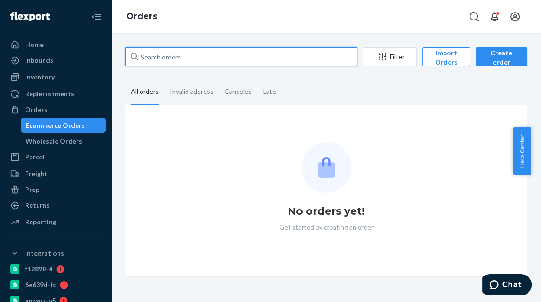
click at [165, 53] on input "text" at bounding box center [241, 56] width 232 height 19
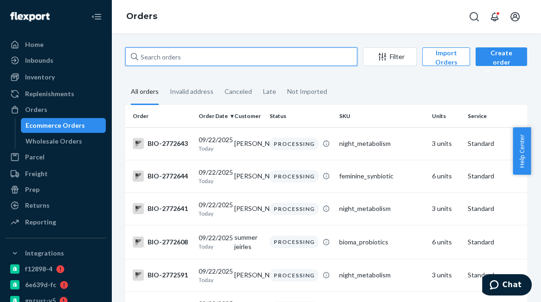
paste input "2644672"
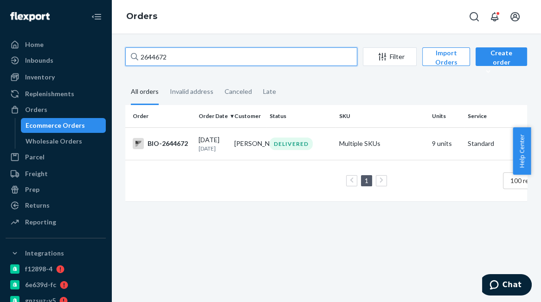
type input "2644672"
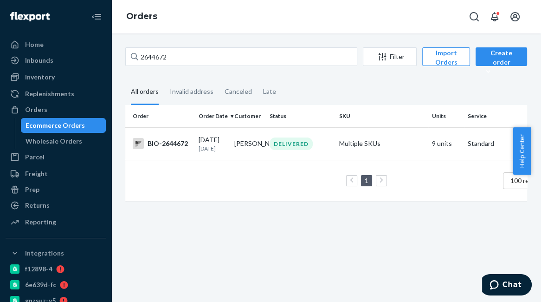
click at [431, 3] on div "Orders" at bounding box center [326, 16] width 430 height 33
click at [163, 148] on div "BIO-2644672" at bounding box center [162, 143] width 58 height 11
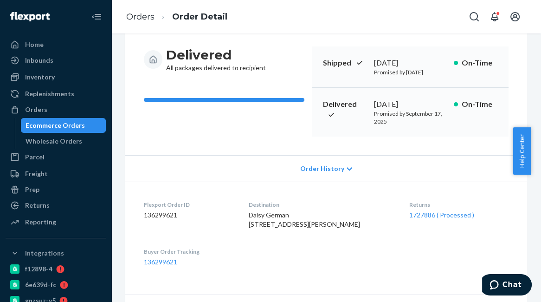
scroll to position [139, 0]
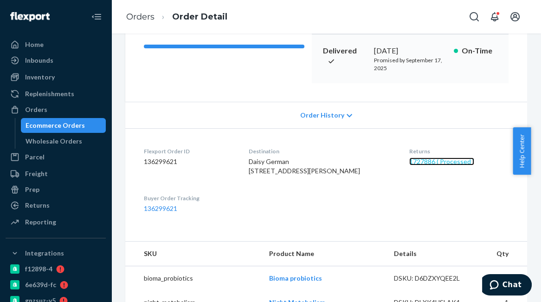
click at [416, 165] on link "1727886 ( Processed )" at bounding box center [441, 161] width 65 height 8
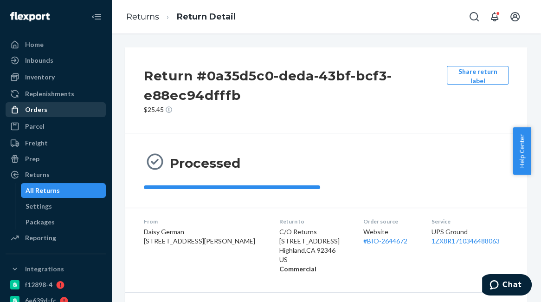
click at [35, 110] on div "Orders" at bounding box center [36, 109] width 22 height 9
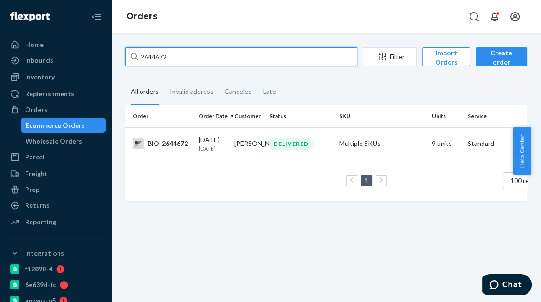
drag, startPoint x: 137, startPoint y: 58, endPoint x: 111, endPoint y: 61, distance: 25.7
click at [111, 61] on div "2644672 Filter Import Orders Create order Ecommerce order Removal order All ord…" at bounding box center [326, 167] width 430 height 268
paste input "0920"
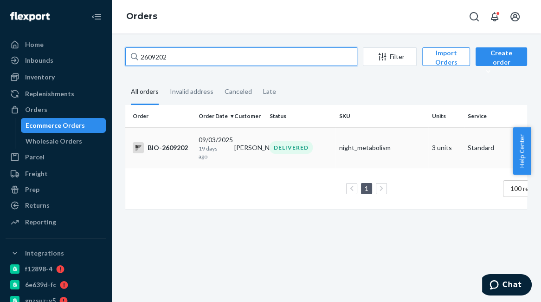
type input "2609202"
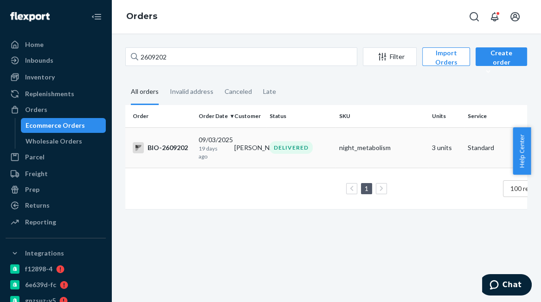
click at [179, 149] on div "BIO-2609202" at bounding box center [162, 147] width 58 height 11
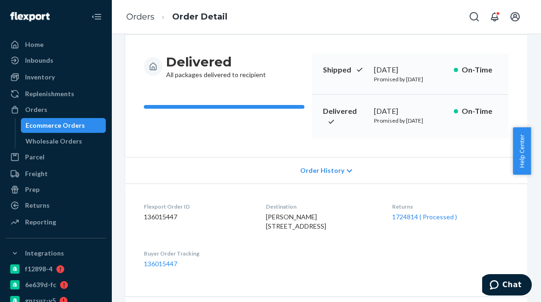
scroll to position [139, 0]
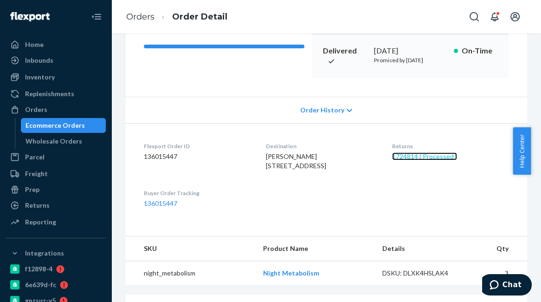
click at [439, 160] on link "1724814 ( Processed )" at bounding box center [424, 156] width 65 height 8
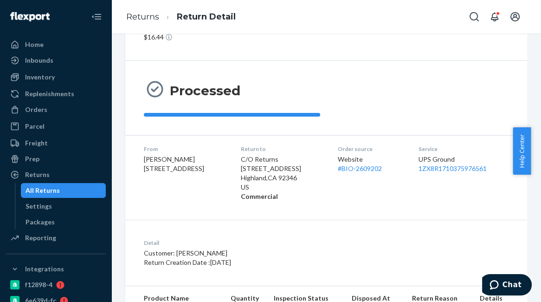
scroll to position [137, 0]
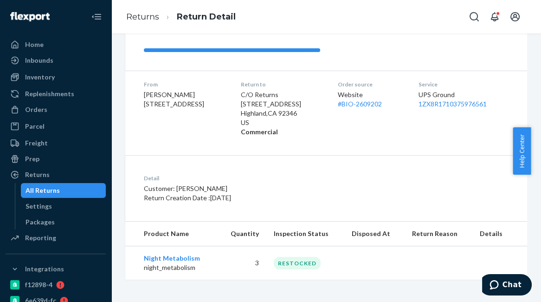
click at [459, 47] on div "Processed" at bounding box center [326, 33] width 365 height 37
click at [39, 111] on div "Orders" at bounding box center [36, 109] width 22 height 9
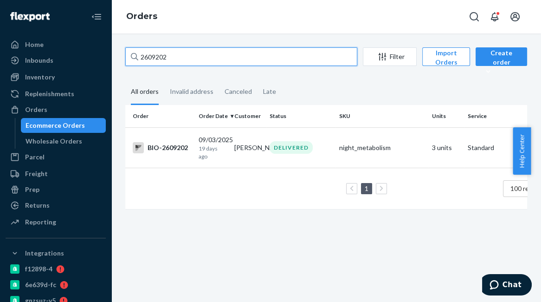
drag, startPoint x: 171, startPoint y: 56, endPoint x: 132, endPoint y: 57, distance: 39.5
click at [132, 57] on div "2609202" at bounding box center [241, 56] width 232 height 19
paste input "443487"
type input "2443487"
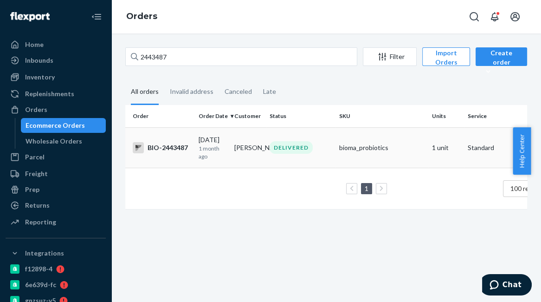
click at [175, 146] on div "BIO-2443487" at bounding box center [162, 147] width 58 height 11
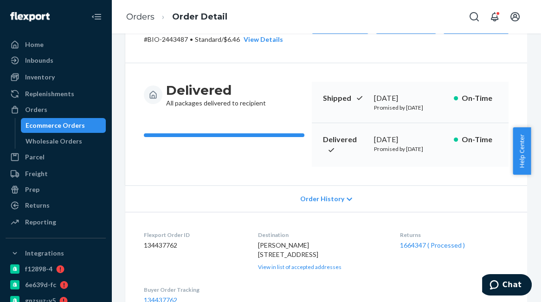
scroll to position [139, 0]
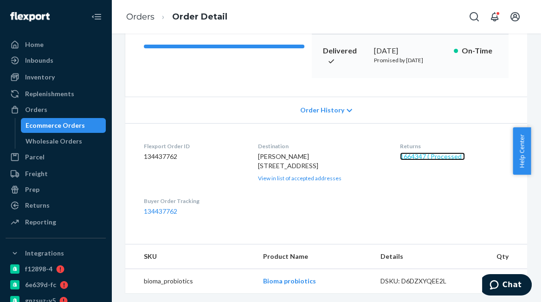
drag, startPoint x: 434, startPoint y: 171, endPoint x: 441, endPoint y: 170, distance: 7.6
click at [434, 160] on link "1664347 ( Processed )" at bounding box center [432, 156] width 65 height 8
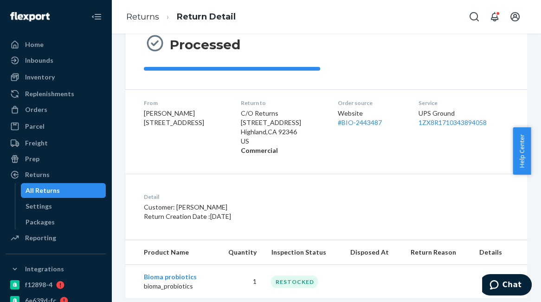
scroll to position [137, 0]
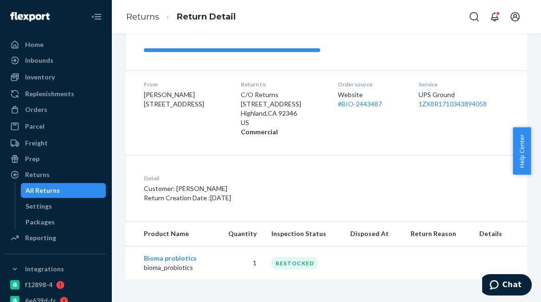
click at [456, 53] on div "Processed" at bounding box center [326, 33] width 402 height 74
drag, startPoint x: 42, startPoint y: 108, endPoint x: 53, endPoint y: 108, distance: 11.6
click at [42, 108] on div "Orders" at bounding box center [36, 109] width 22 height 9
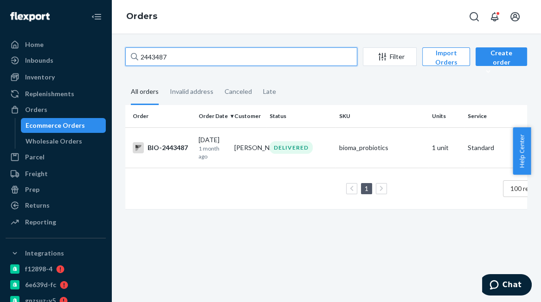
drag, startPoint x: 175, startPoint y: 57, endPoint x: 121, endPoint y: 58, distance: 54.3
click at [121, 58] on div "2443487 Filter Import Orders Create order Ecommerce order Removal order All ord…" at bounding box center [326, 132] width 416 height 171
paste input "61054"
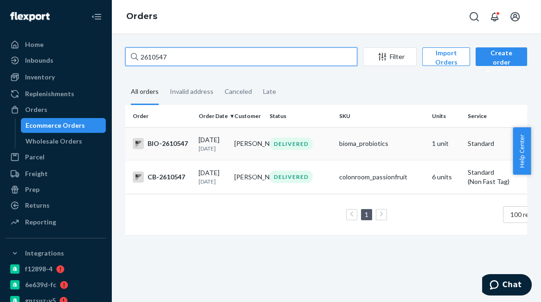
type input "2610547"
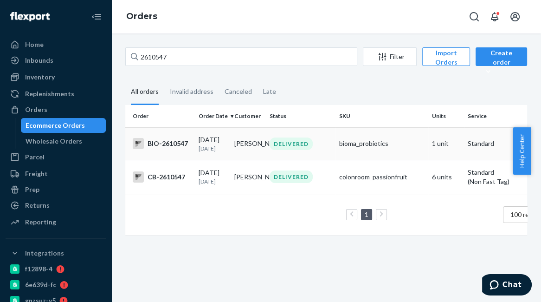
click at [172, 148] on div "BIO-2610547" at bounding box center [162, 143] width 58 height 11
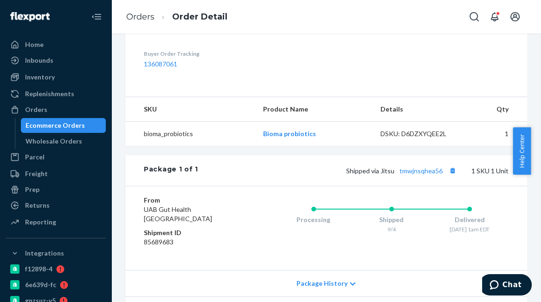
scroll to position [208, 0]
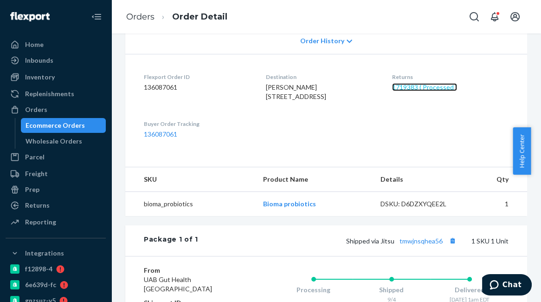
click at [412, 91] on link "1719383 ( Processed )" at bounding box center [424, 87] width 65 height 8
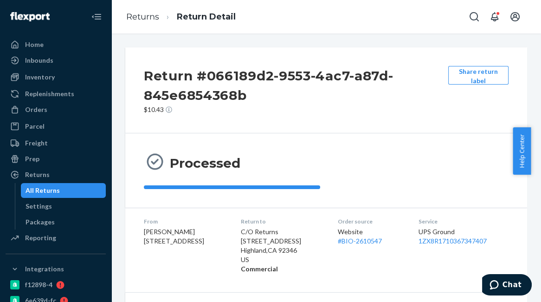
drag, startPoint x: 451, startPoint y: 108, endPoint x: 448, endPoint y: 118, distance: 10.0
click at [451, 109] on div "Share return label" at bounding box center [479, 90] width 68 height 48
click at [452, 118] on div "Return #066189d2-9553-4ac7-a87d-845e6854368b $10.43 Share return label" at bounding box center [326, 90] width 402 height 86
click at [39, 109] on div "Orders" at bounding box center [36, 109] width 22 height 9
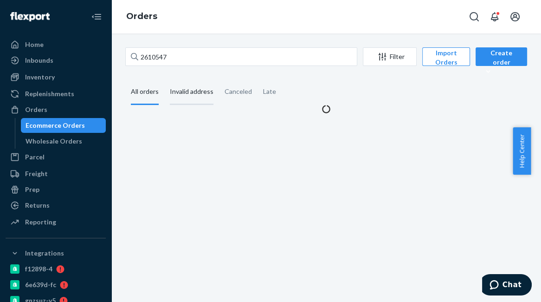
click at [197, 92] on div "Invalid address" at bounding box center [192, 92] width 44 height 26
click at [164, 79] on input "Invalid address" at bounding box center [164, 79] width 0 height 0
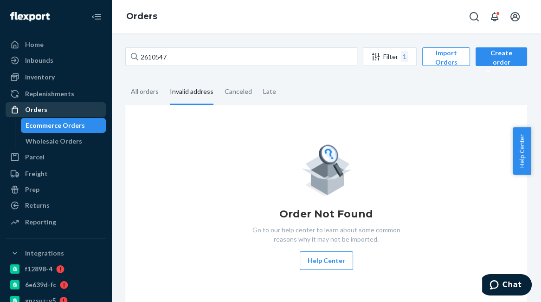
click at [41, 106] on div "Orders" at bounding box center [36, 109] width 22 height 9
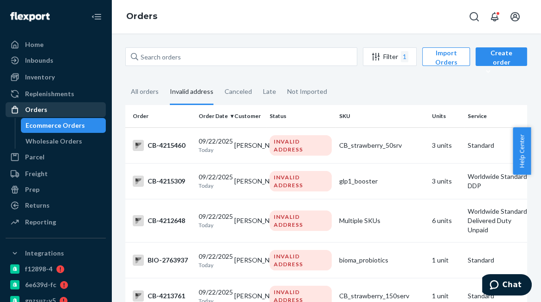
click at [44, 110] on div "Orders" at bounding box center [36, 109] width 22 height 9
click at [192, 91] on div "Invalid address" at bounding box center [192, 92] width 44 height 26
click at [164, 79] on input "Invalid address" at bounding box center [164, 79] width 0 height 0
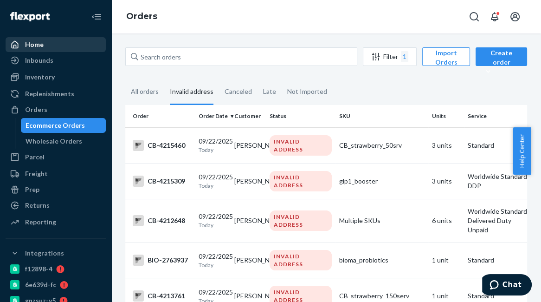
drag, startPoint x: 39, startPoint y: 38, endPoint x: 41, endPoint y: 42, distance: 4.8
click at [39, 39] on div "Home" at bounding box center [55, 44] width 98 height 13
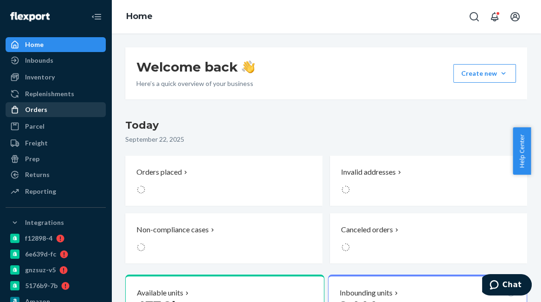
click at [46, 109] on div "Orders" at bounding box center [55, 109] width 98 height 13
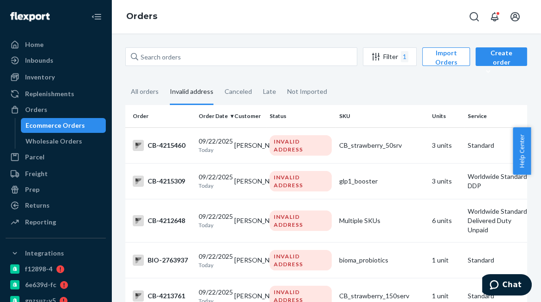
click at [191, 89] on div "Invalid address" at bounding box center [192, 92] width 44 height 26
click at [164, 79] on input "Invalid address" at bounding box center [164, 79] width 0 height 0
click at [55, 112] on div "Orders" at bounding box center [55, 109] width 98 height 13
click at [142, 94] on div "All orders" at bounding box center [145, 92] width 28 height 26
click at [125, 79] on input "All orders" at bounding box center [125, 79] width 0 height 0
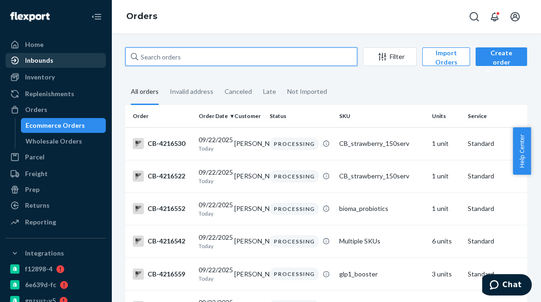
drag, startPoint x: 195, startPoint y: 60, endPoint x: 94, endPoint y: 63, distance: 101.2
click at [94, 63] on div "Home Inbounds Shipping Plans Problems Inventory Products Branded Packaging Repl…" at bounding box center [270, 151] width 541 height 302
paste input "2610547"
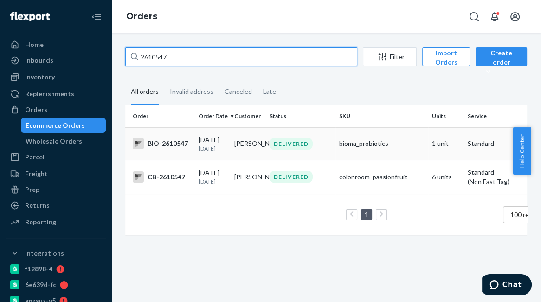
type input "2610547"
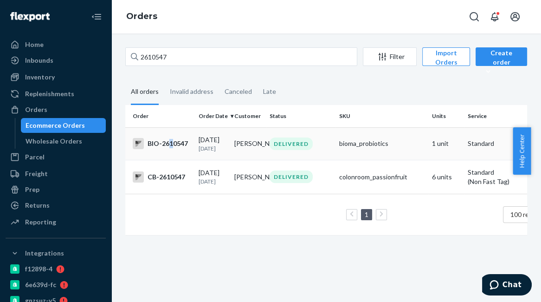
click at [171, 146] on div "BIO-2610547" at bounding box center [162, 143] width 58 height 11
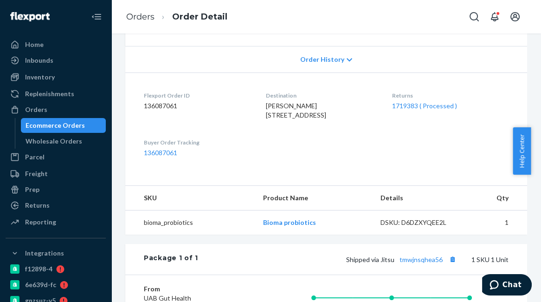
scroll to position [208, 0]
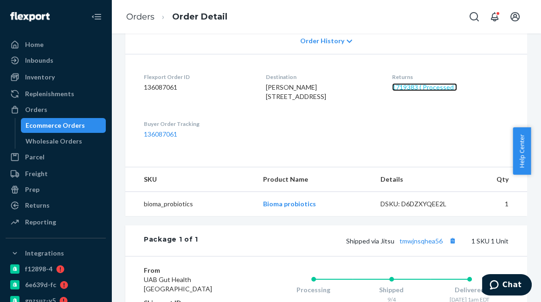
click at [412, 91] on link "1719383 ( Processed )" at bounding box center [424, 87] width 65 height 8
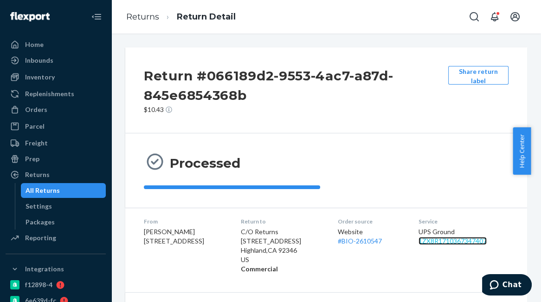
click at [448, 241] on link "1ZX8R1710367347407" at bounding box center [453, 241] width 68 height 8
click at [464, 112] on div "Share return label" at bounding box center [479, 90] width 68 height 48
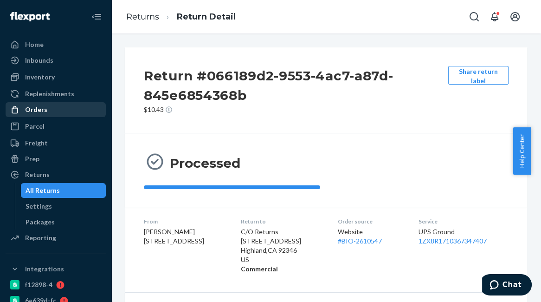
click at [54, 107] on div "Orders" at bounding box center [55, 109] width 98 height 13
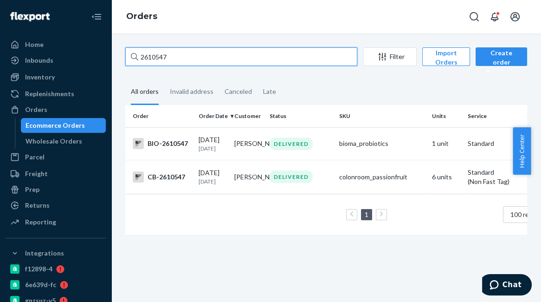
drag, startPoint x: 186, startPoint y: 53, endPoint x: 113, endPoint y: 61, distance: 73.3
click at [113, 61] on div "2610547 Filter Import Orders Create order Ecommerce order Removal order All ord…" at bounding box center [326, 167] width 430 height 268
paste input "588983"
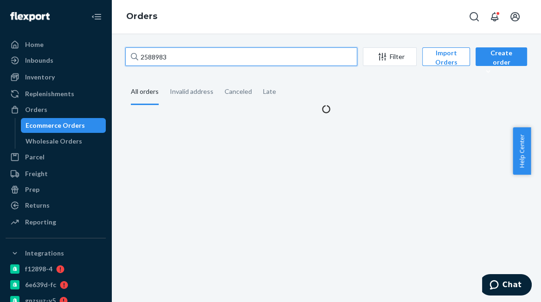
type input "2588983"
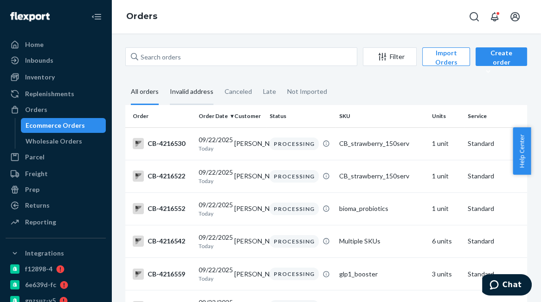
click at [190, 88] on div "Invalid address" at bounding box center [192, 92] width 44 height 26
click at [164, 79] on input "Invalid address" at bounding box center [164, 79] width 0 height 0
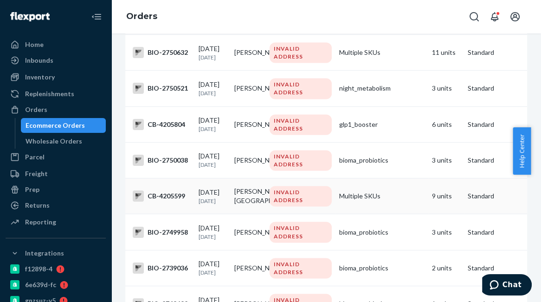
scroll to position [1183, 0]
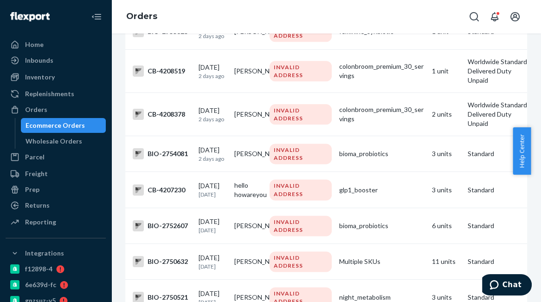
click at [429, 13] on div "Orders" at bounding box center [326, 16] width 430 height 33
click at [136, 14] on link "Orders" at bounding box center [141, 16] width 31 height 10
click at [40, 111] on div "Orders" at bounding box center [36, 109] width 22 height 9
click at [35, 109] on div "Orders" at bounding box center [36, 109] width 22 height 9
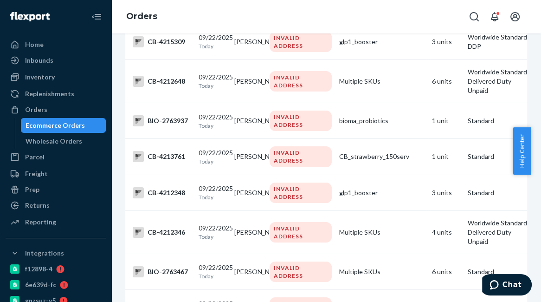
scroll to position [0, 0]
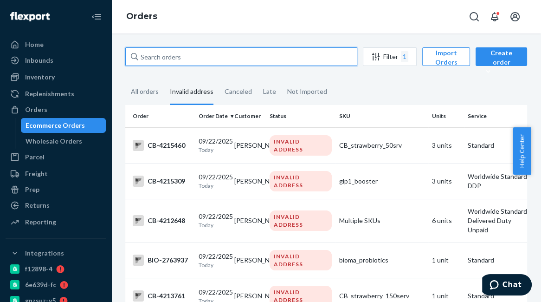
click at [167, 54] on input "text" at bounding box center [241, 56] width 232 height 19
paste input "2588983"
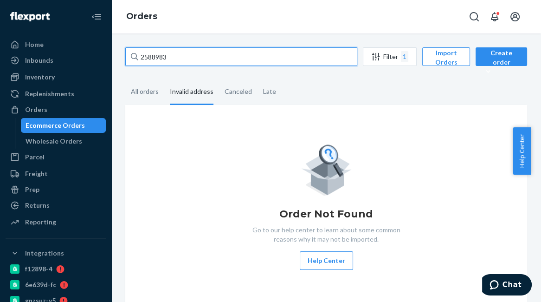
type input "2588983"
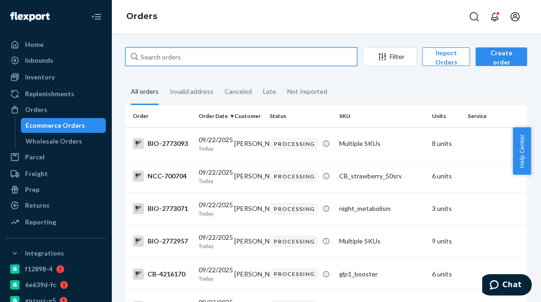
click at [138, 59] on input "text" at bounding box center [241, 56] width 232 height 19
paste input "2588983"
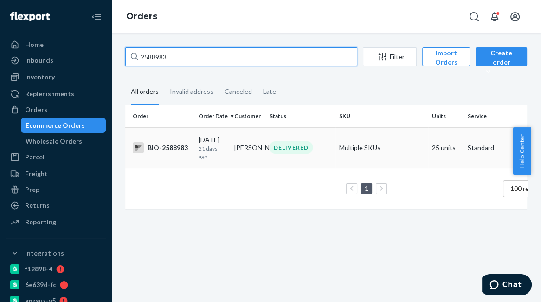
type input "2588983"
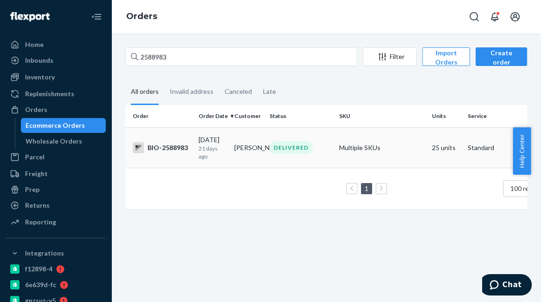
click at [179, 148] on div "BIO-2588983" at bounding box center [162, 147] width 58 height 11
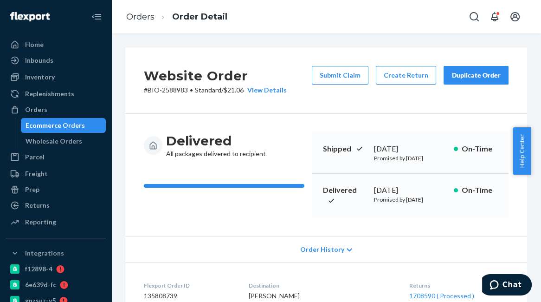
click at [441, 38] on div "Website Order # BIO-2588983 • Standard / $21.06 View Details Submit Claim Creat…" at bounding box center [326, 167] width 430 height 268
drag, startPoint x: 51, startPoint y: 105, endPoint x: 93, endPoint y: 65, distance: 57.8
click at [51, 105] on div "Orders" at bounding box center [55, 109] width 98 height 13
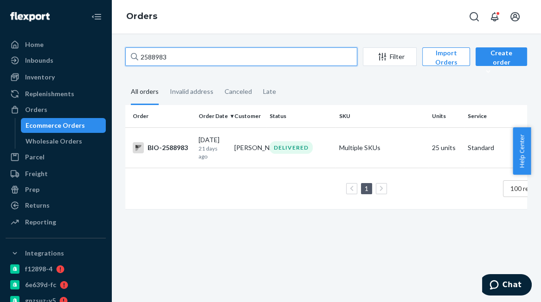
drag, startPoint x: 183, startPoint y: 59, endPoint x: 111, endPoint y: 49, distance: 72.6
click at [111, 49] on div "Home Inbounds Shipping Plans Problems Inventory Products Branded Packaging Repl…" at bounding box center [270, 151] width 541 height 302
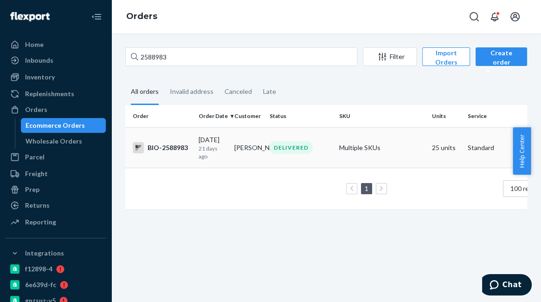
click at [182, 147] on div "BIO-2588983" at bounding box center [162, 147] width 58 height 11
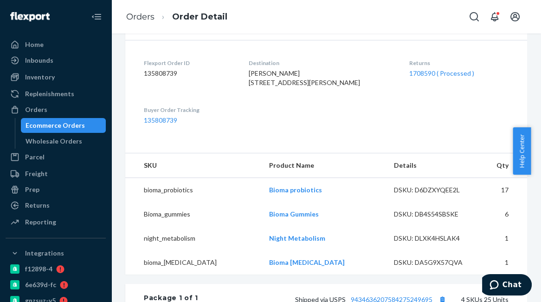
scroll to position [182, 0]
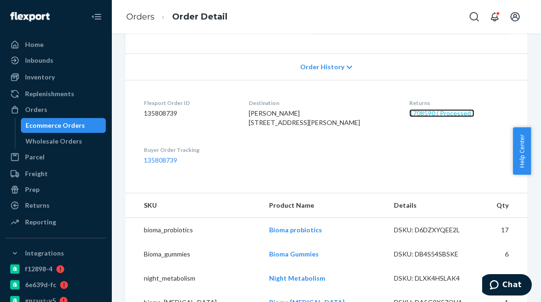
click at [428, 117] on link "1708590 ( Processed )" at bounding box center [441, 113] width 65 height 8
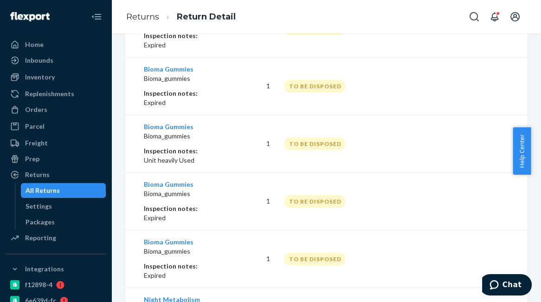
scroll to position [573, 0]
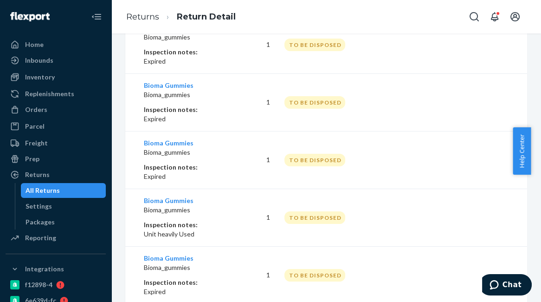
click at [480, 47] on td at bounding box center [501, 45] width 51 height 58
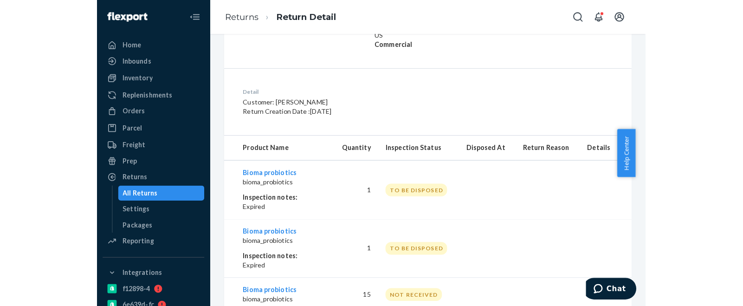
scroll to position [0, 0]
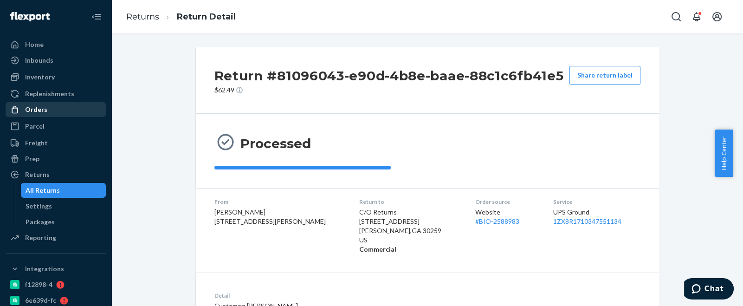
click at [39, 112] on div "Orders" at bounding box center [36, 109] width 22 height 9
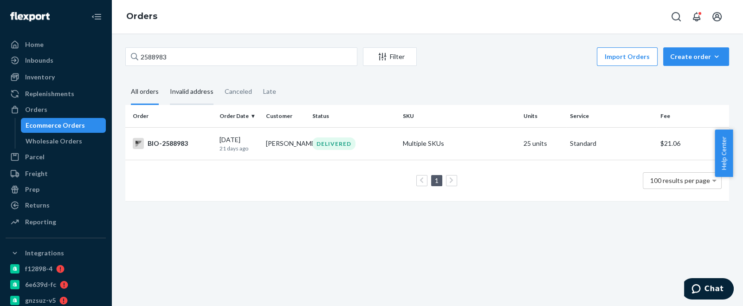
click at [194, 94] on div "Invalid address" at bounding box center [192, 92] width 44 height 26
click at [164, 79] on input "Invalid address" at bounding box center [164, 79] width 0 height 0
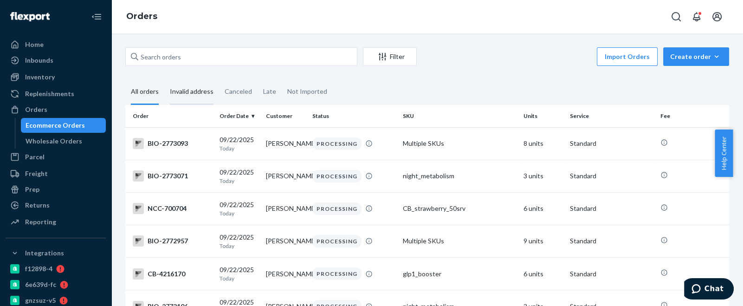
click at [199, 92] on div "Invalid address" at bounding box center [192, 92] width 44 height 26
click at [164, 79] on input "Invalid address" at bounding box center [164, 79] width 0 height 0
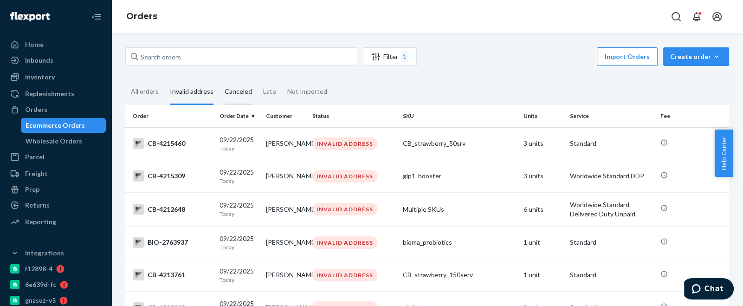
click at [248, 94] on div "Canceled" at bounding box center [238, 92] width 27 height 26
click at [219, 79] on input "Canceled" at bounding box center [219, 79] width 0 height 0
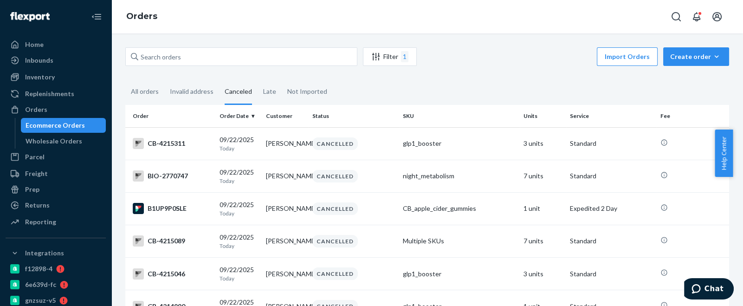
click at [286, 13] on div "Orders" at bounding box center [427, 16] width 632 height 33
